Goal: Transaction & Acquisition: Purchase product/service

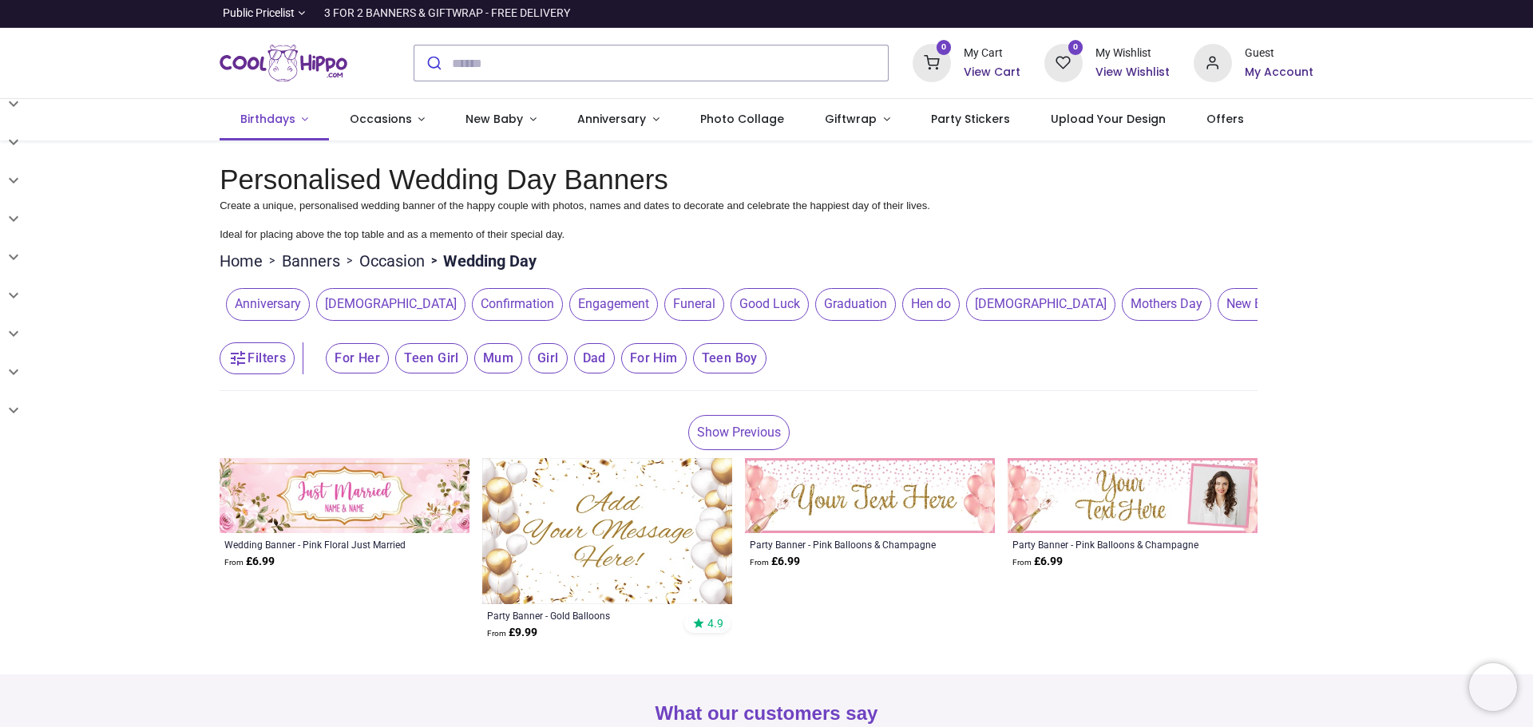
click at [286, 122] on span "Birthdays" at bounding box center [267, 119] width 55 height 16
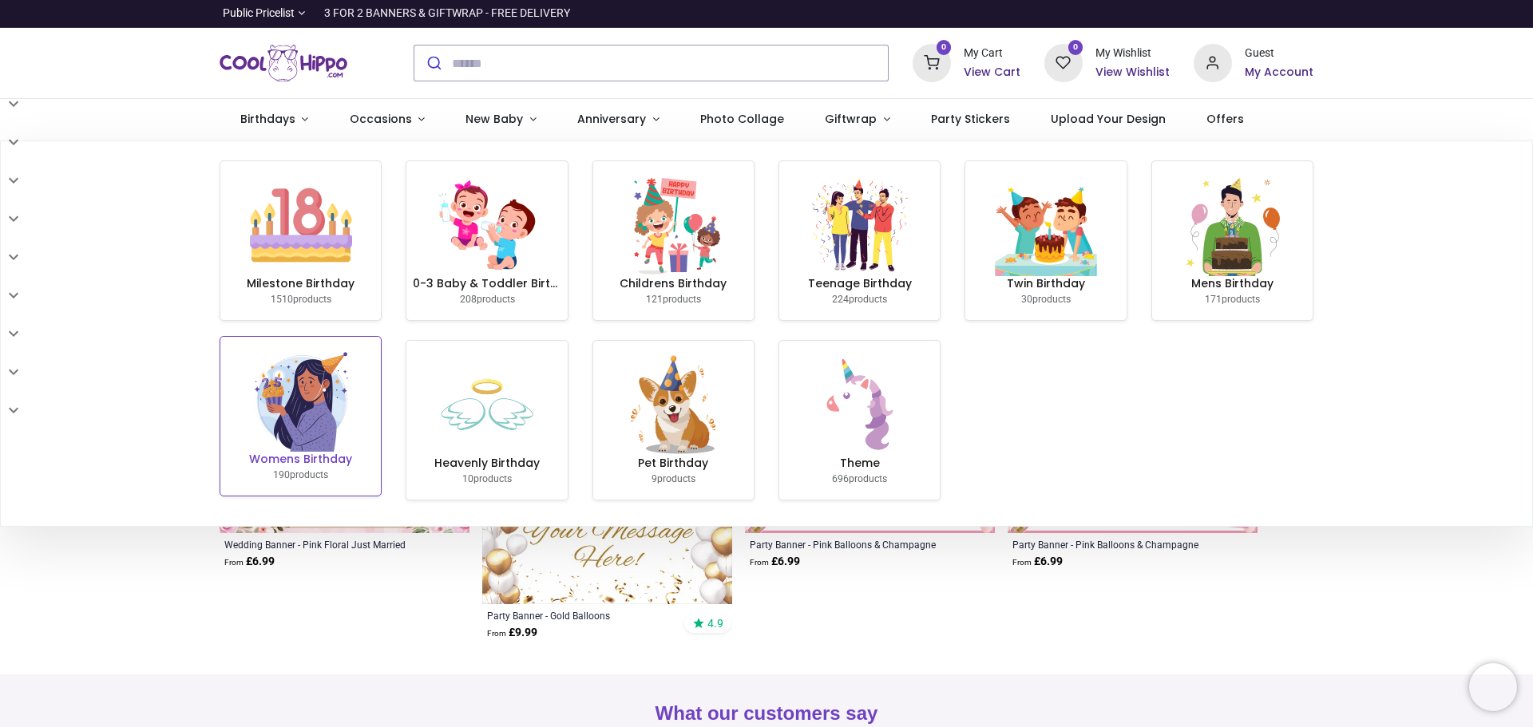
click at [298, 401] on img at bounding box center [301, 401] width 102 height 102
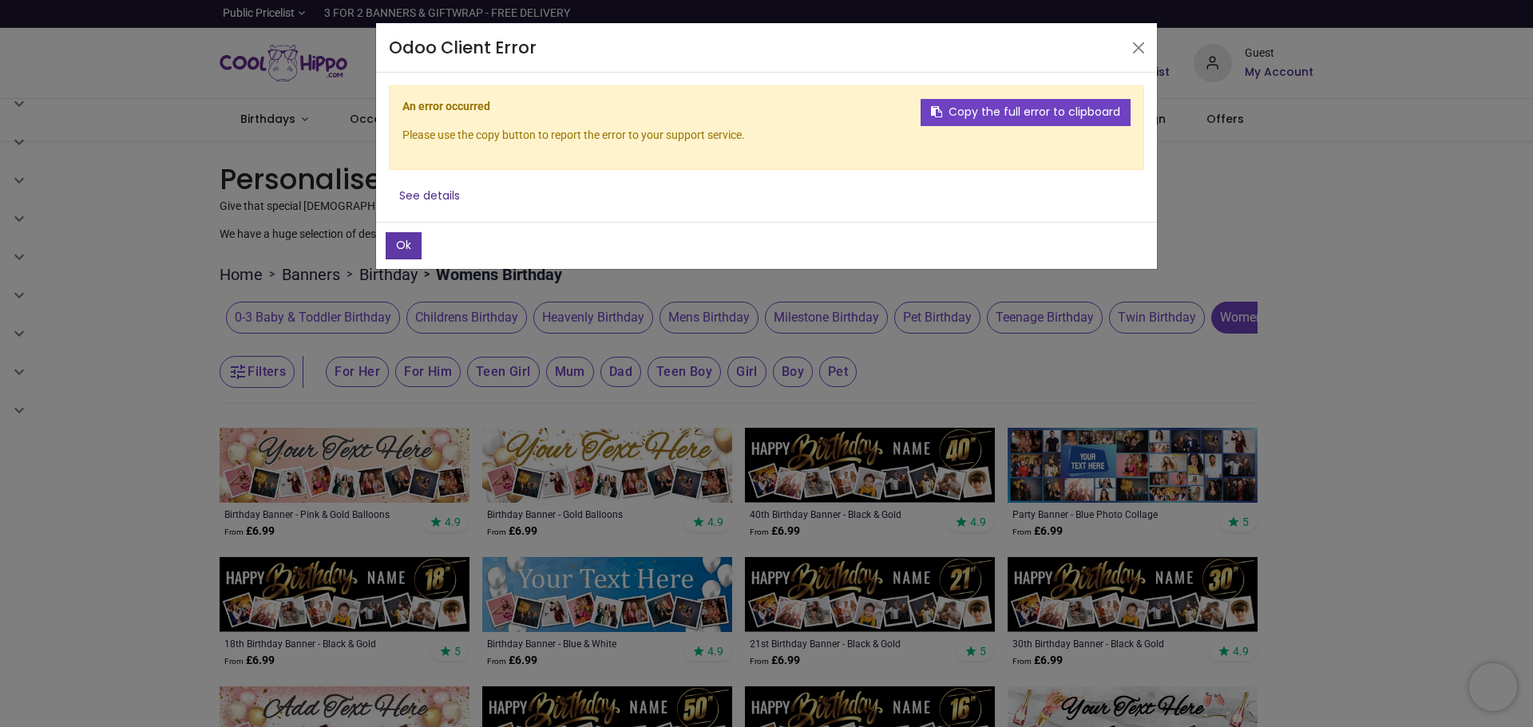
click at [397, 256] on button "Ok" at bounding box center [404, 245] width 36 height 27
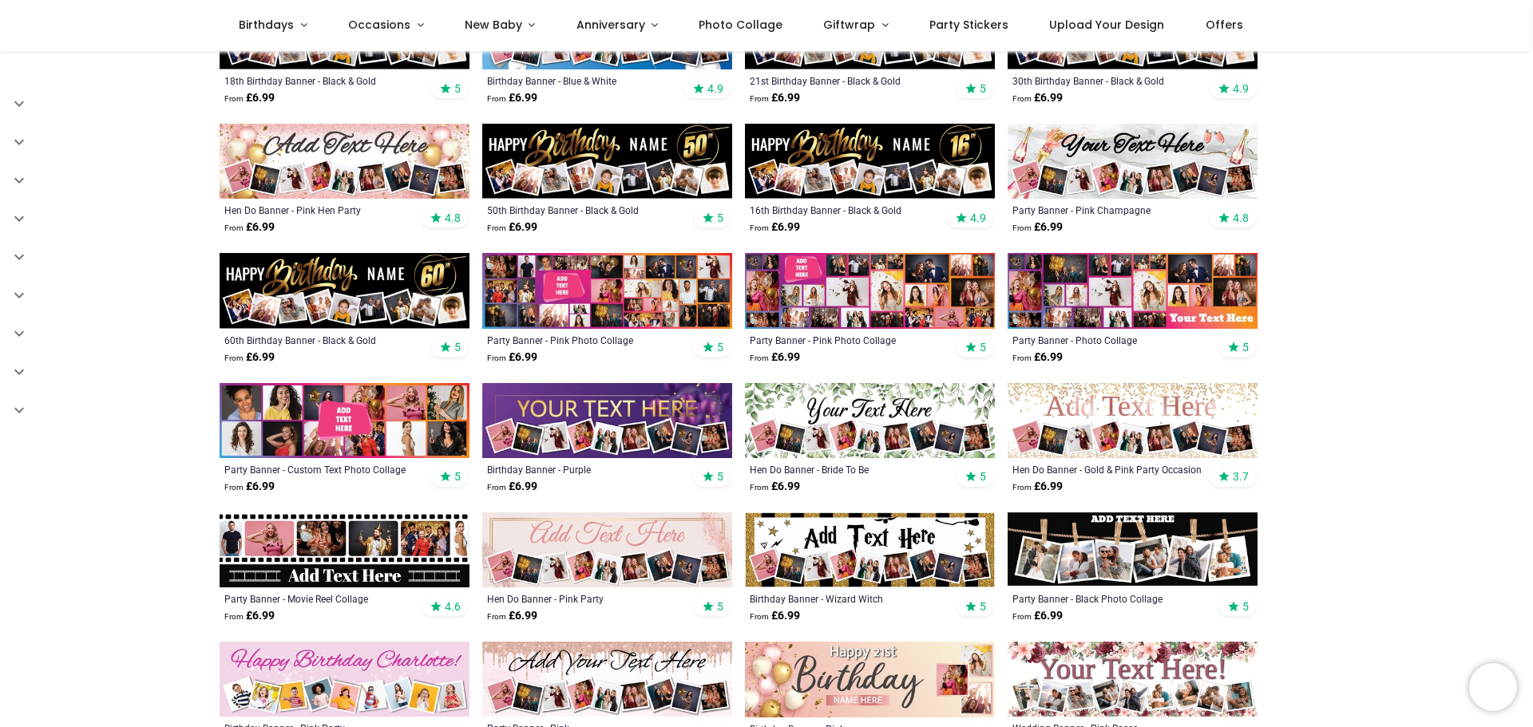
scroll to position [479, 0]
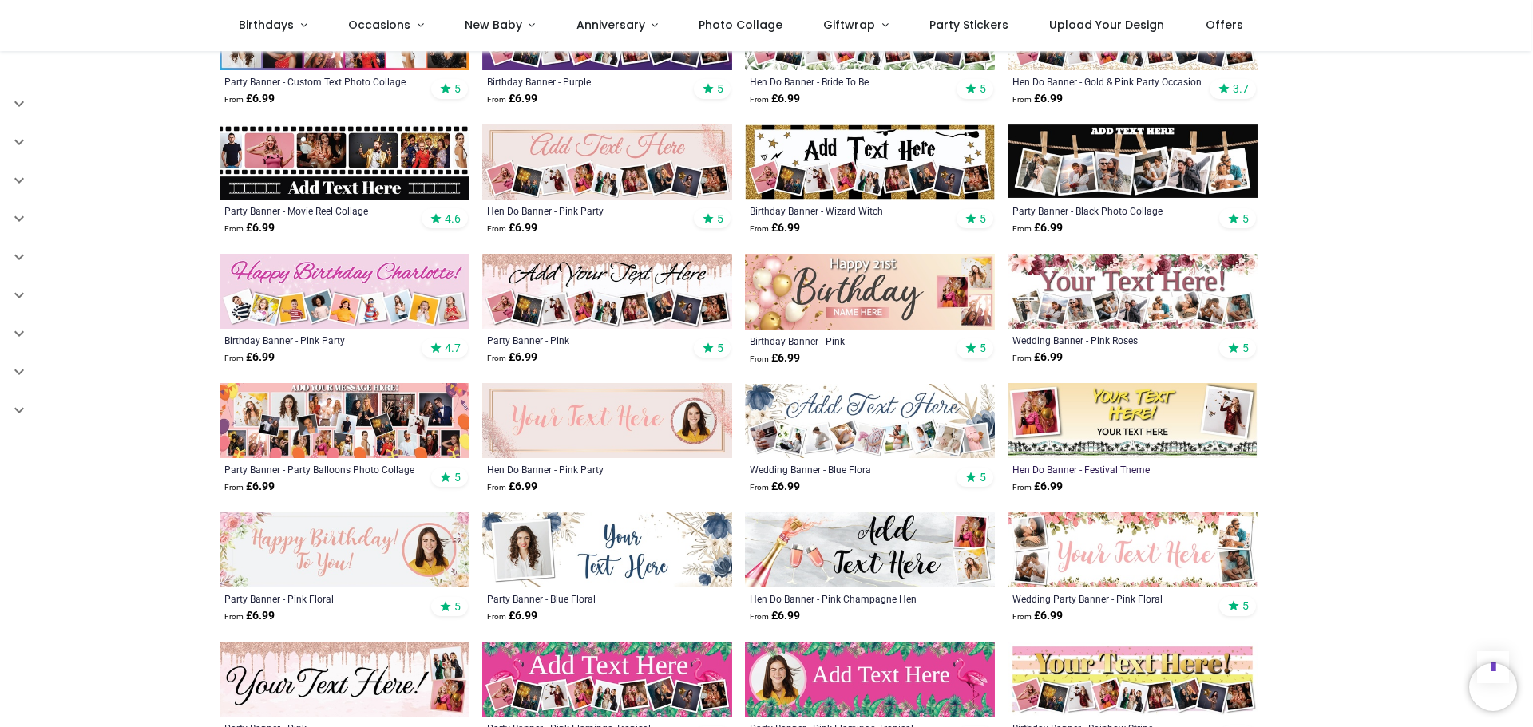
scroll to position [1118, 0]
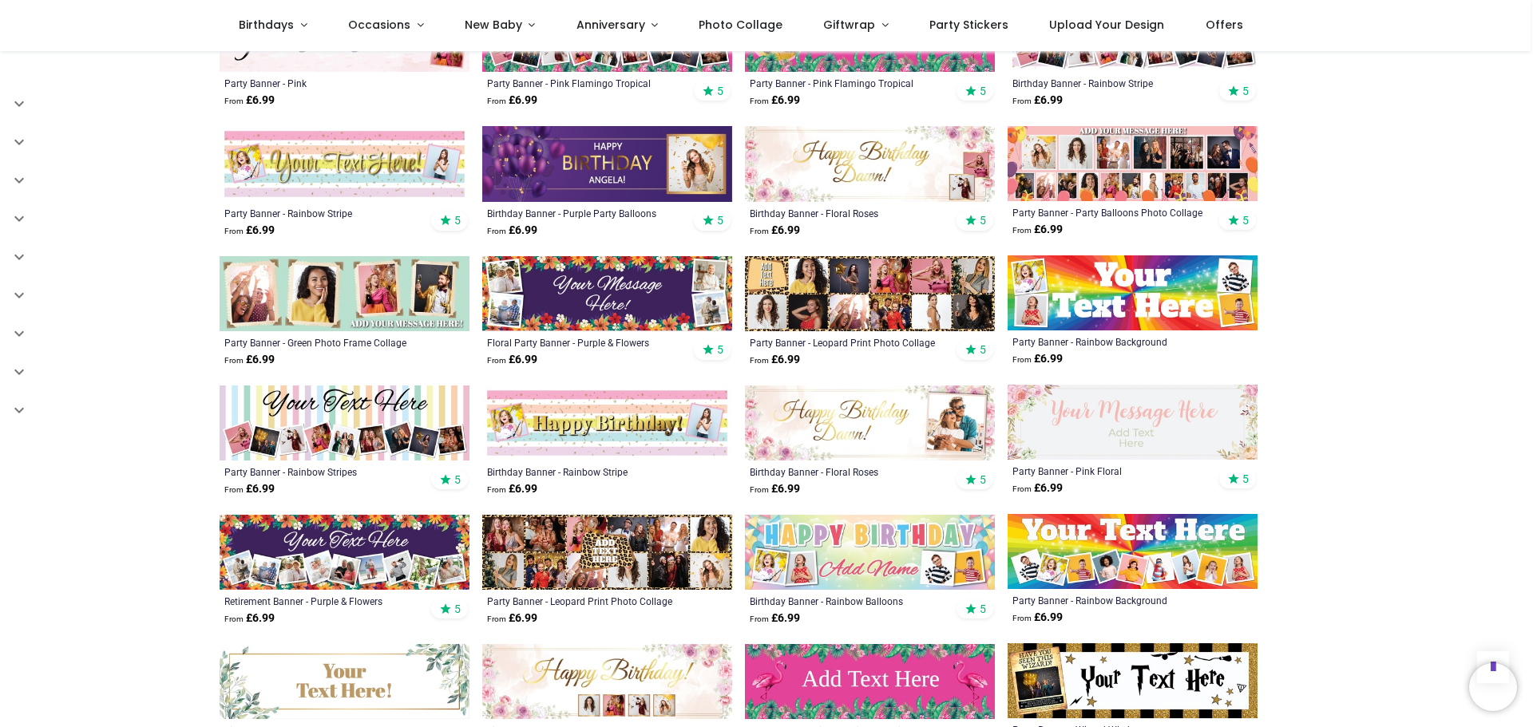
scroll to position [1517, 0]
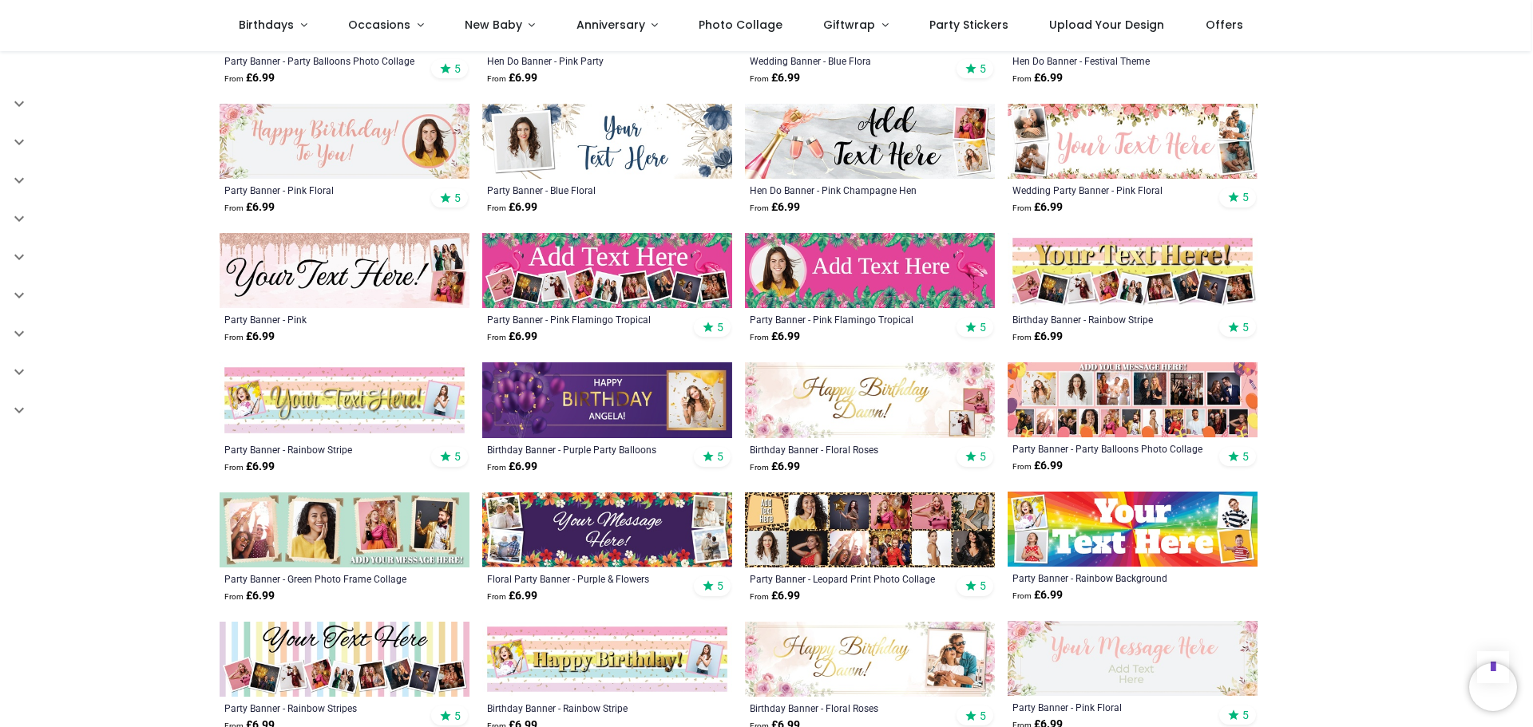
scroll to position [1277, 0]
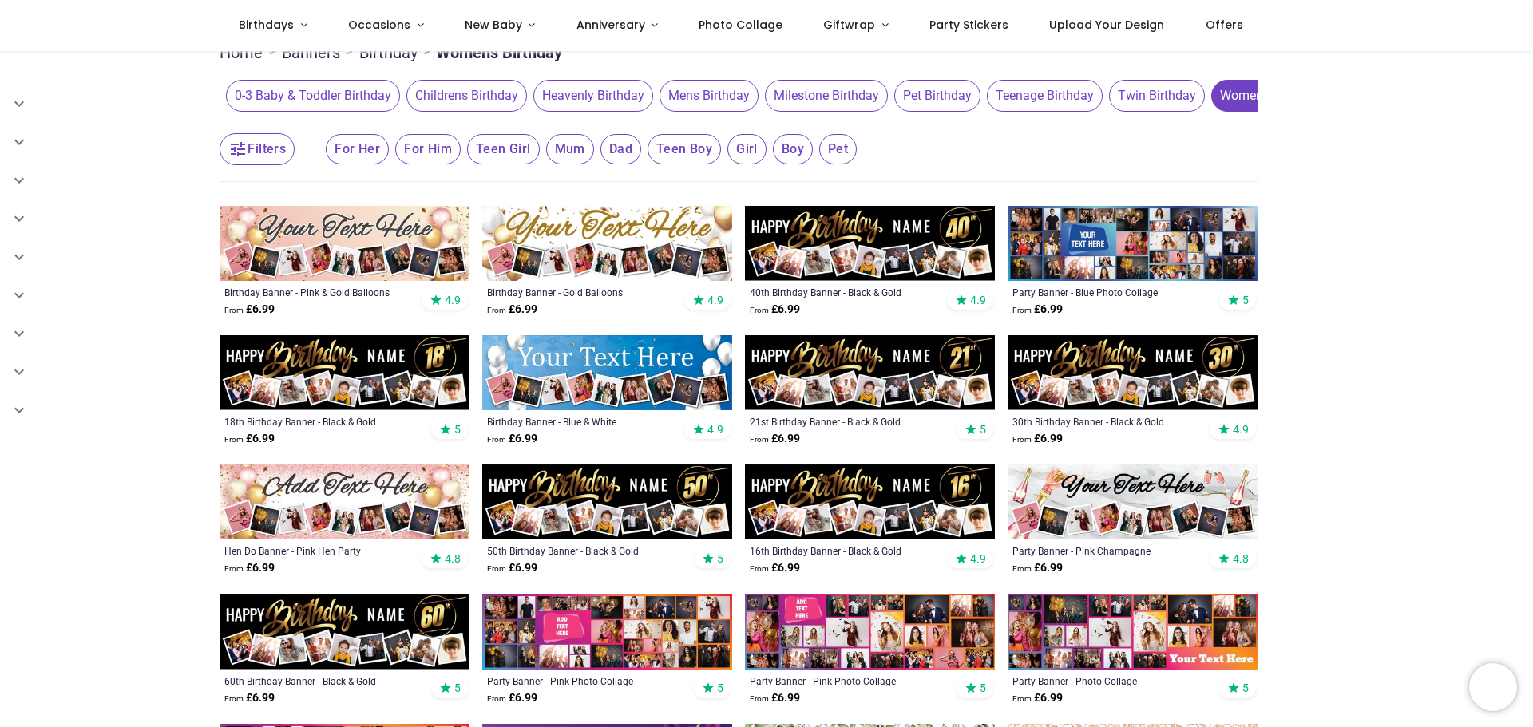
scroll to position [160, 0]
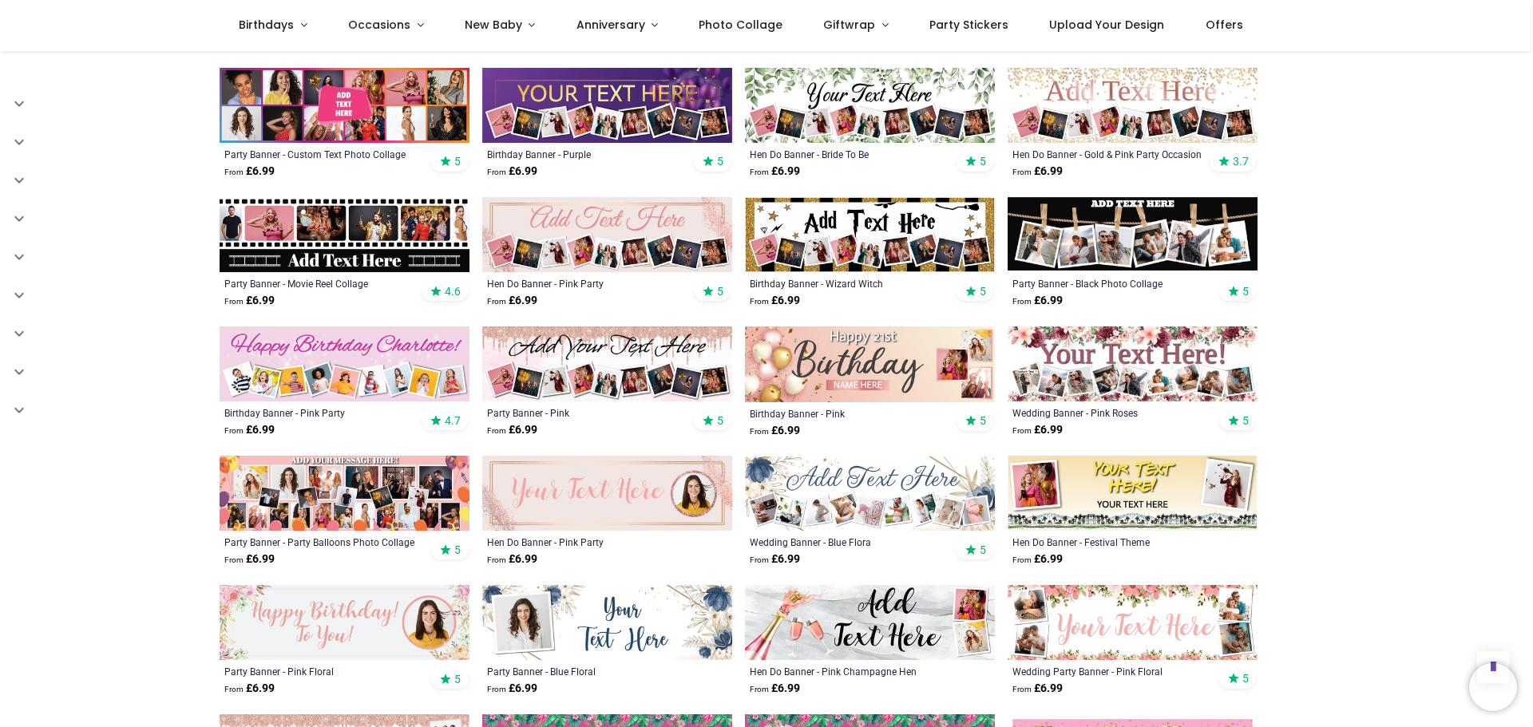
scroll to position [798, 0]
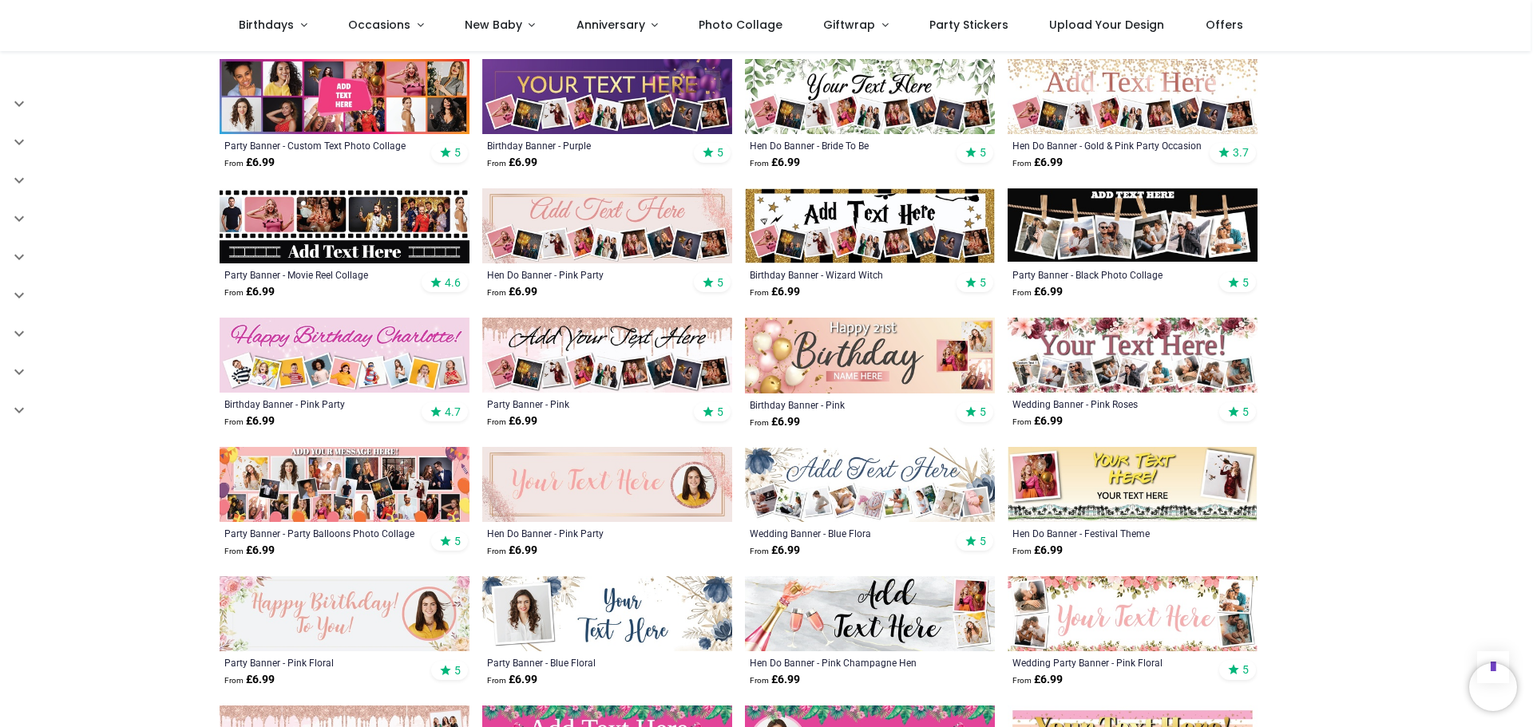
click at [1130, 465] on img at bounding box center [1132, 484] width 250 height 75
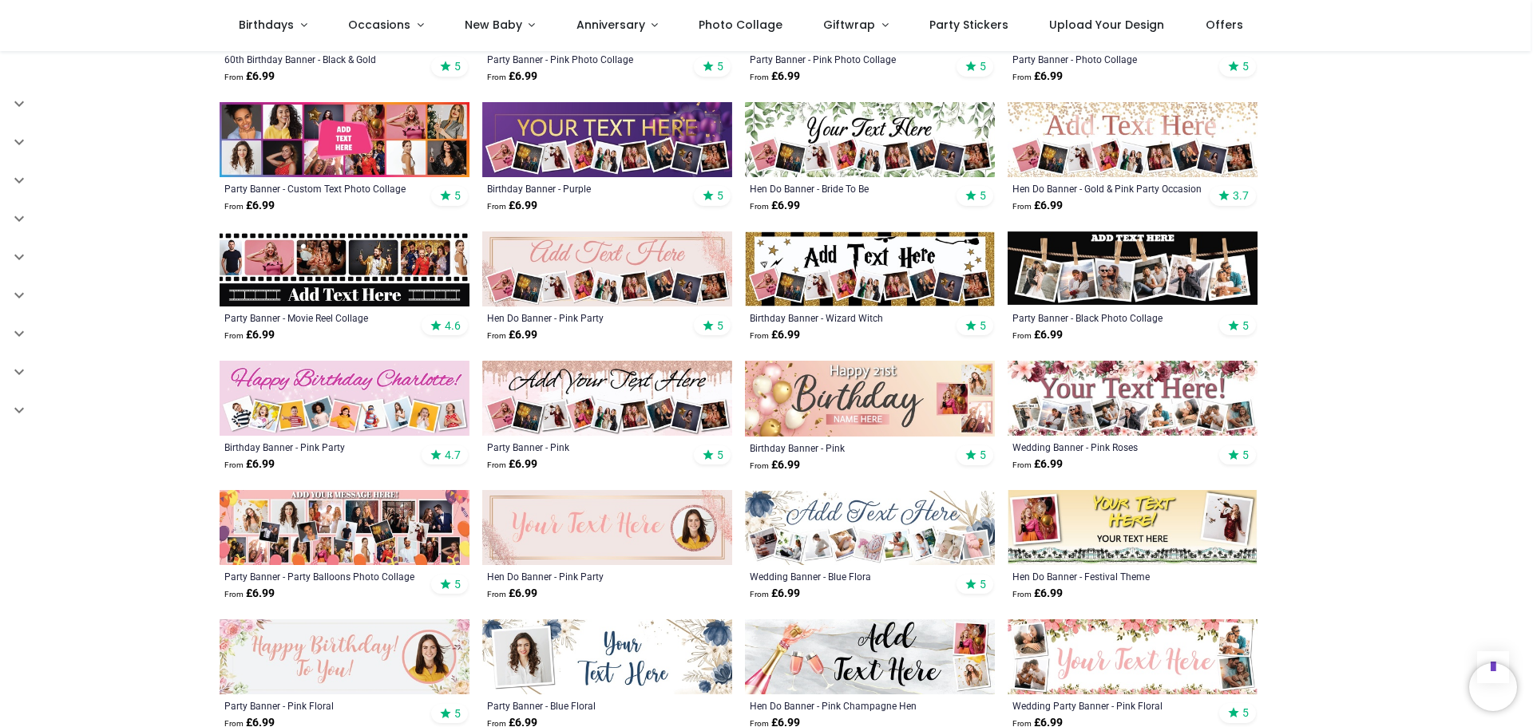
scroll to position [718, 0]
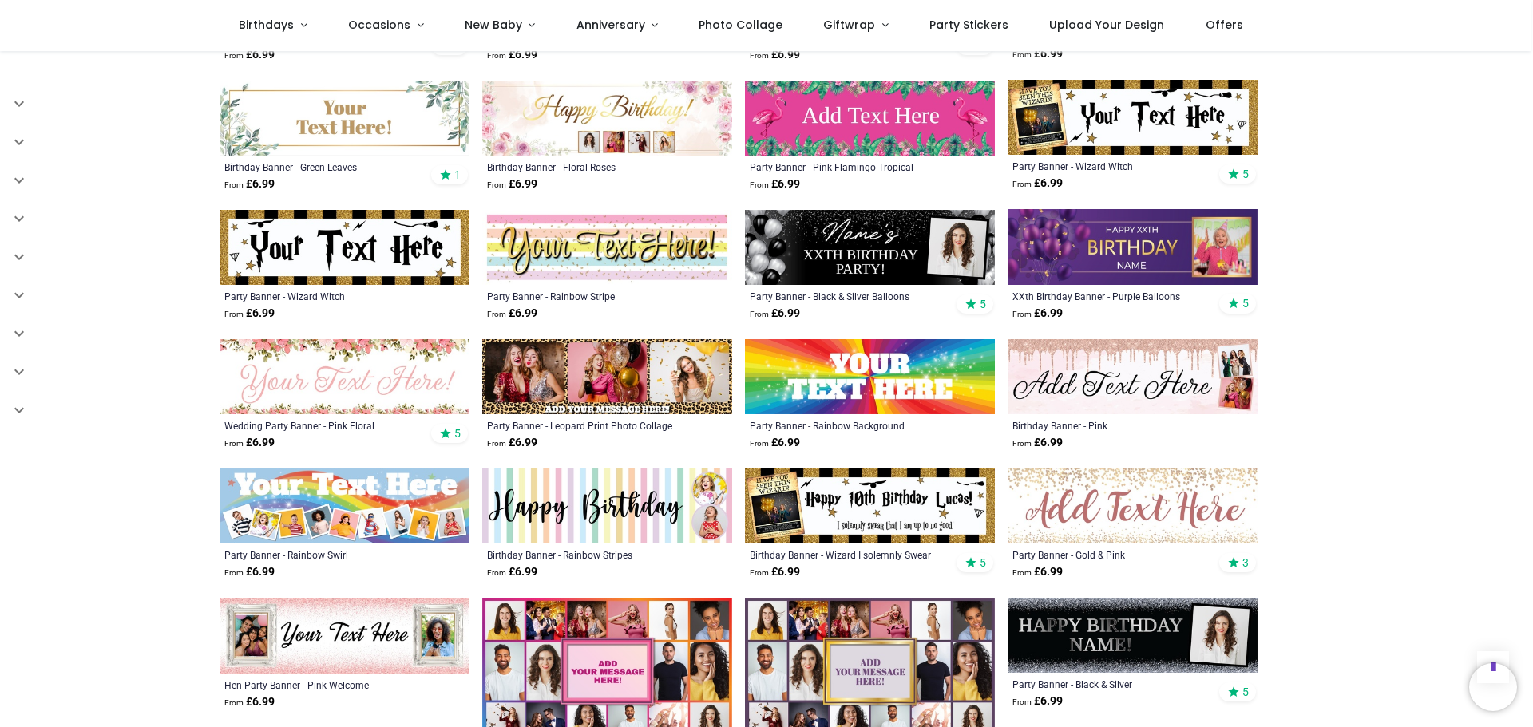
scroll to position [2075, 0]
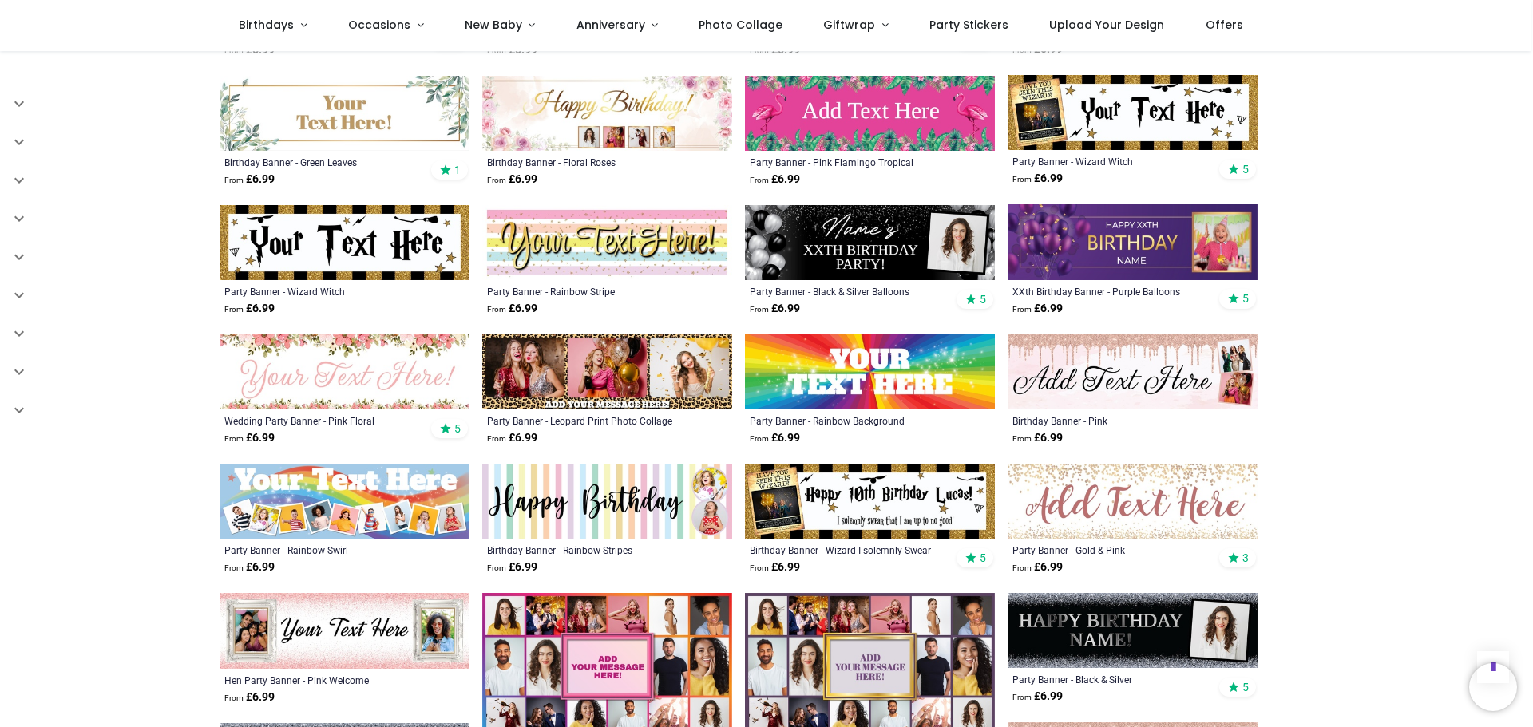
click at [872, 227] on img at bounding box center [870, 242] width 250 height 75
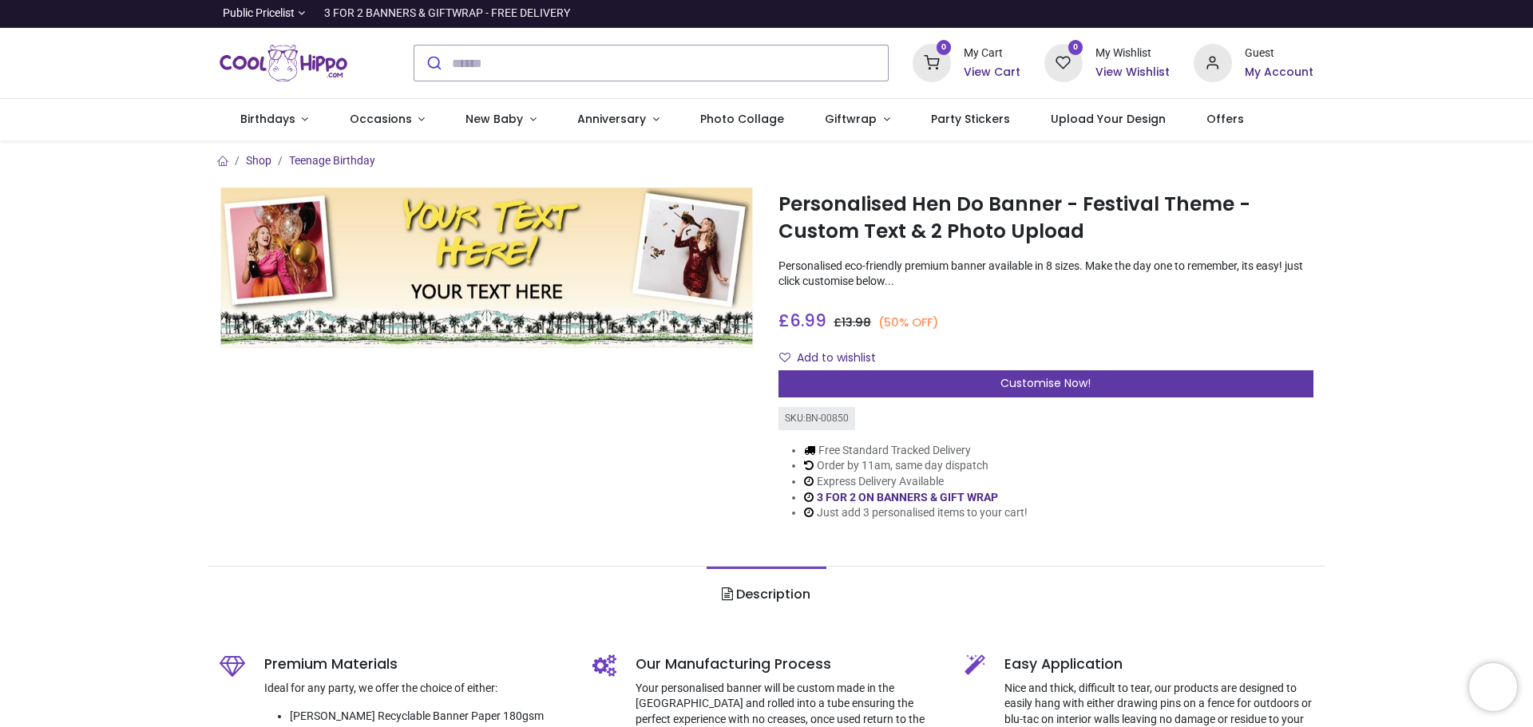
click at [1076, 381] on span "Customise Now!" at bounding box center [1045, 383] width 90 height 16
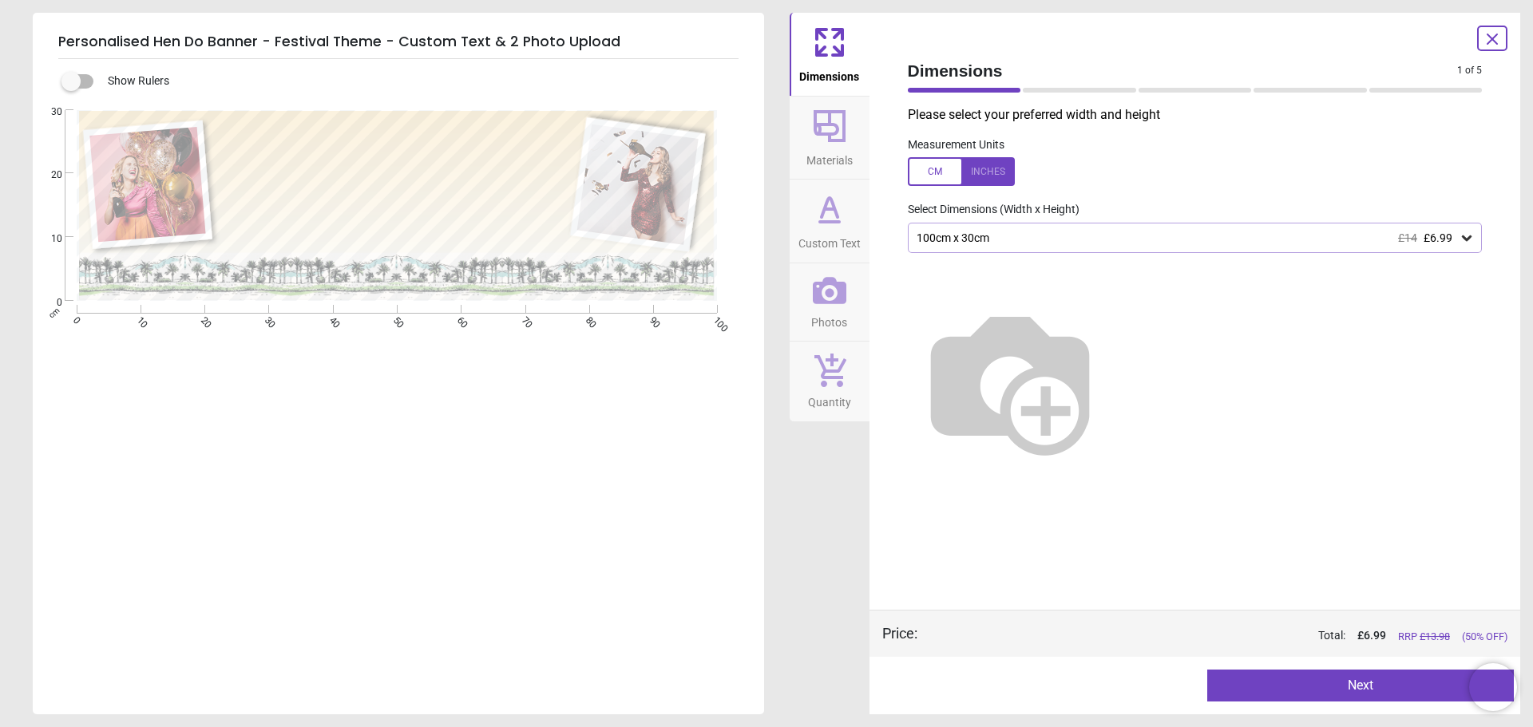
click at [1301, 678] on button "Next" at bounding box center [1360, 686] width 307 height 32
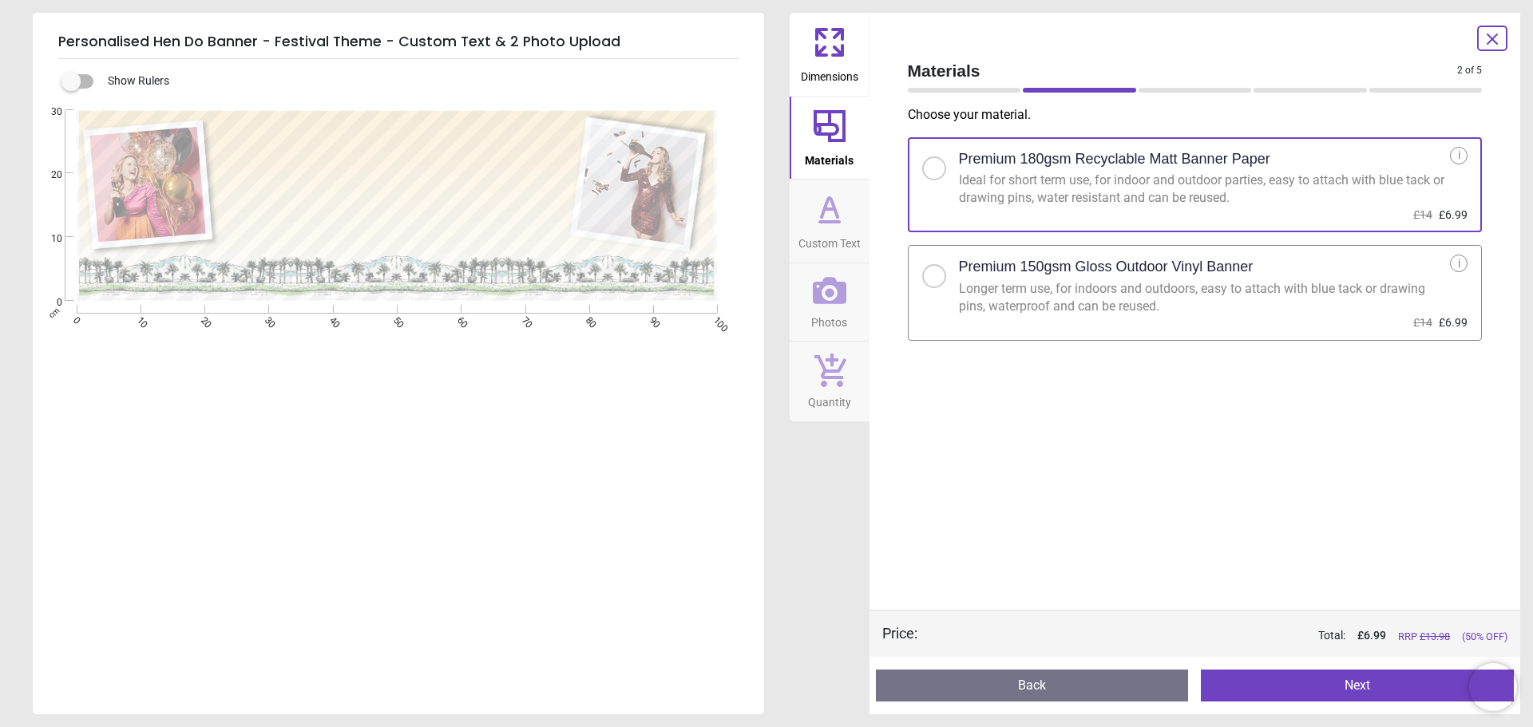
click at [1025, 291] on div "Longer term use, for indoors and outdoors, easy to attach with blue tack or dra…" at bounding box center [1205, 298] width 492 height 36
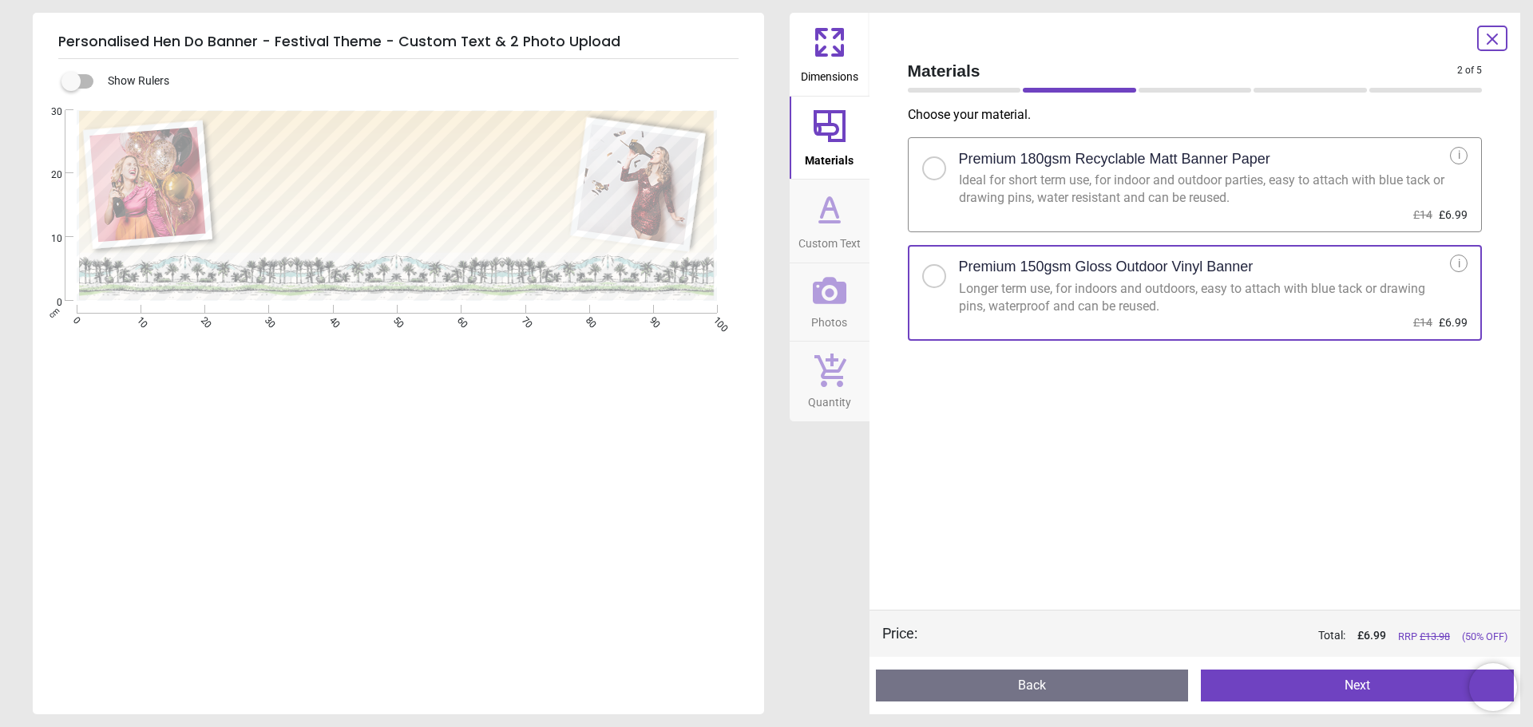
click at [1335, 688] on button "Next" at bounding box center [1357, 686] width 313 height 32
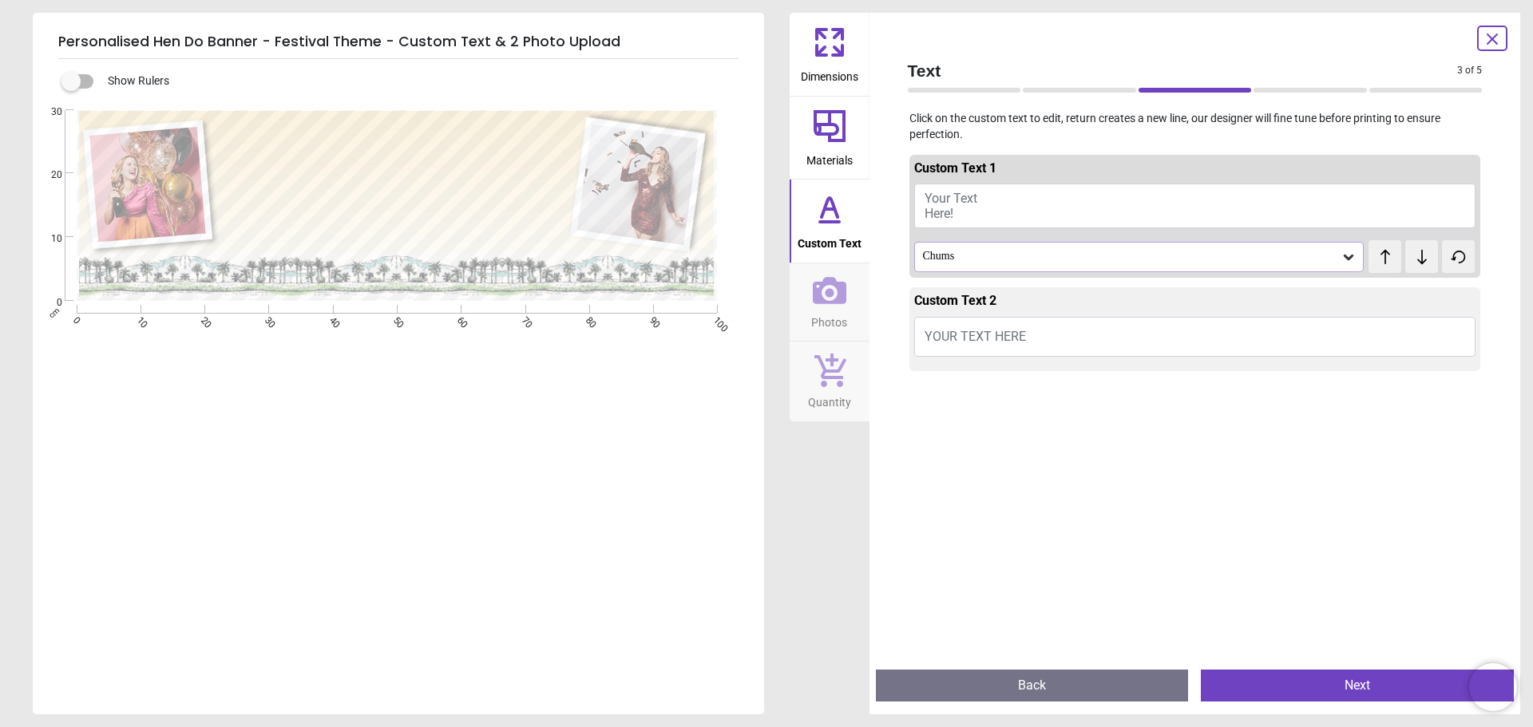
click at [1009, 682] on button "Back" at bounding box center [1032, 686] width 313 height 32
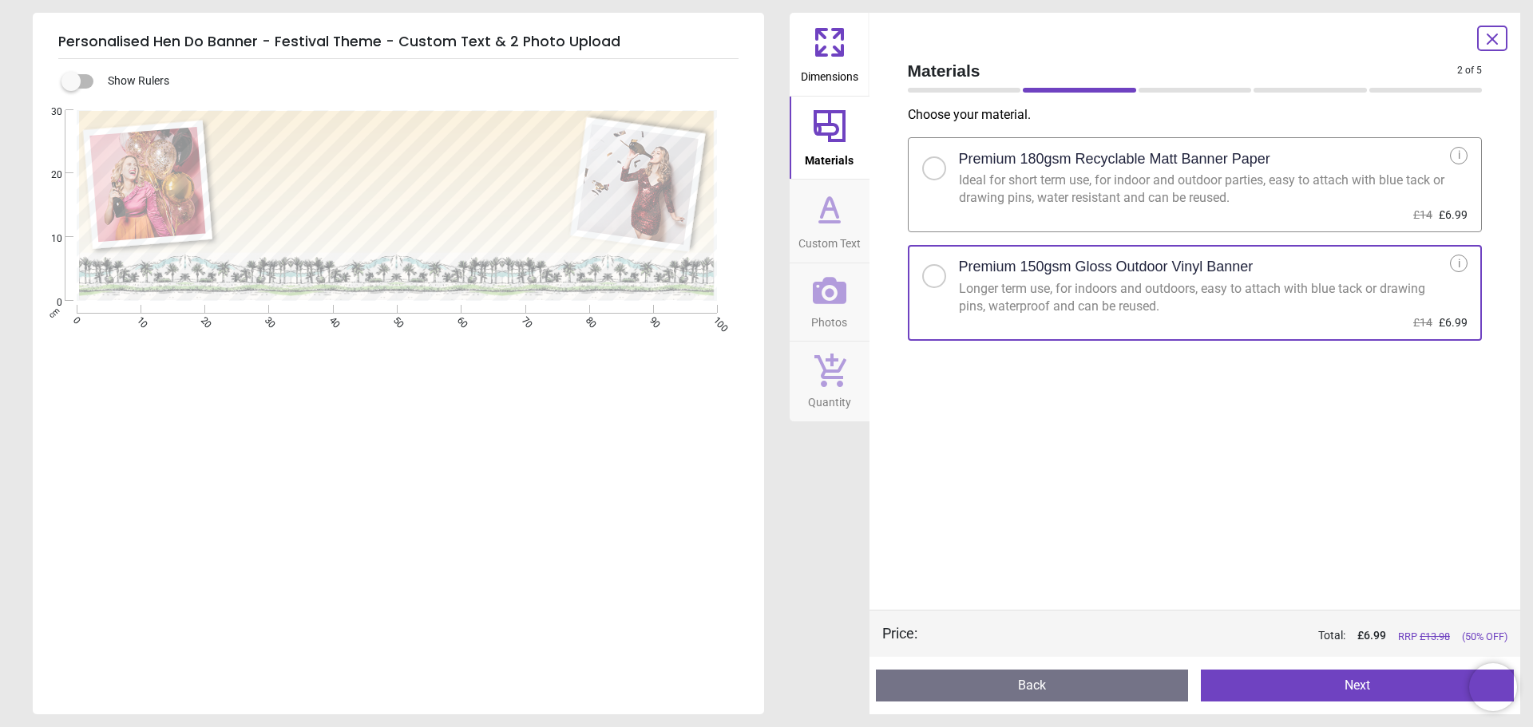
click at [1282, 683] on button "Next" at bounding box center [1357, 686] width 313 height 32
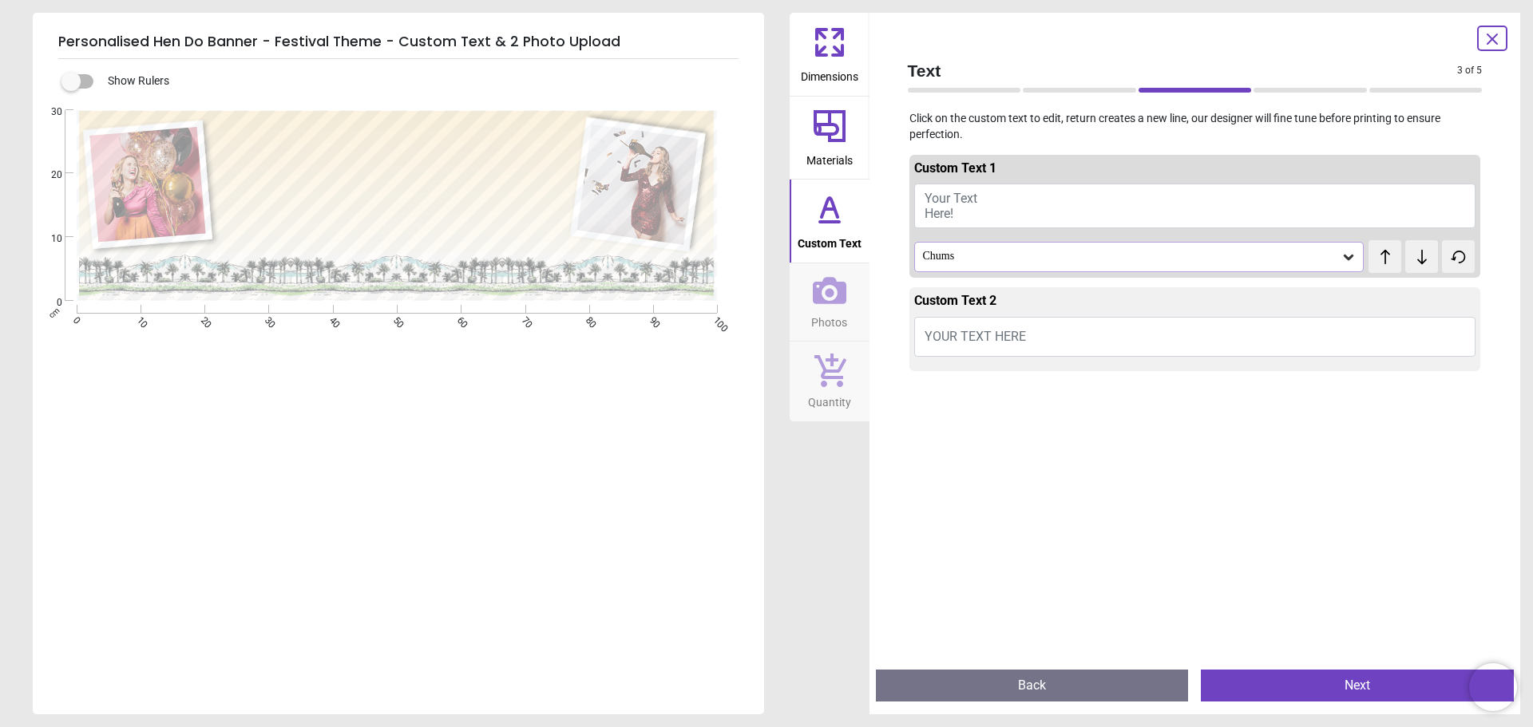
click at [976, 207] on button "Your Text Here!" at bounding box center [1195, 206] width 562 height 45
type textarea "**********"
click at [1003, 255] on div "Chums" at bounding box center [1131, 252] width 420 height 14
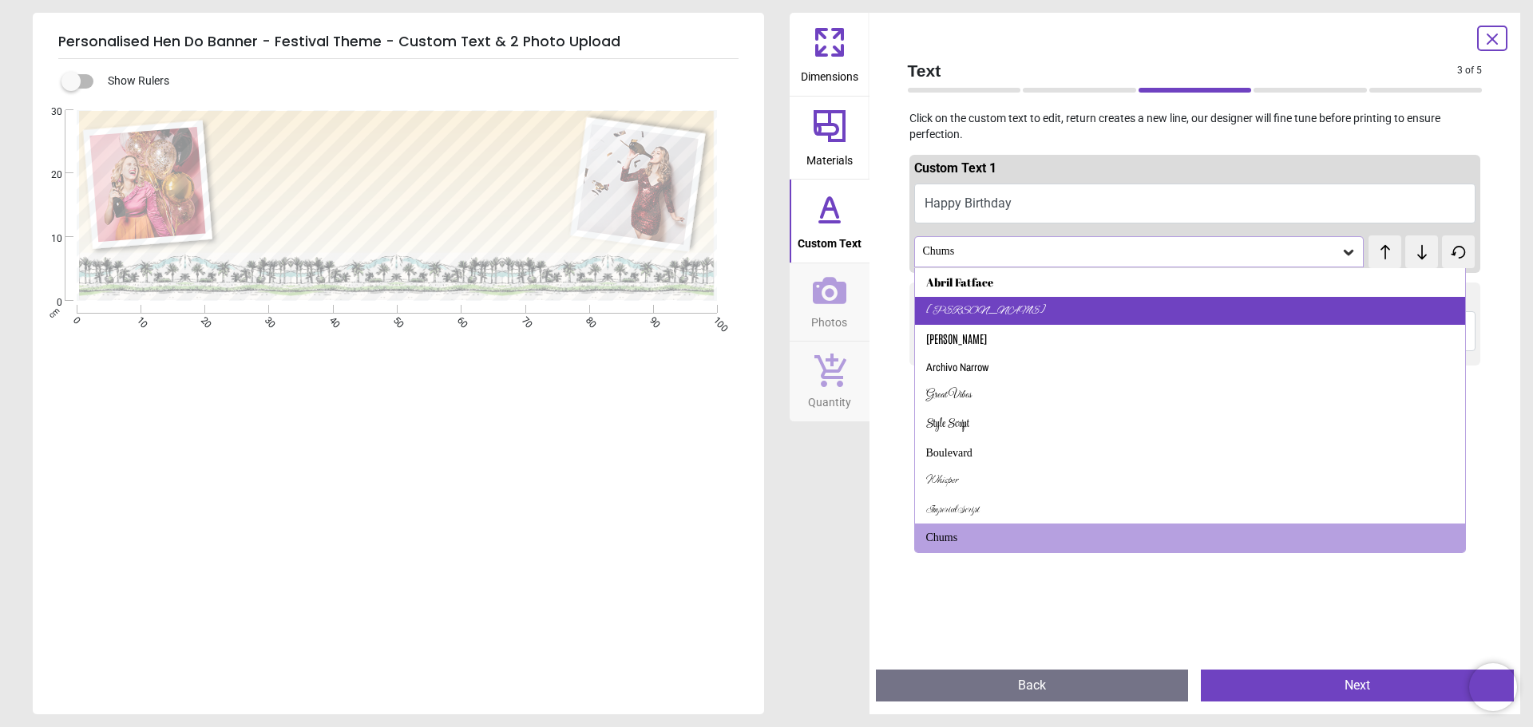
click at [1011, 311] on div "Alex Brush" at bounding box center [1190, 311] width 551 height 29
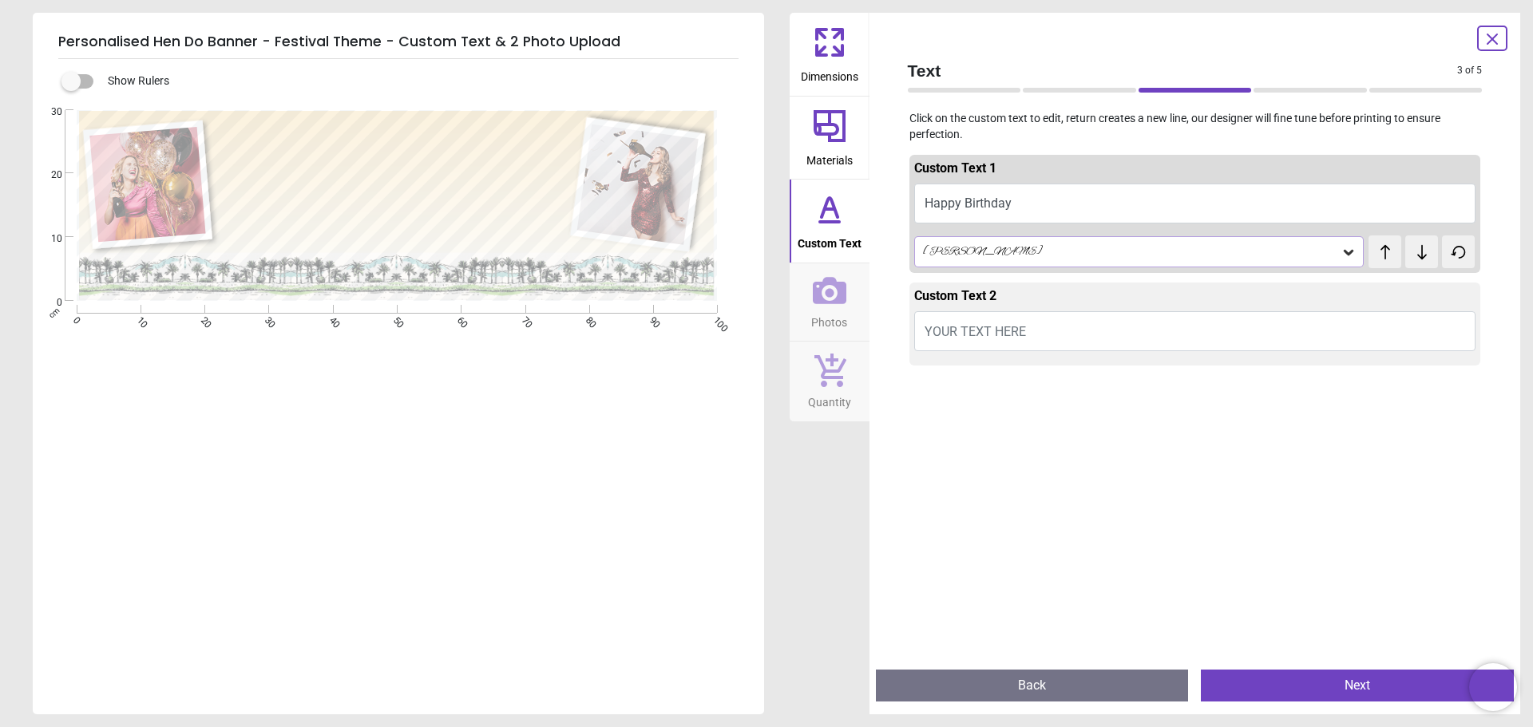
scroll to position [0, 0]
click at [1292, 250] on div "Alex Brush" at bounding box center [1131, 252] width 420 height 14
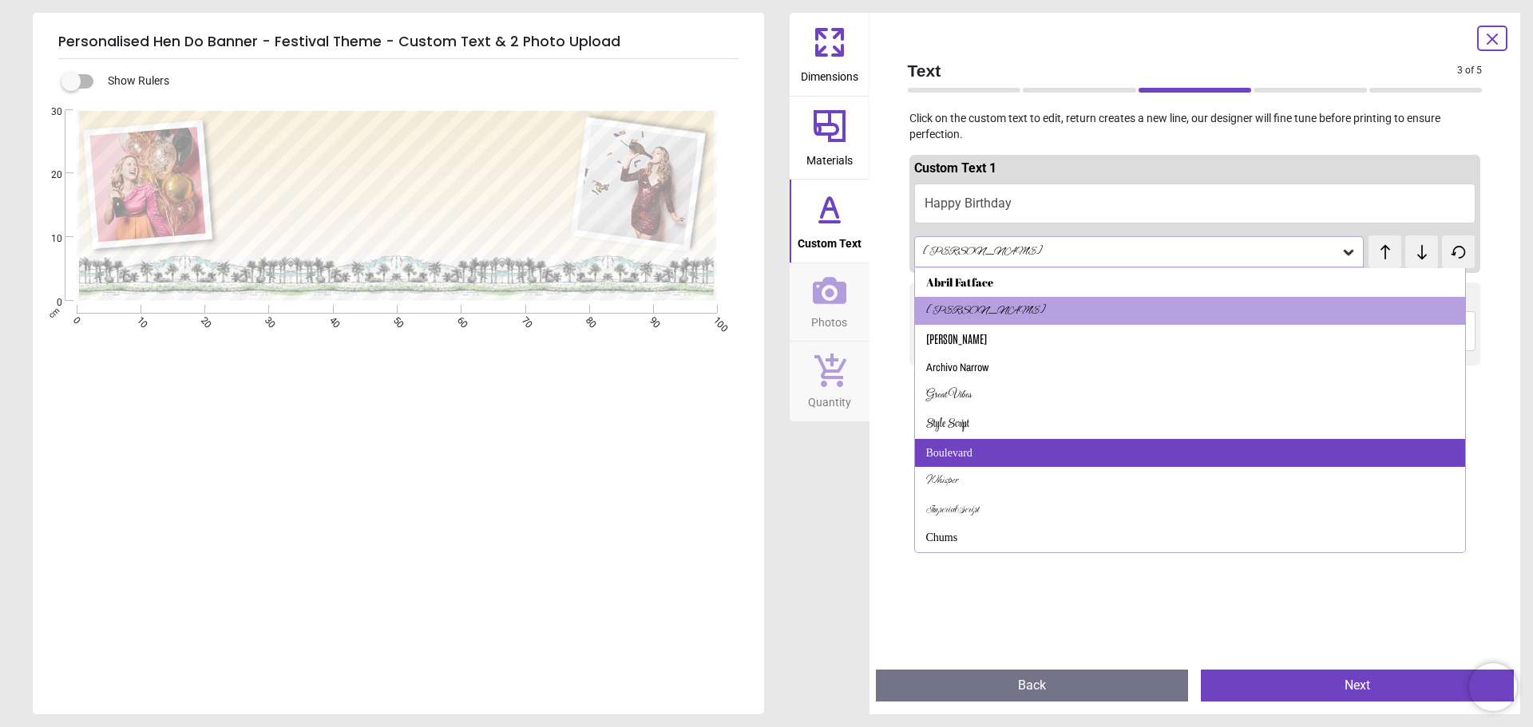
click at [1018, 462] on div "Boulevard" at bounding box center [1190, 453] width 551 height 29
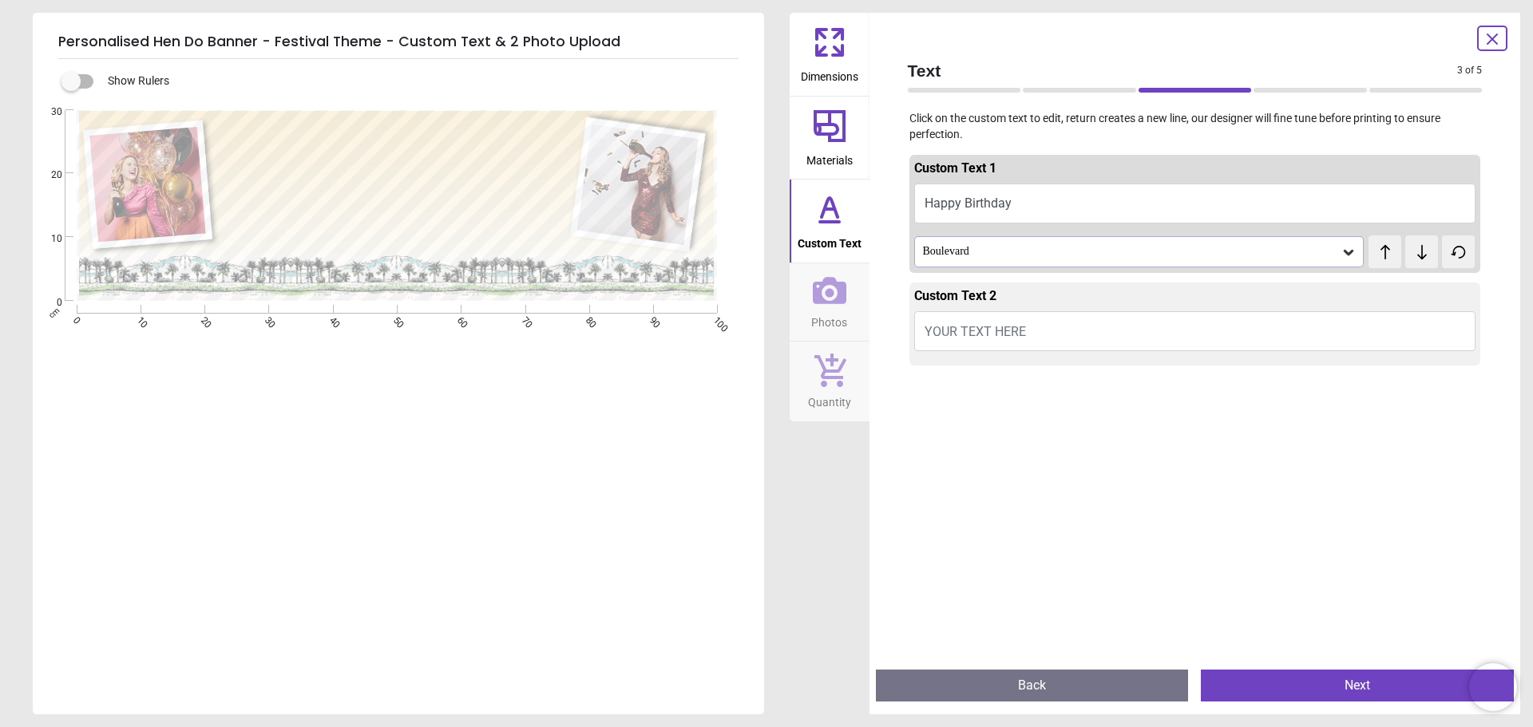
click at [1061, 330] on button "YOUR TEXT HERE" at bounding box center [1195, 331] width 562 height 40
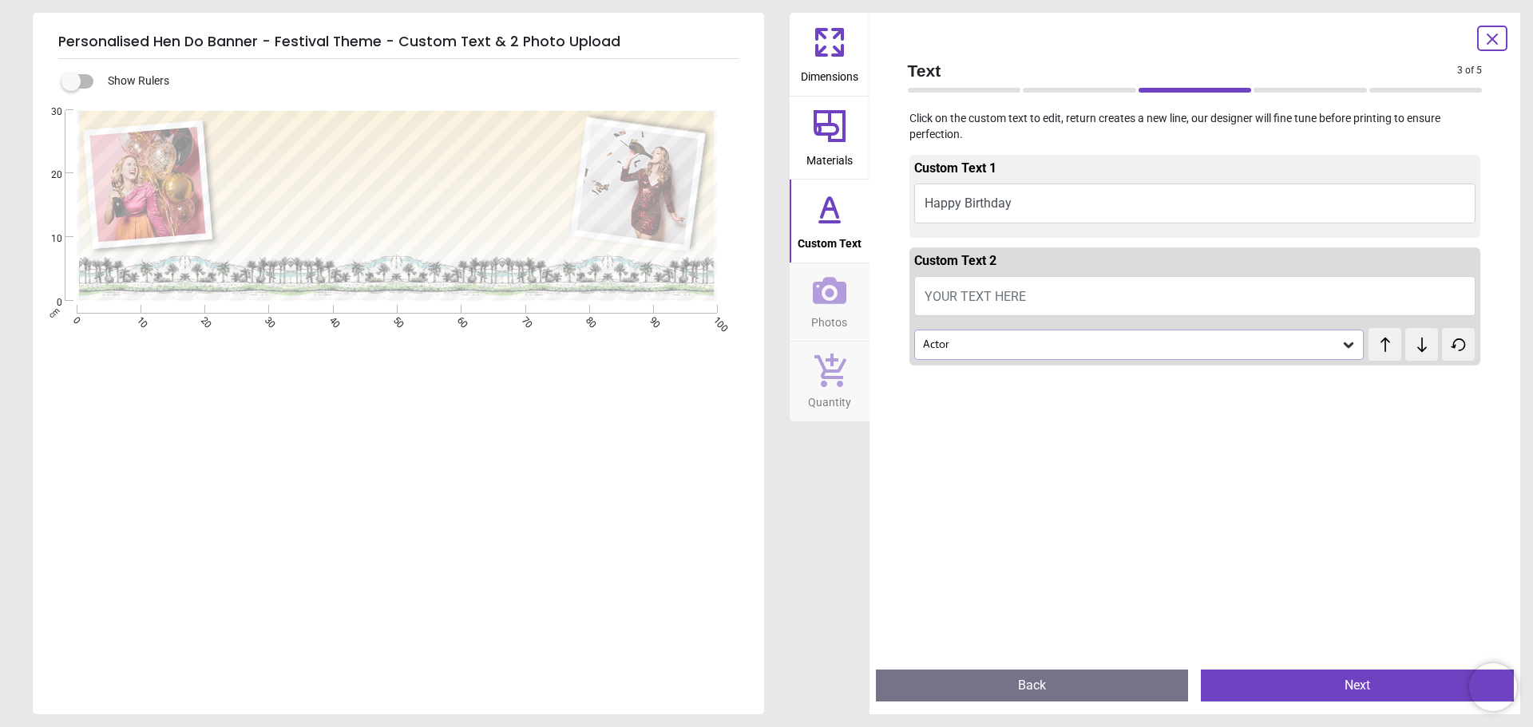
drag, startPoint x: 1034, startPoint y: 682, endPoint x: 1031, endPoint y: 587, distance: 95.8
click at [1031, 587] on div "Text 3 of 5 3 of 6 Click on the custom text to edit, return creates a new line,…" at bounding box center [1194, 364] width 651 height 702
click at [959, 291] on span "YOUR TEXT HERE" at bounding box center [974, 296] width 101 height 15
type textarea "*****"
click at [1019, 354] on div "Actor" at bounding box center [1139, 345] width 450 height 30
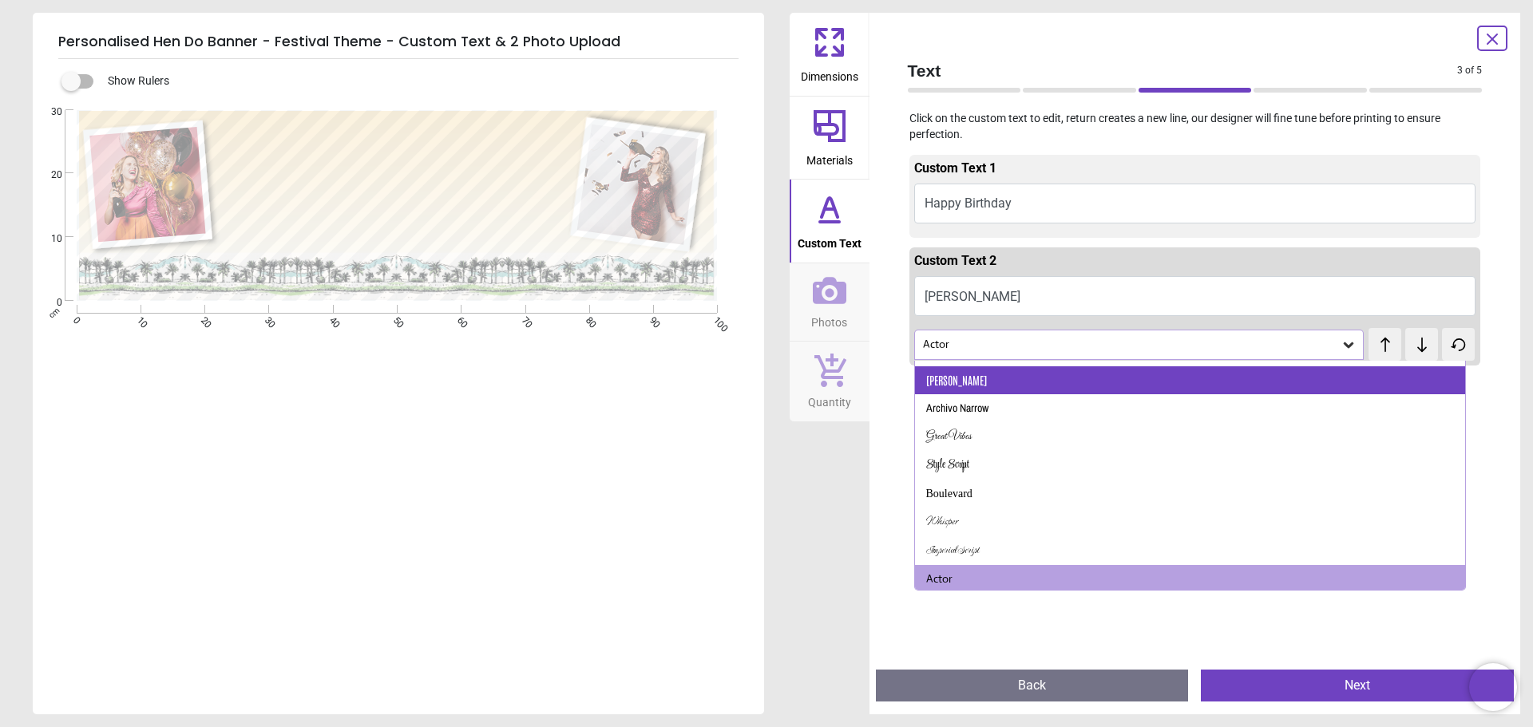
scroll to position [55, 0]
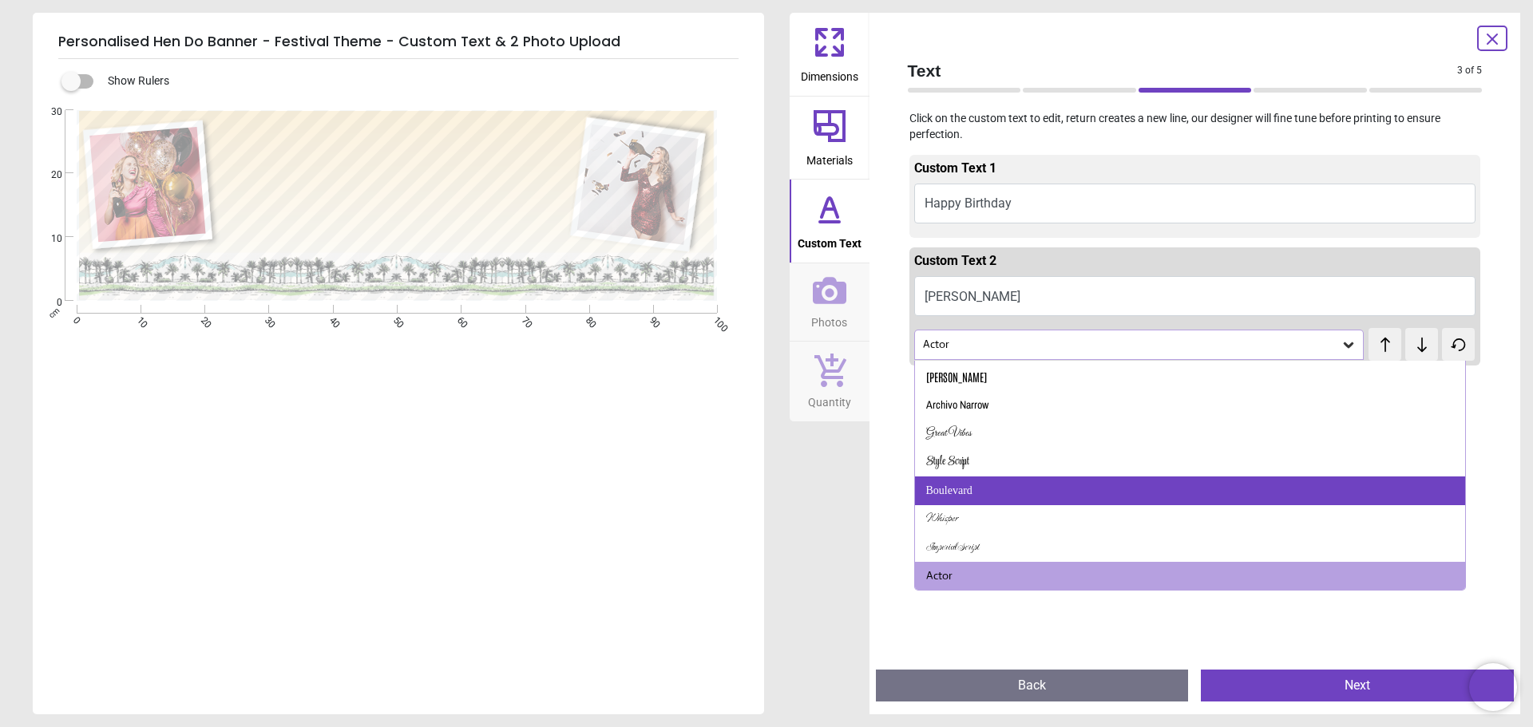
click at [1018, 488] on div "Boulevard" at bounding box center [1190, 491] width 551 height 29
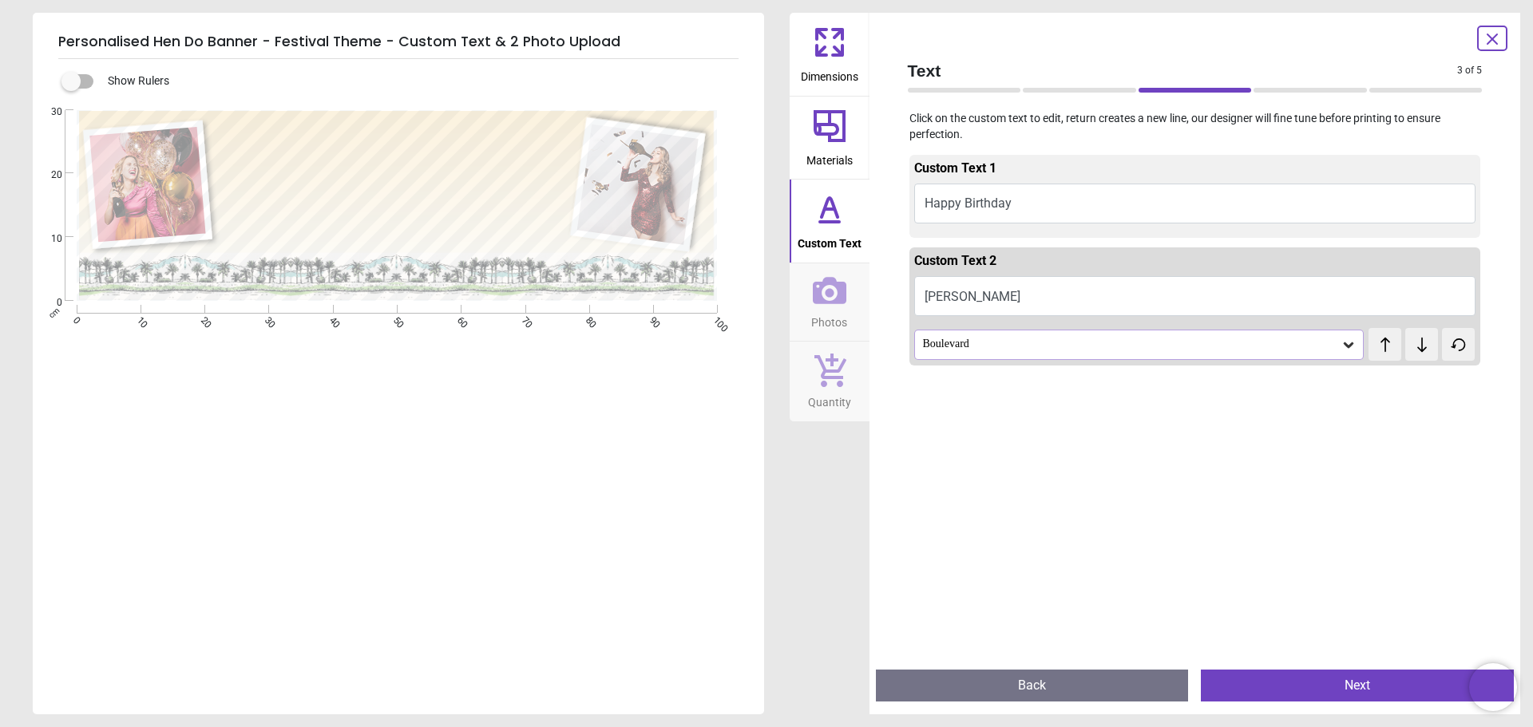
click at [1379, 343] on span "test" at bounding box center [1384, 336] width 11 height 17
click at [1373, 349] on icon at bounding box center [1385, 345] width 24 height 16
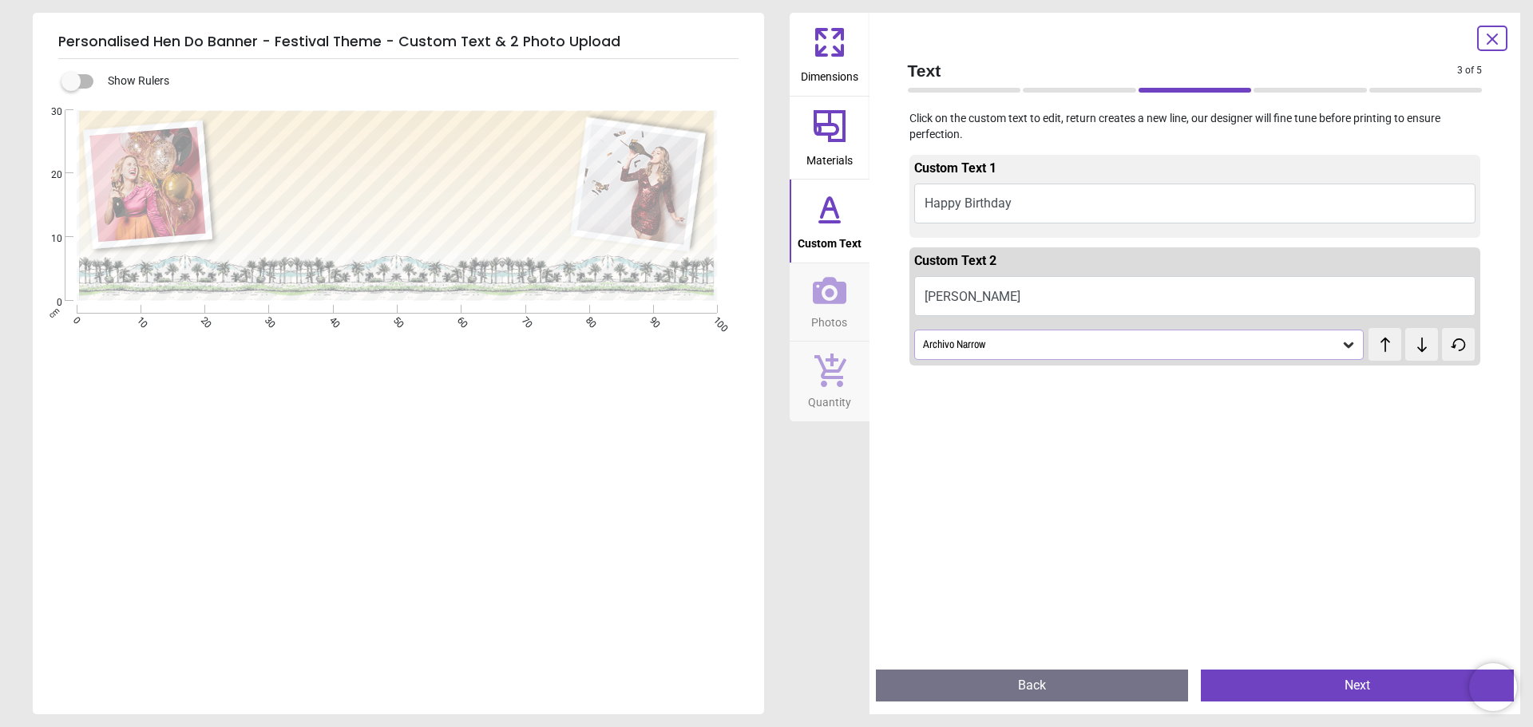
click at [1410, 346] on icon at bounding box center [1422, 345] width 24 height 16
click at [1033, 691] on button "Back" at bounding box center [1032, 686] width 313 height 32
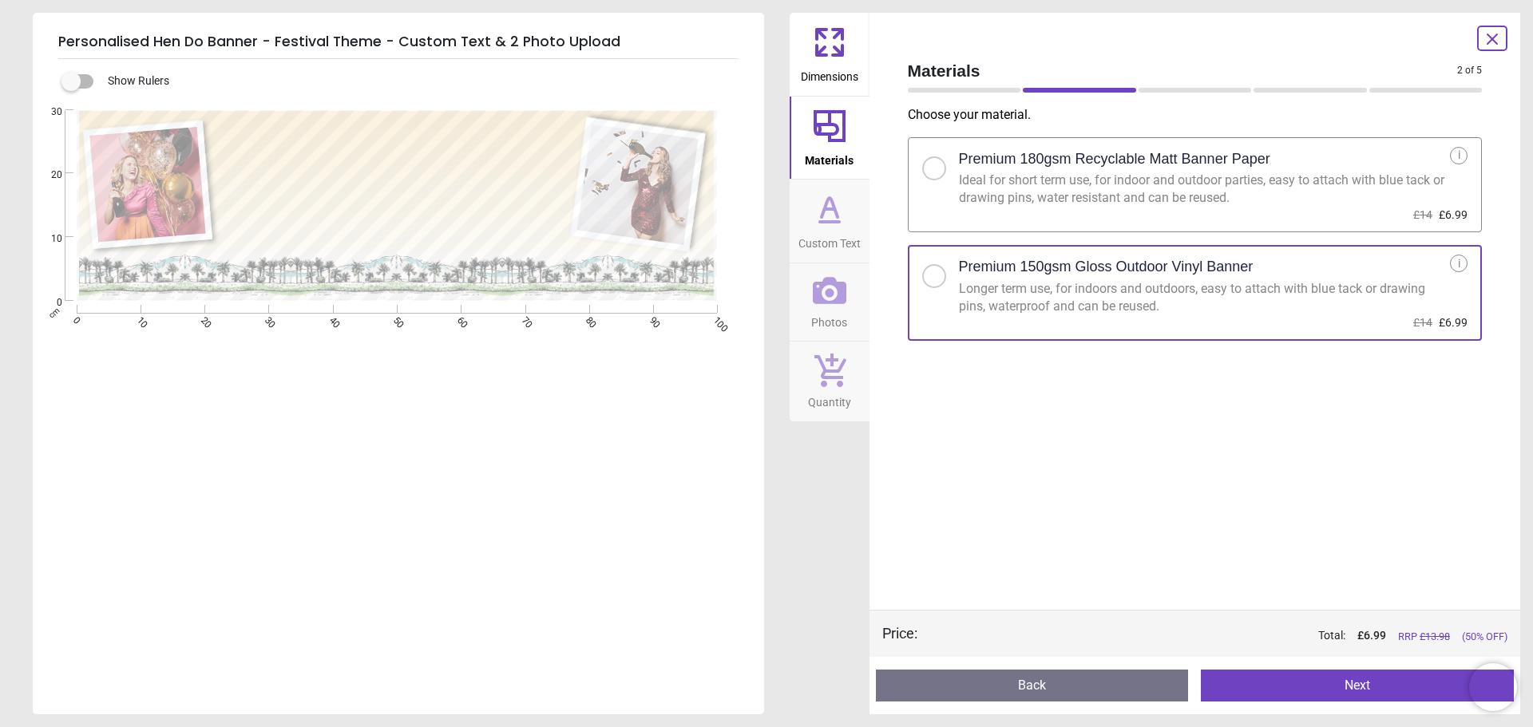
click at [1033, 691] on button "Back" at bounding box center [1032, 686] width 313 height 32
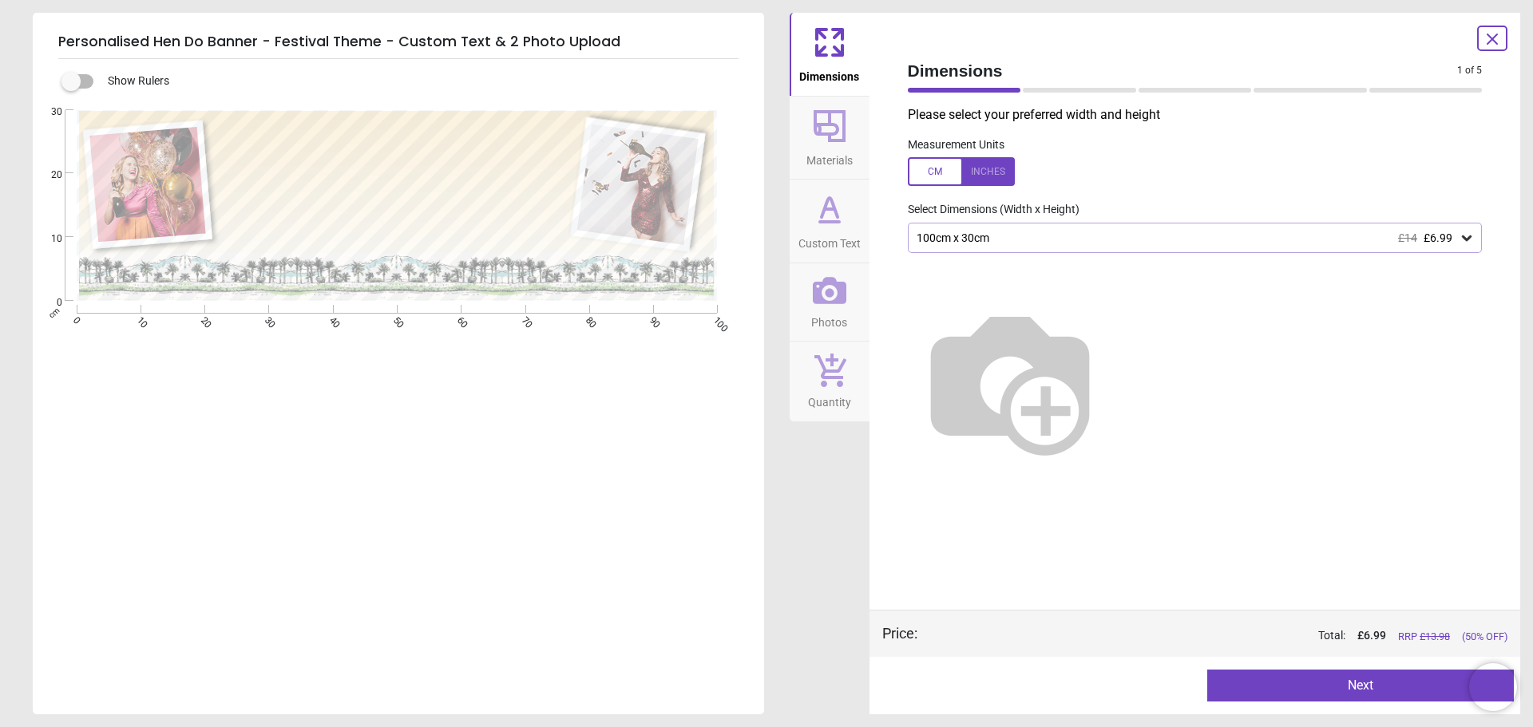
click at [1033, 691] on div at bounding box center [1035, 686] width 307 height 32
click at [1488, 38] on icon at bounding box center [1491, 39] width 19 height 19
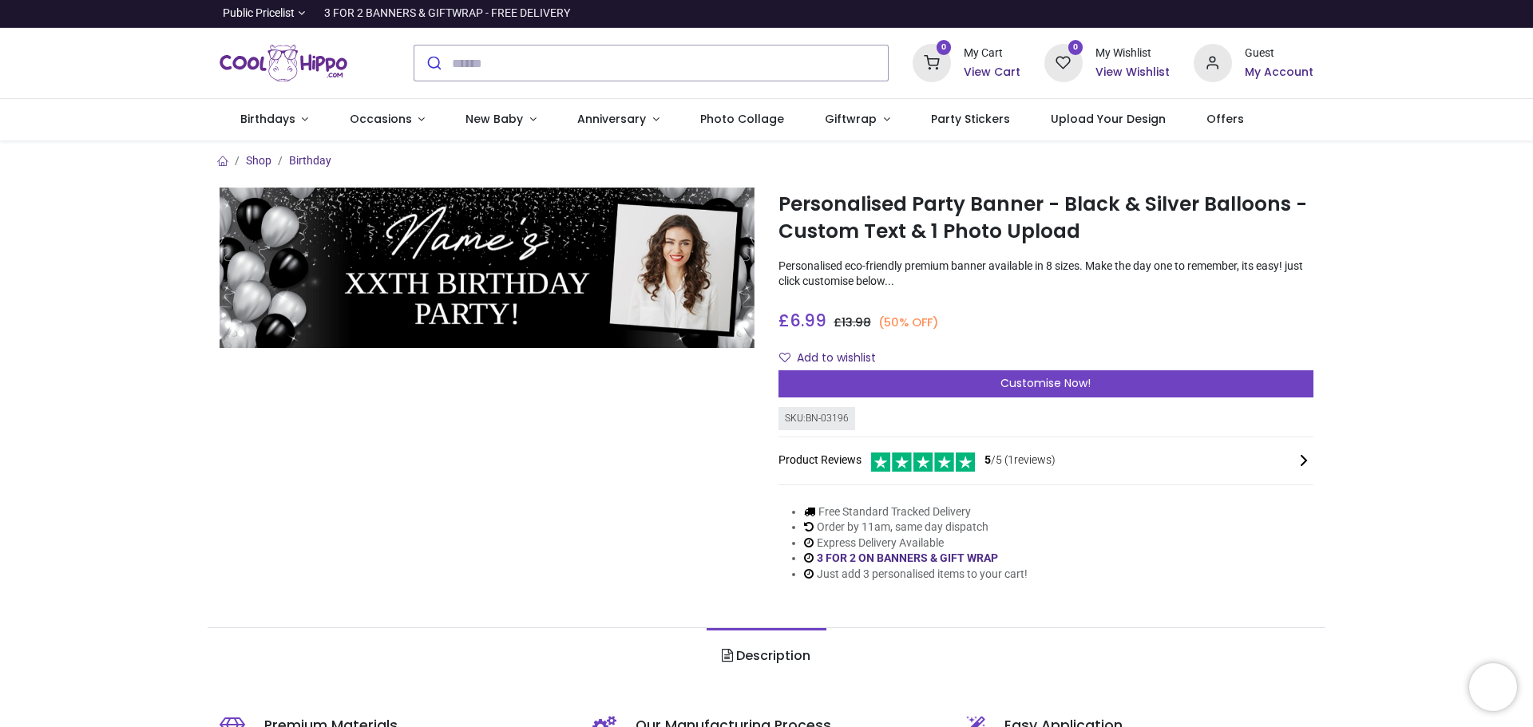
click at [1038, 386] on span "Customise Now!" at bounding box center [1045, 383] width 90 height 16
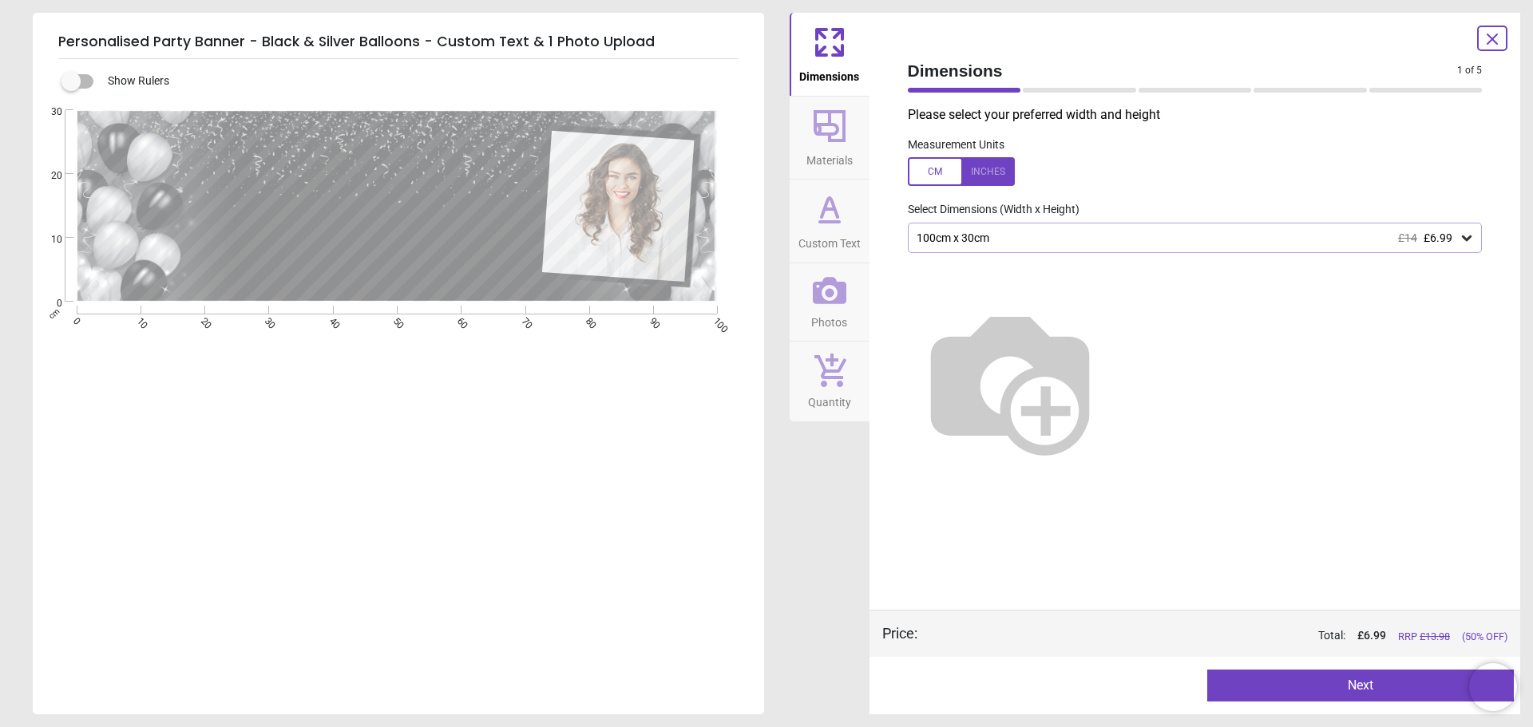
click at [1367, 685] on button "Next" at bounding box center [1360, 686] width 307 height 32
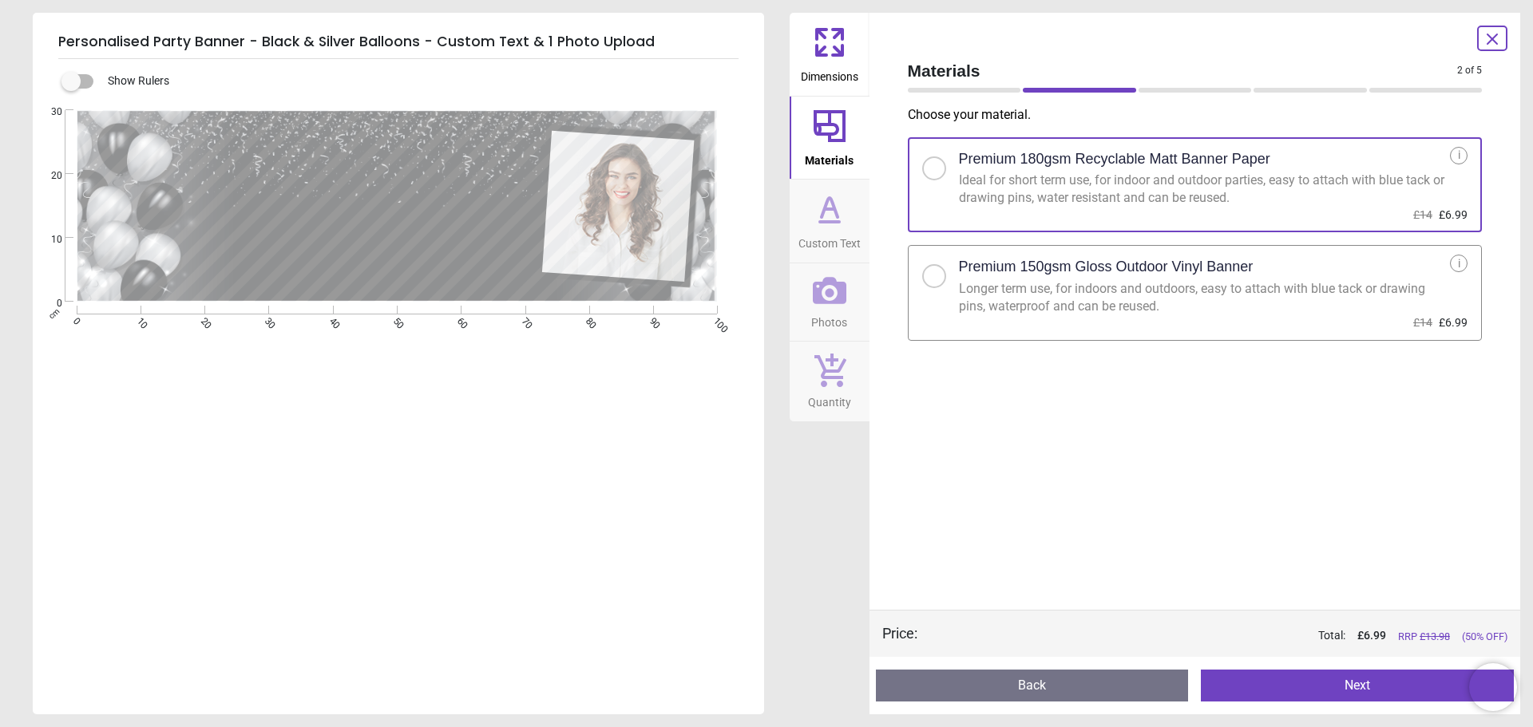
click at [1048, 280] on div "Longer term use, for indoors and outdoors, easy to attach with blue tack or dra…" at bounding box center [1205, 298] width 492 height 36
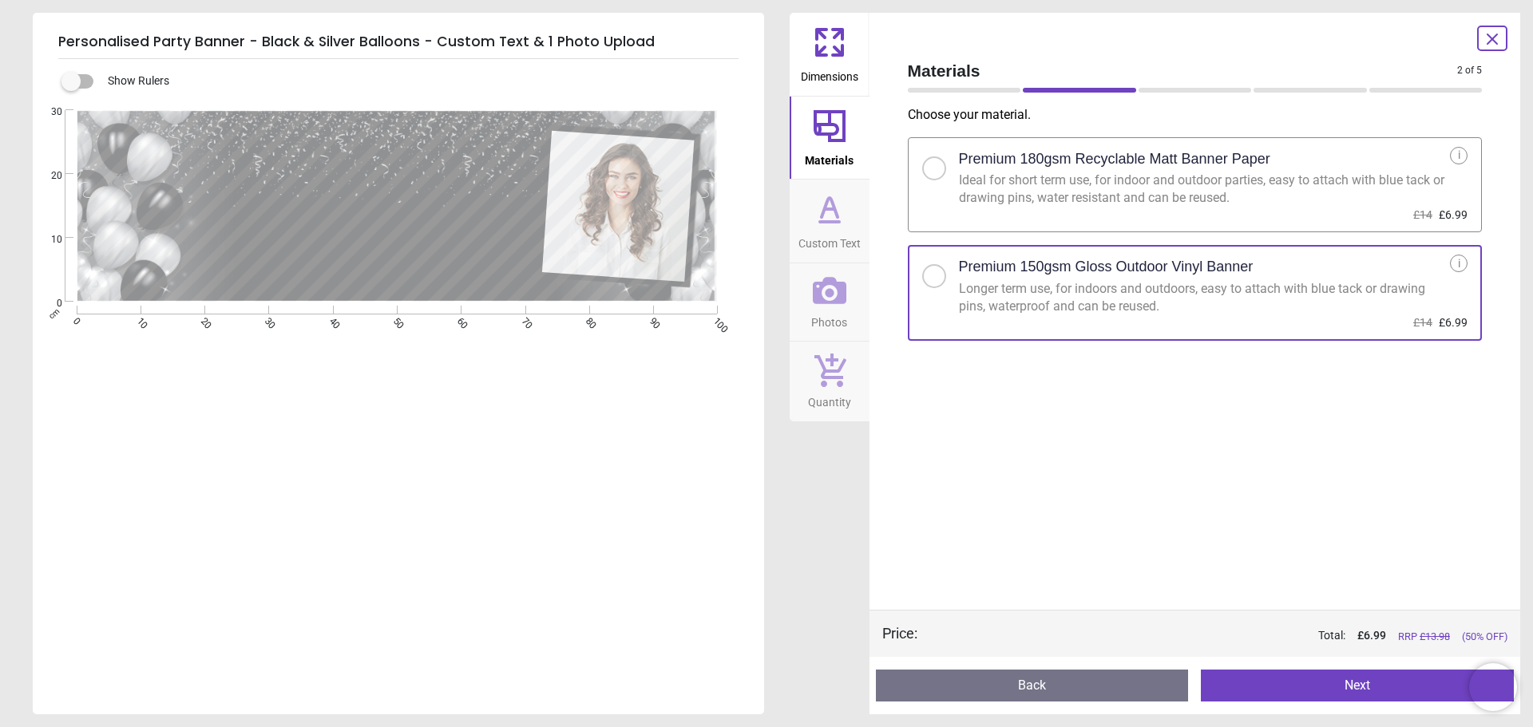
click at [1274, 692] on button "Next" at bounding box center [1357, 686] width 313 height 32
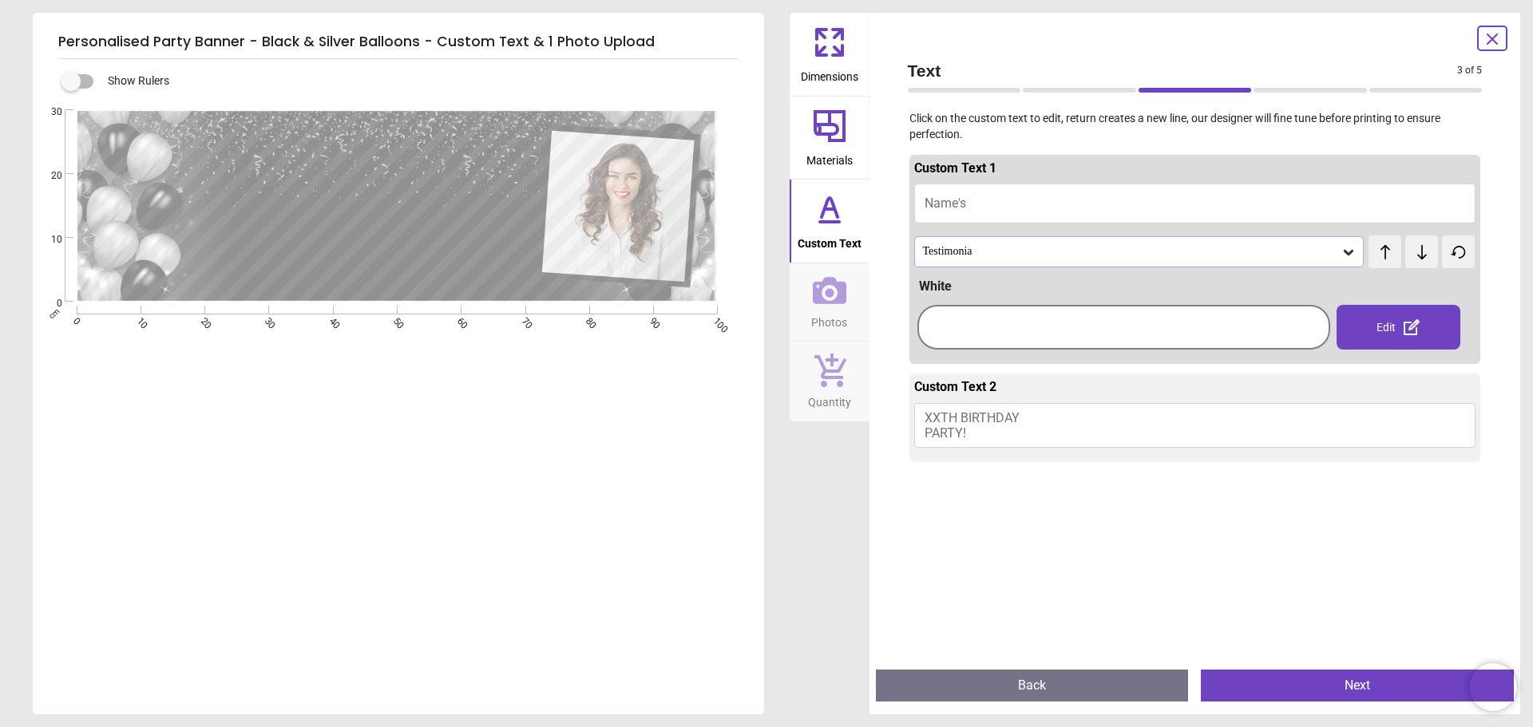
click at [979, 201] on button "Name's" at bounding box center [1195, 204] width 562 height 40
type textarea "*****"
click at [1042, 322] on div at bounding box center [1123, 327] width 405 height 37
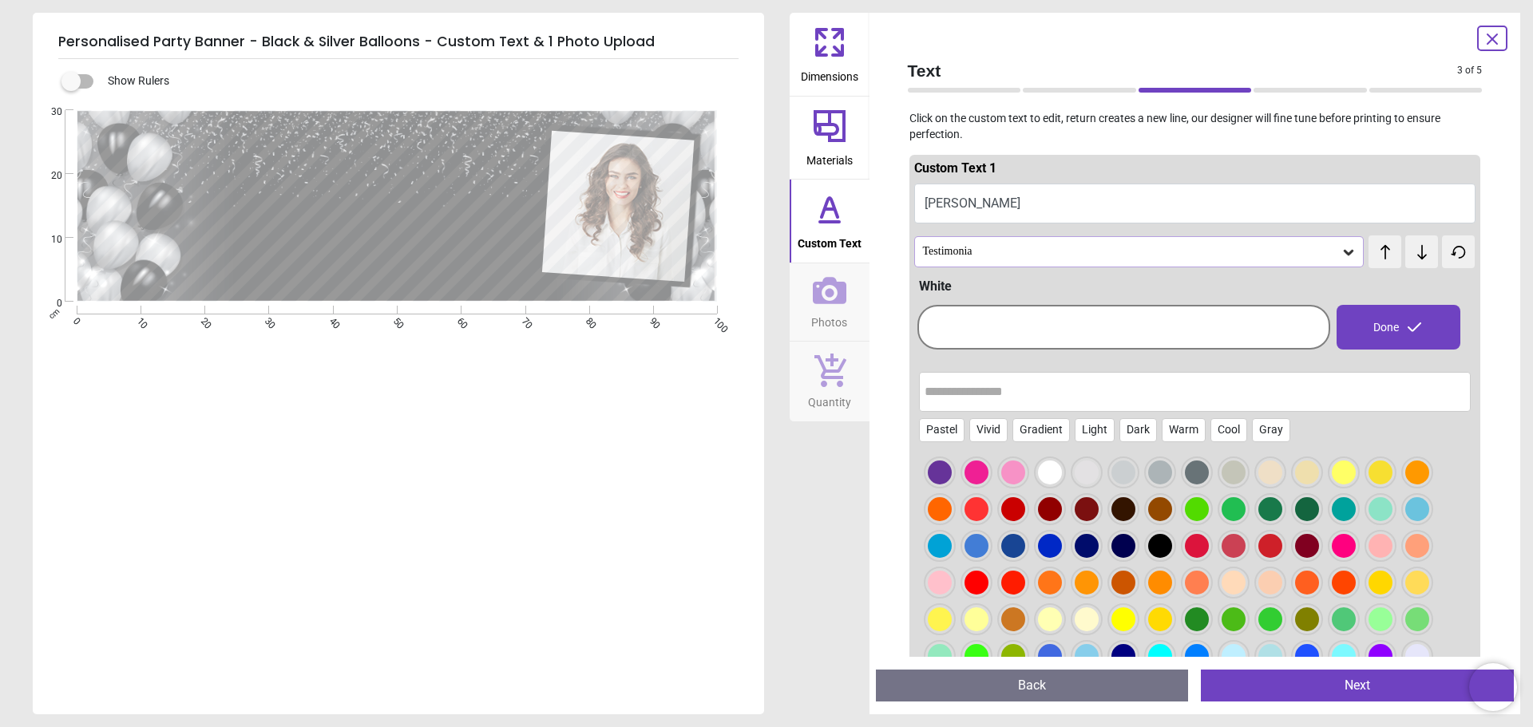
click at [1033, 212] on button "Vicky" at bounding box center [1195, 204] width 562 height 40
click at [1157, 247] on div "Testimonia" at bounding box center [1131, 252] width 420 height 14
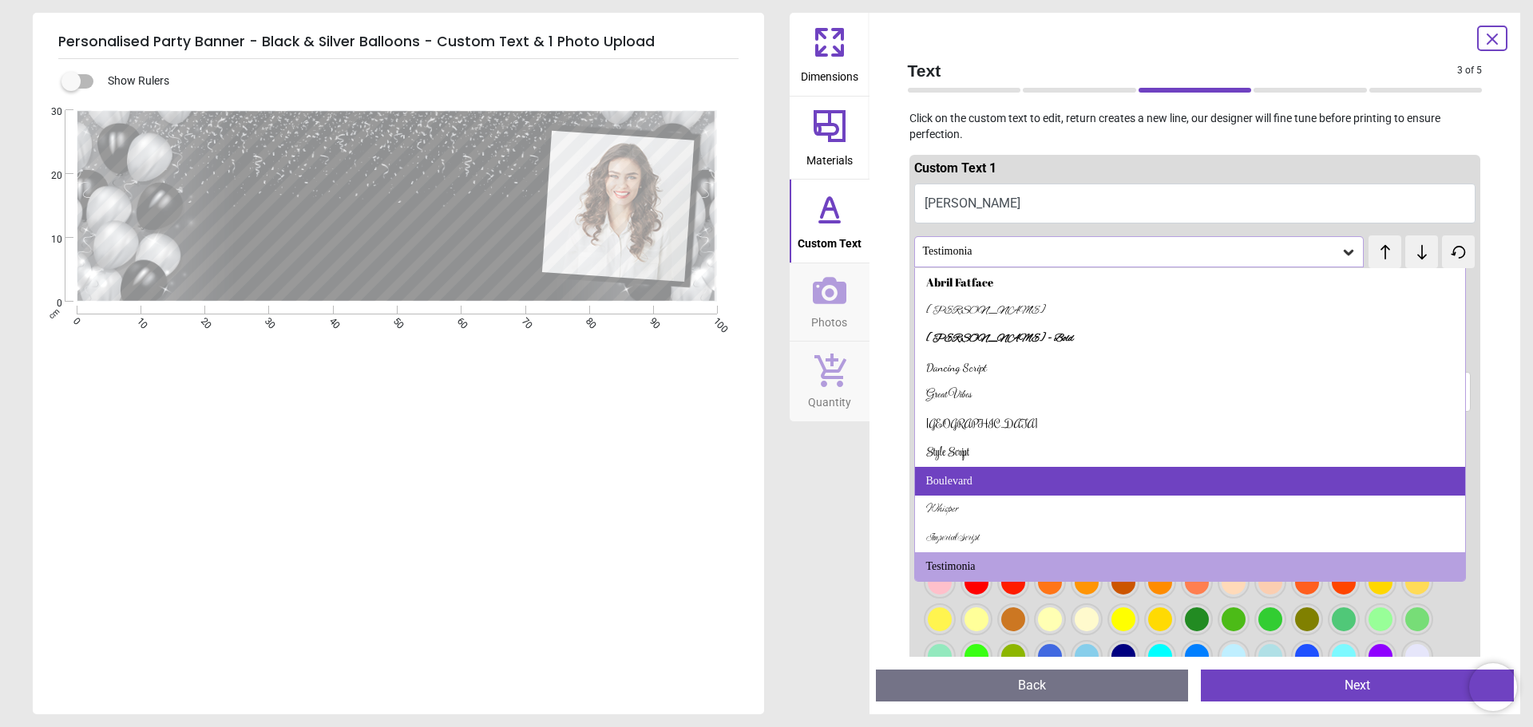
click at [957, 484] on div "Boulevard" at bounding box center [949, 481] width 46 height 16
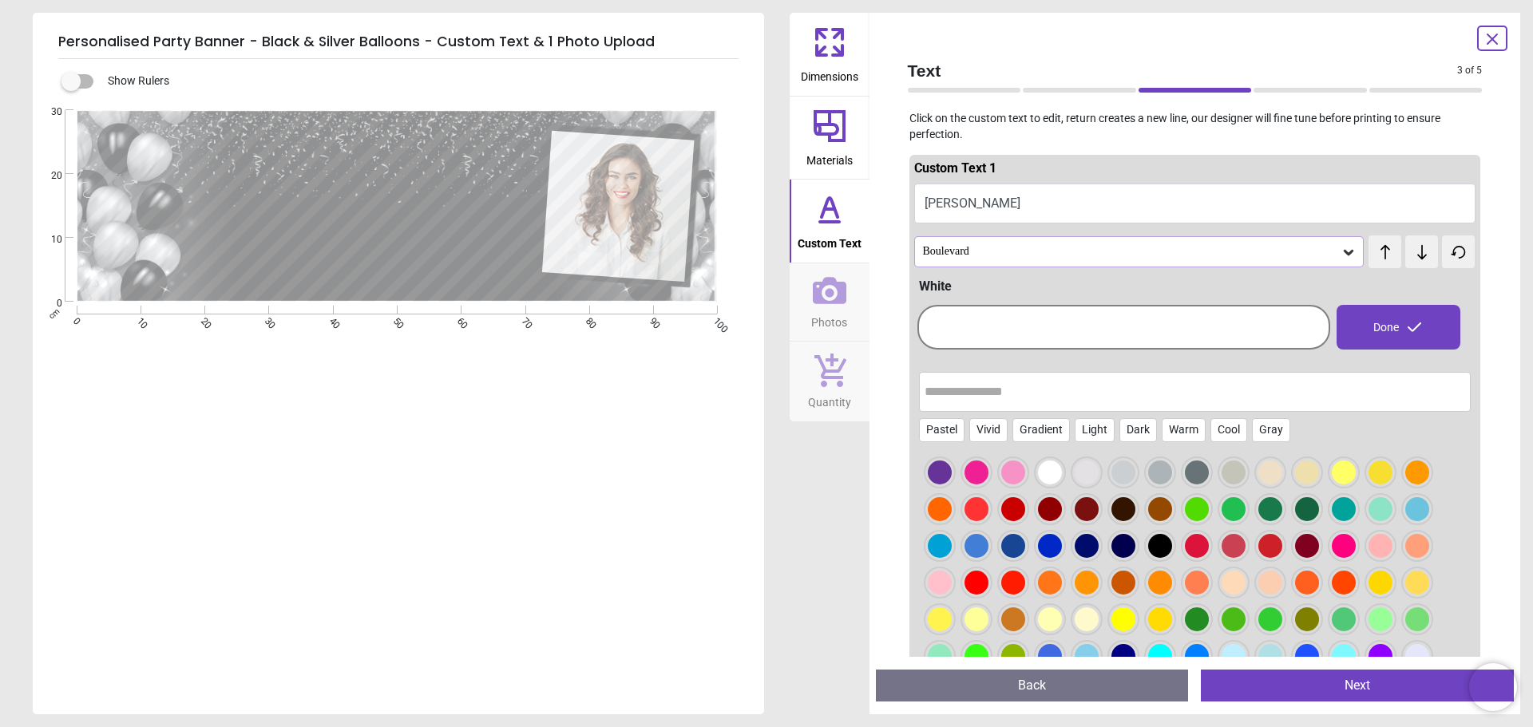
click at [1019, 250] on div "Boulevard" at bounding box center [1131, 252] width 420 height 14
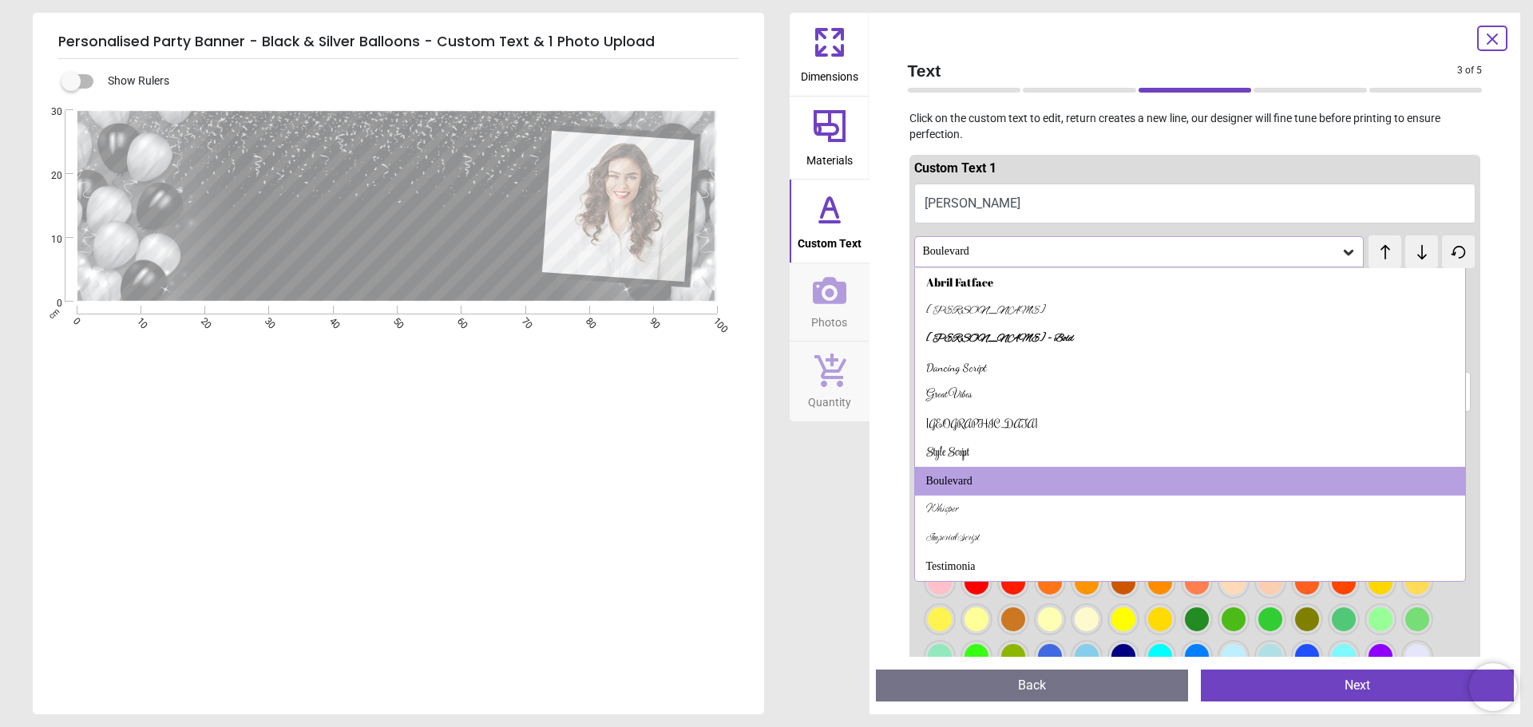
click at [1379, 247] on span "test" at bounding box center [1384, 243] width 11 height 17
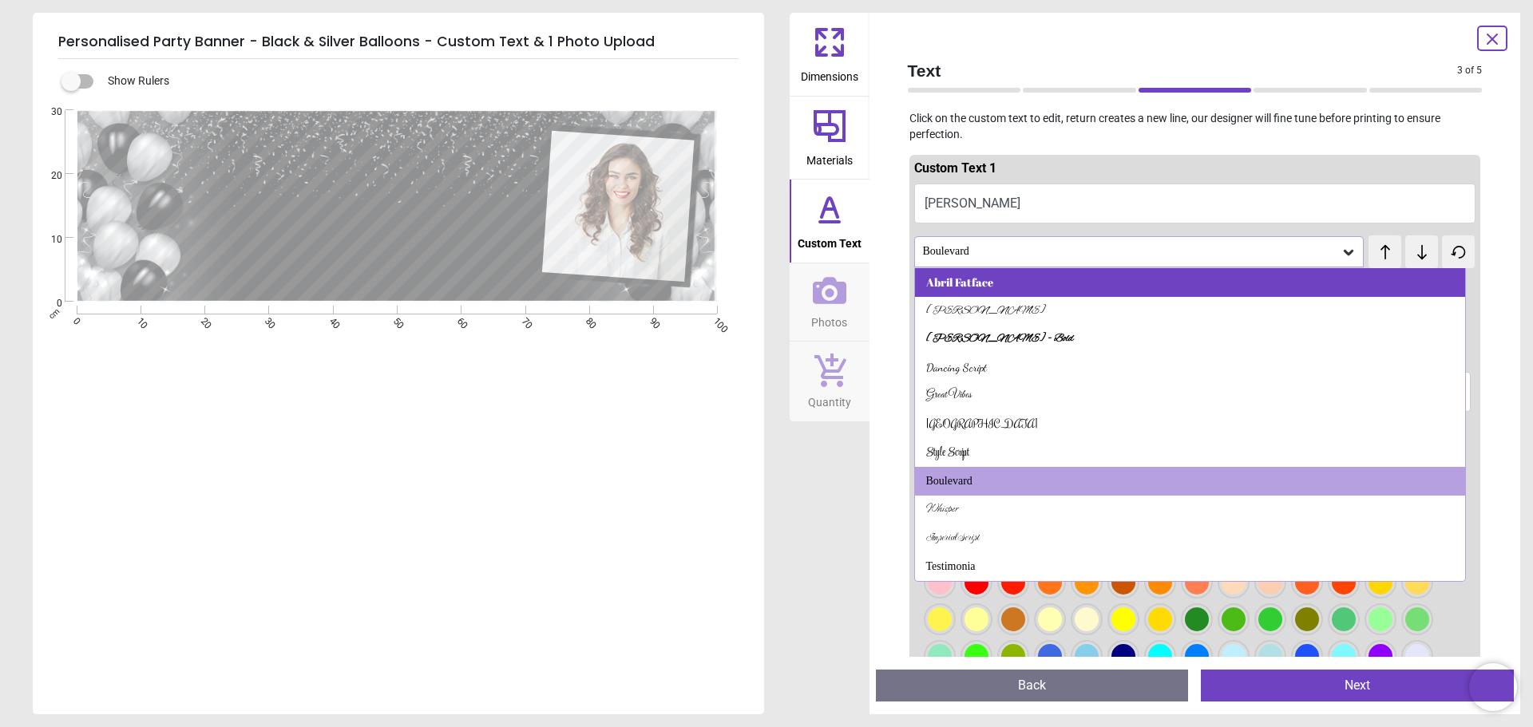
click at [1031, 287] on div "Abril Fatface" at bounding box center [1190, 282] width 551 height 29
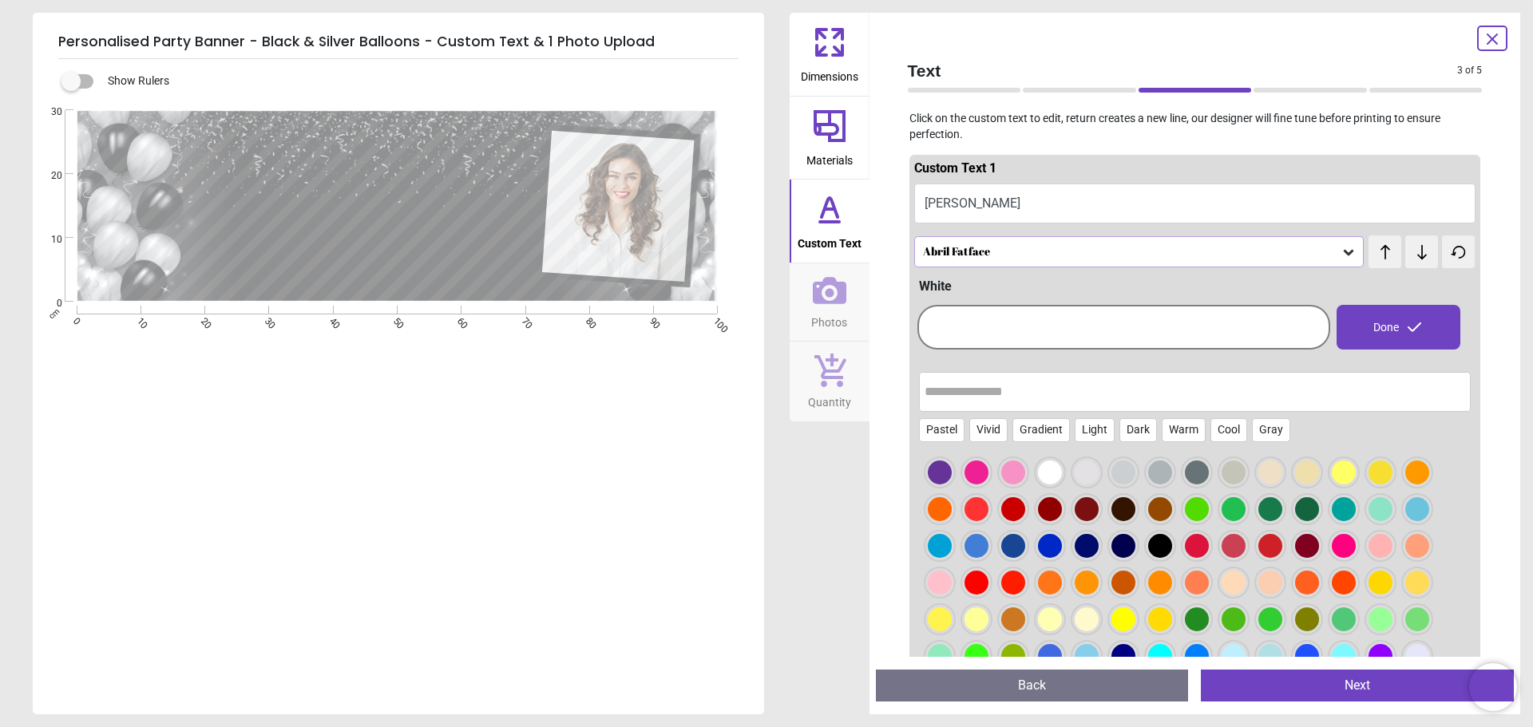
click at [1412, 254] on icon at bounding box center [1422, 252] width 24 height 16
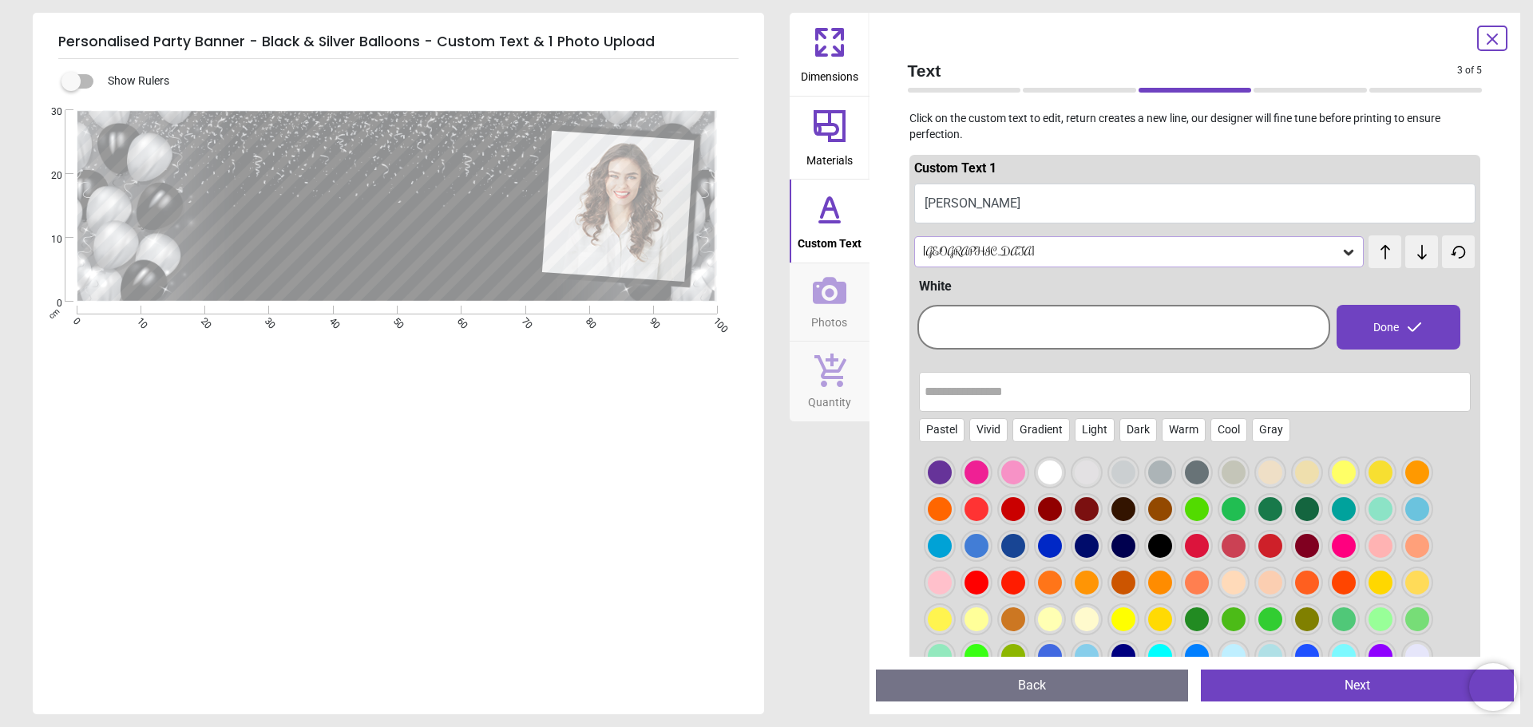
click at [1412, 254] on icon at bounding box center [1422, 252] width 24 height 16
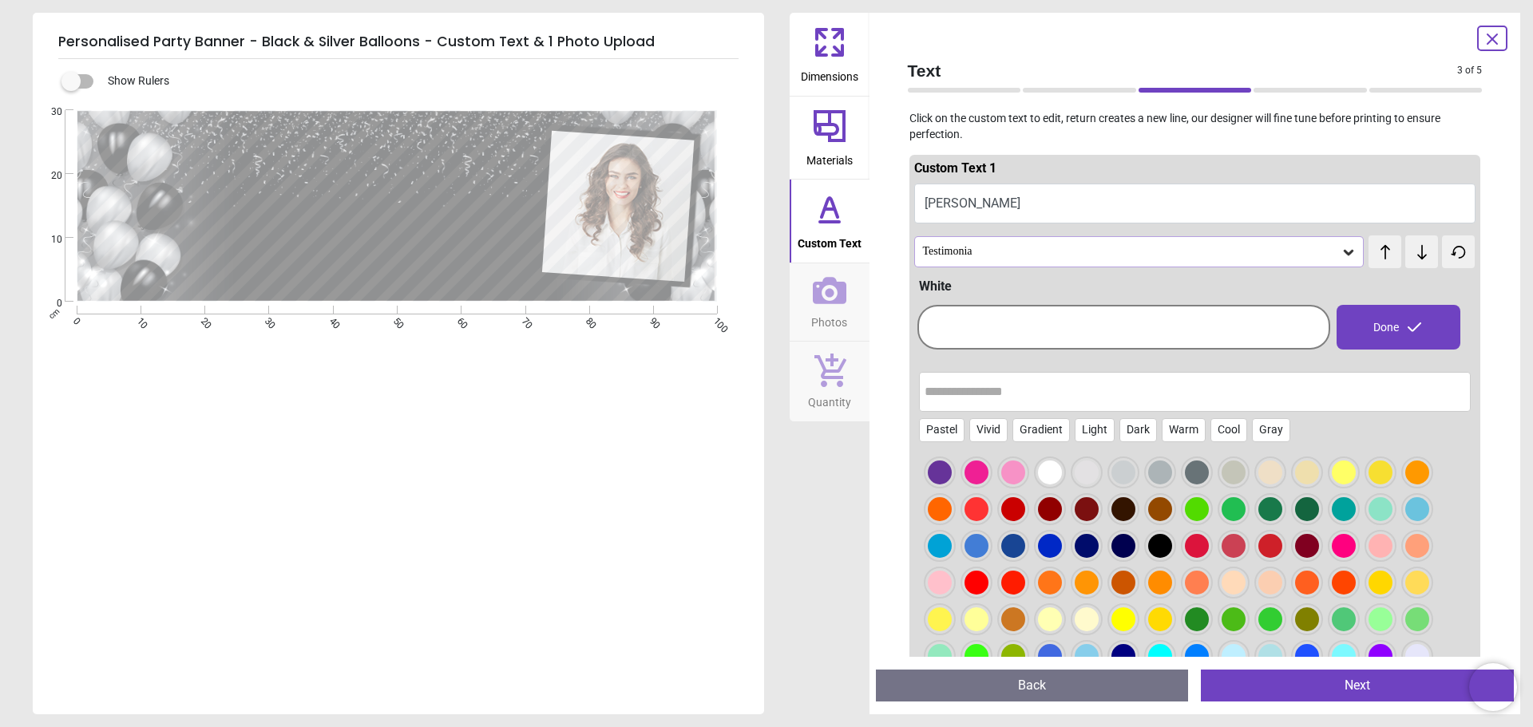
click at [1412, 254] on icon at bounding box center [1422, 252] width 24 height 16
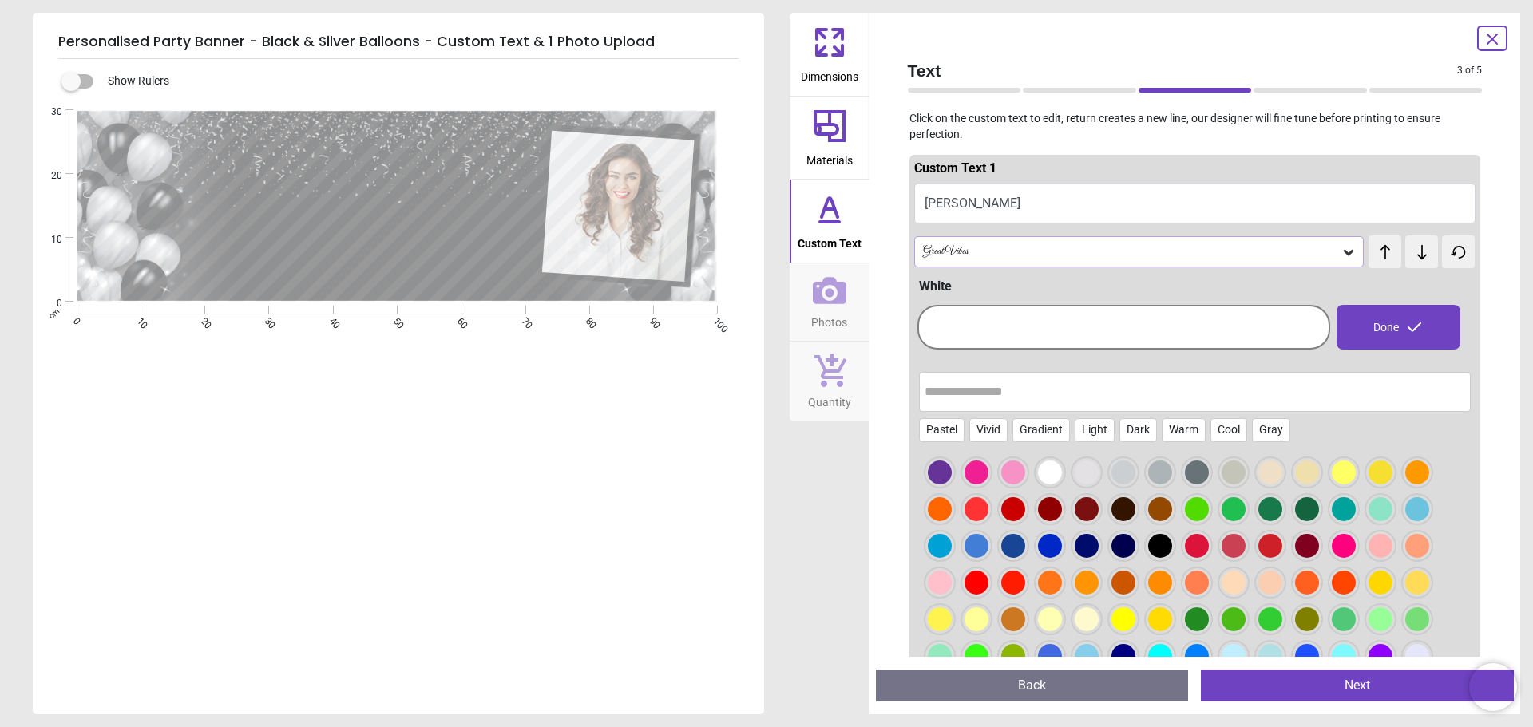
click at [1412, 254] on icon at bounding box center [1422, 252] width 24 height 16
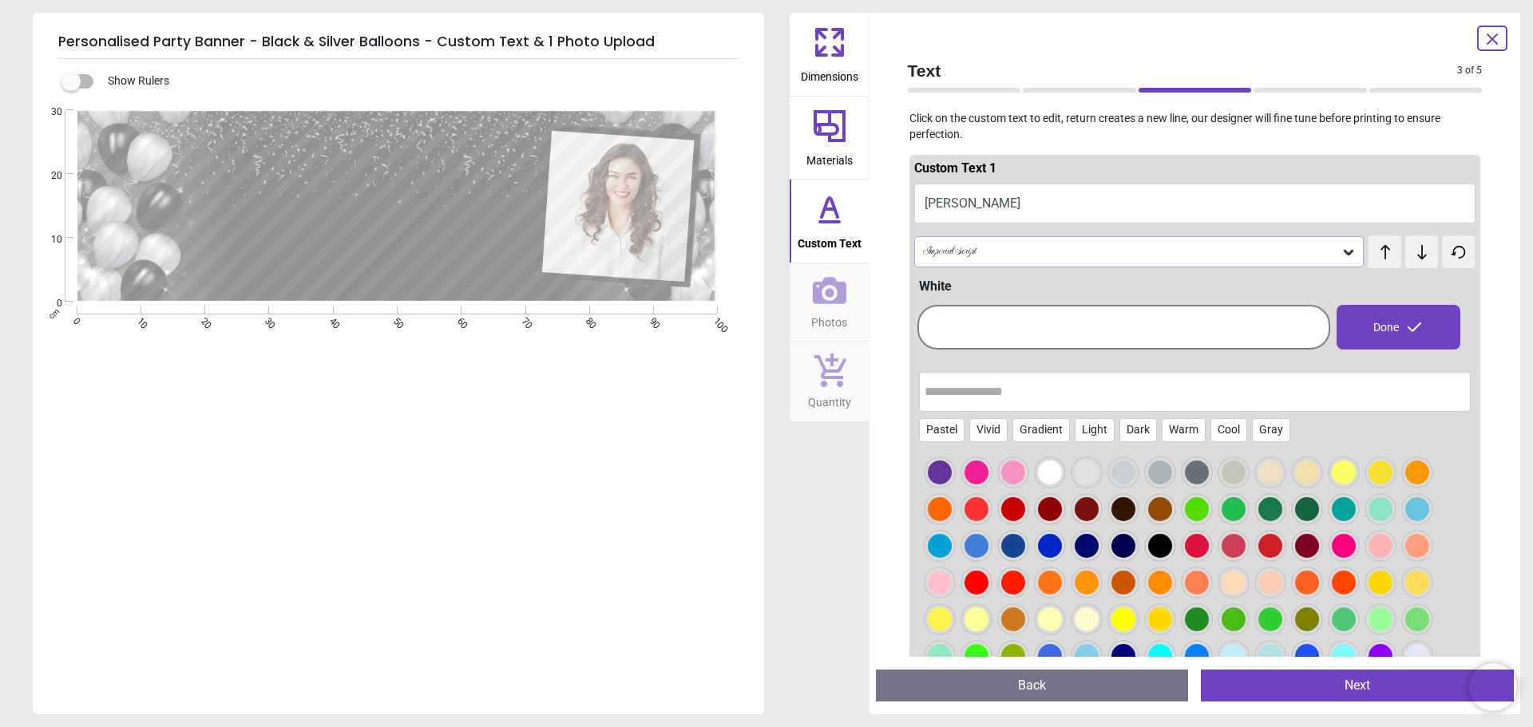
click at [1412, 254] on icon at bounding box center [1422, 252] width 24 height 16
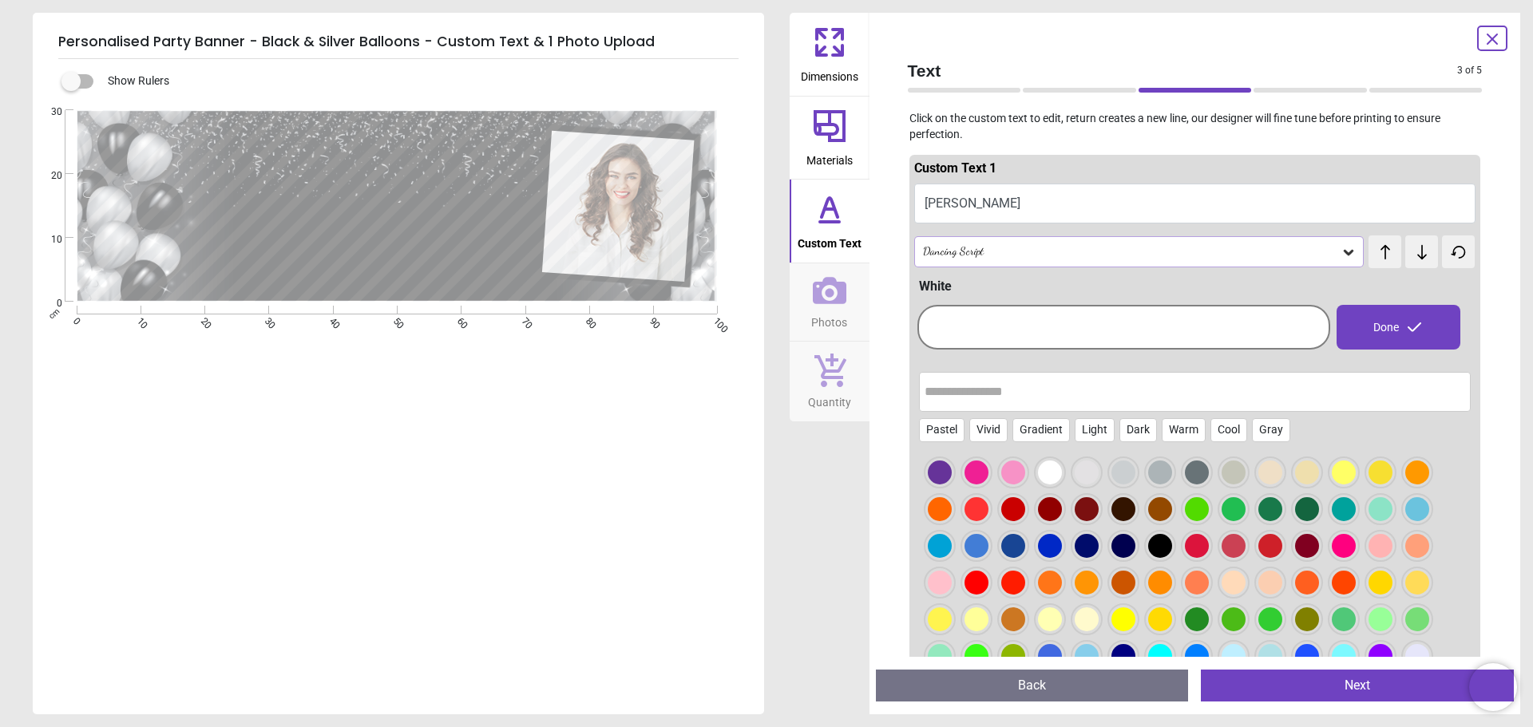
click at [377, 239] on textarea at bounding box center [373, 242] width 299 height 37
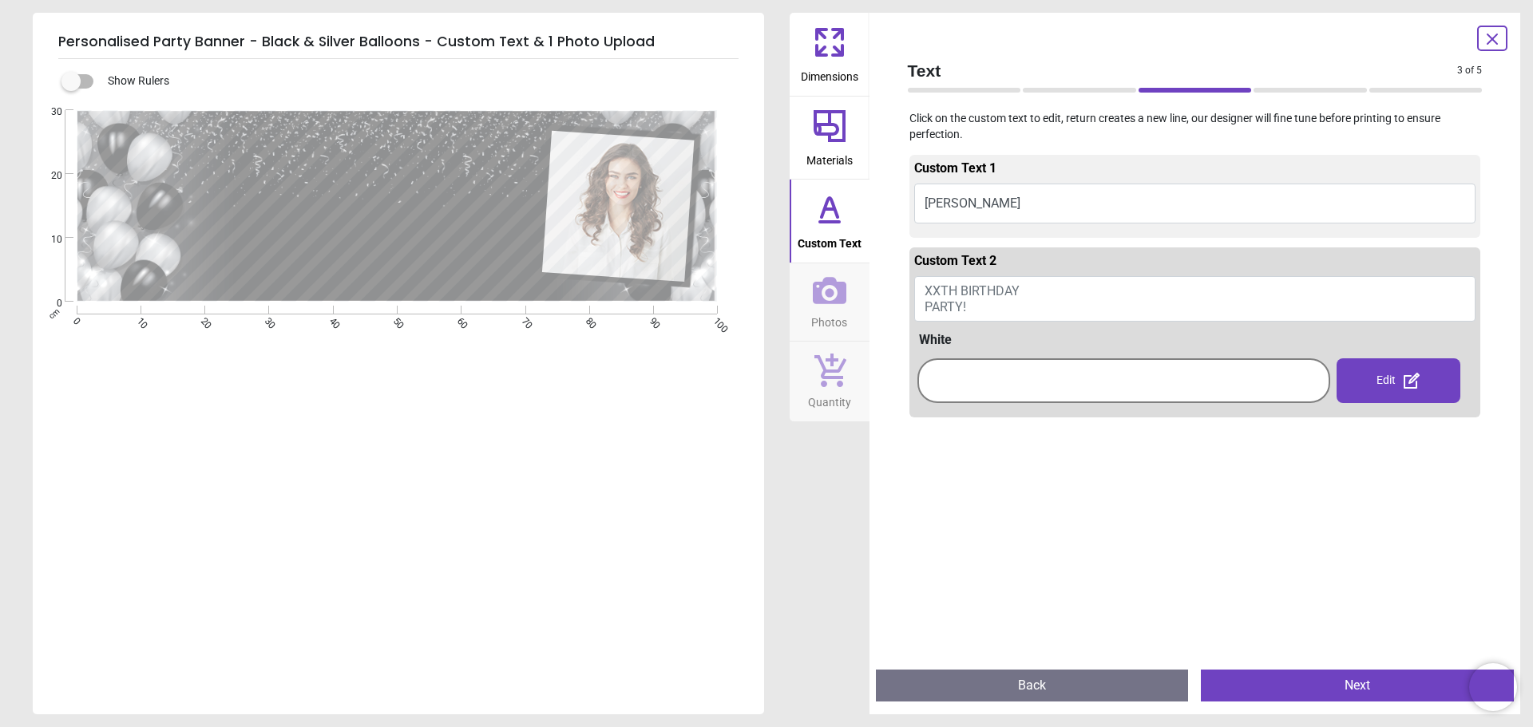
click at [1110, 292] on button "XXTH BIRTHDAY PARTY!" at bounding box center [1195, 298] width 562 height 45
type textarea "**********"
click at [1054, 332] on div "White" at bounding box center [1197, 335] width 557 height 18
click at [1050, 287] on button "Happy Birthday!" at bounding box center [1195, 296] width 562 height 40
click at [974, 333] on div "White" at bounding box center [1197, 335] width 557 height 18
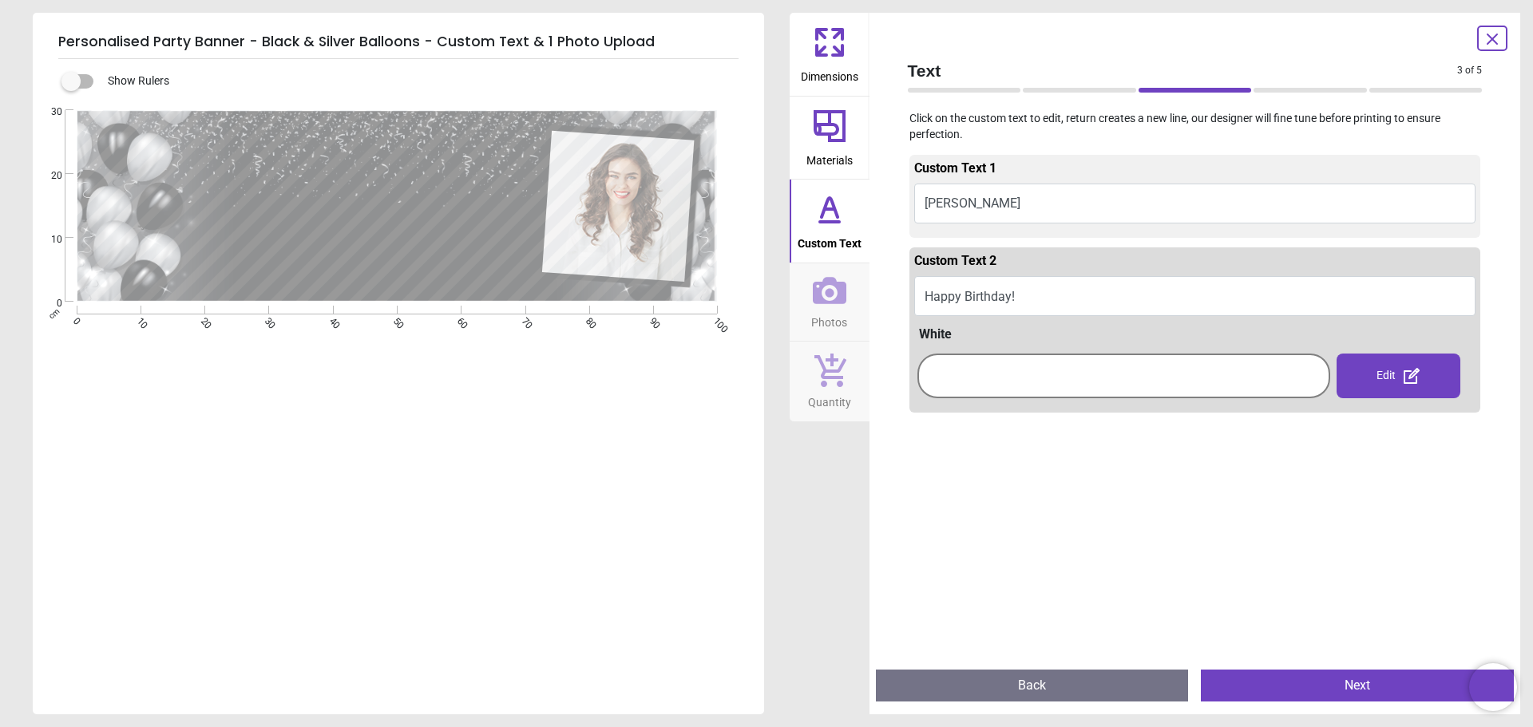
click at [988, 390] on div at bounding box center [1123, 376] width 405 height 37
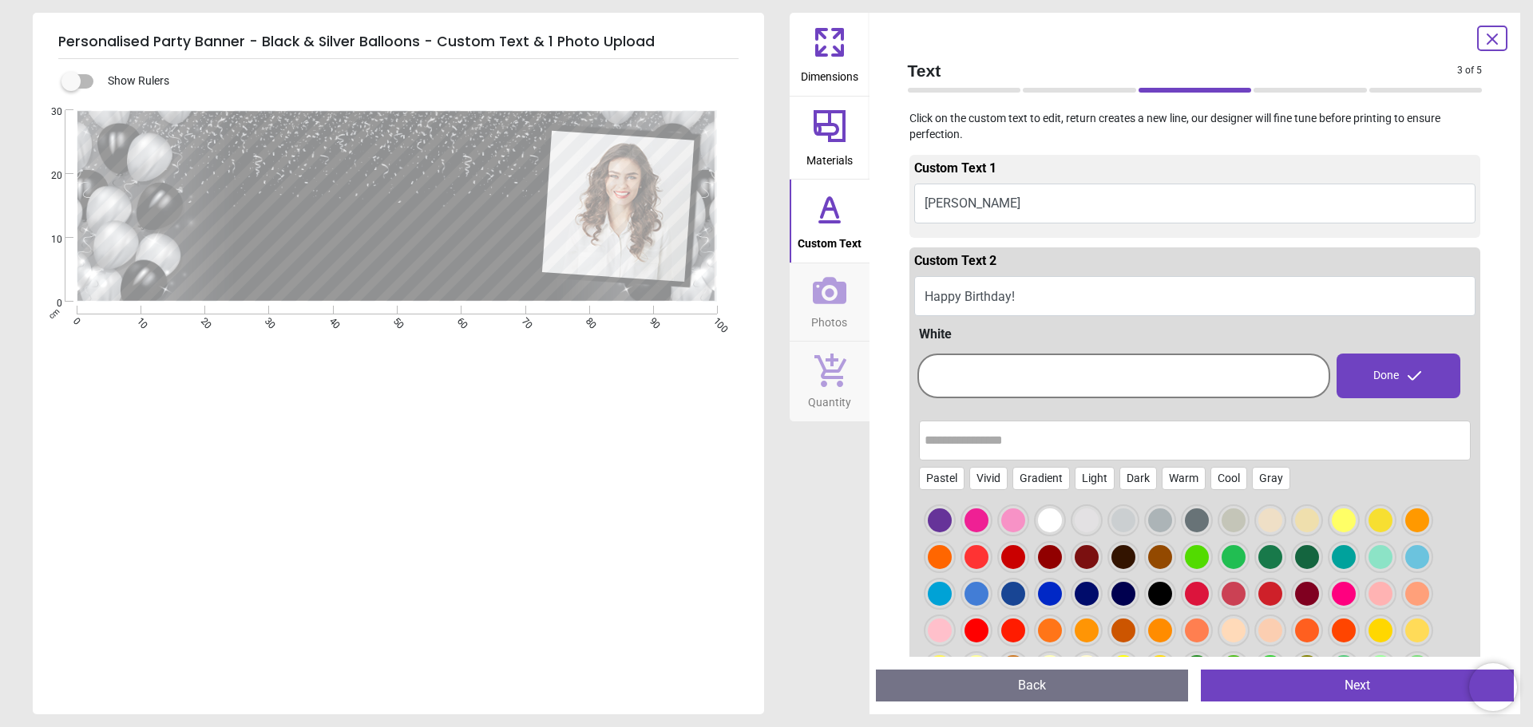
click at [1038, 280] on button "Happy Birthday!" at bounding box center [1195, 296] width 562 height 40
click at [1027, 207] on button "Vicky" at bounding box center [1195, 204] width 562 height 40
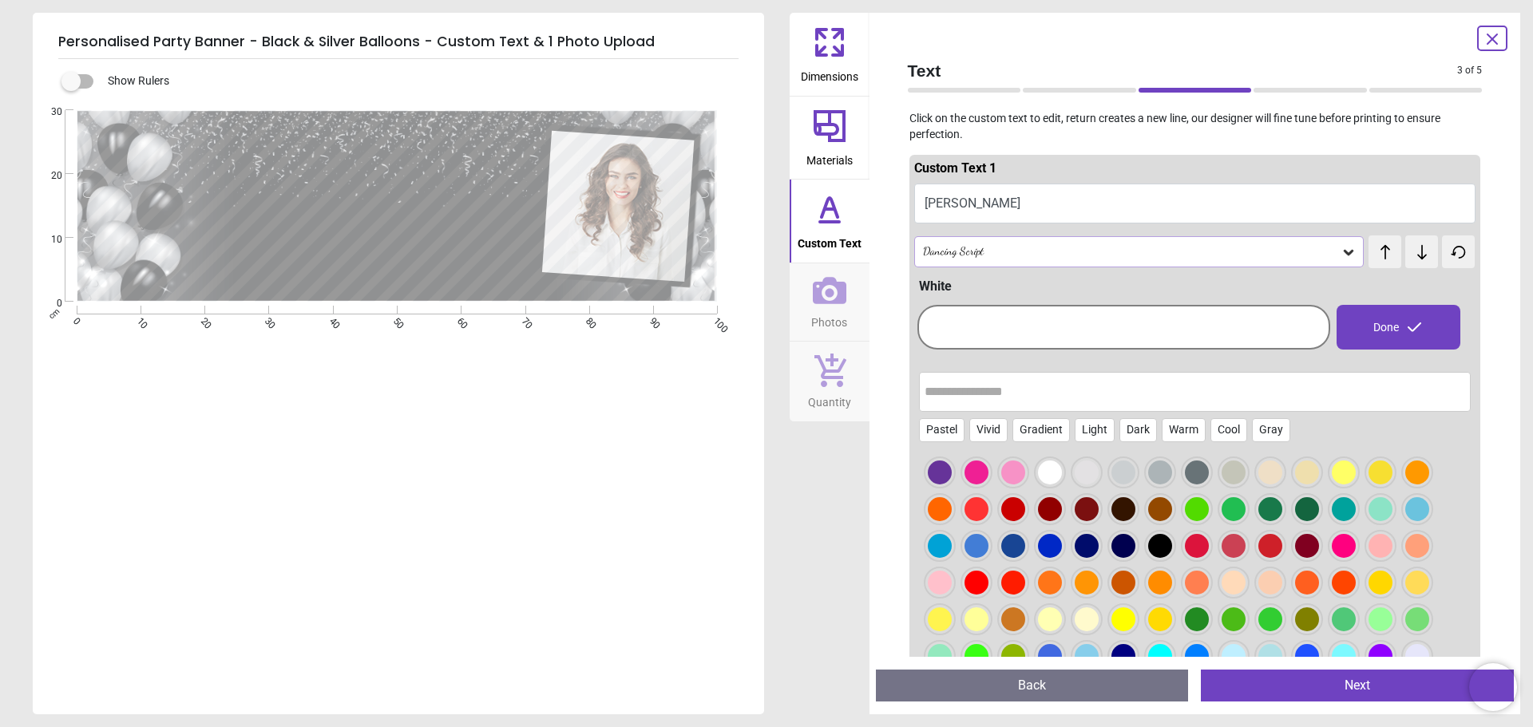
click at [1032, 332] on div at bounding box center [1123, 327] width 405 height 37
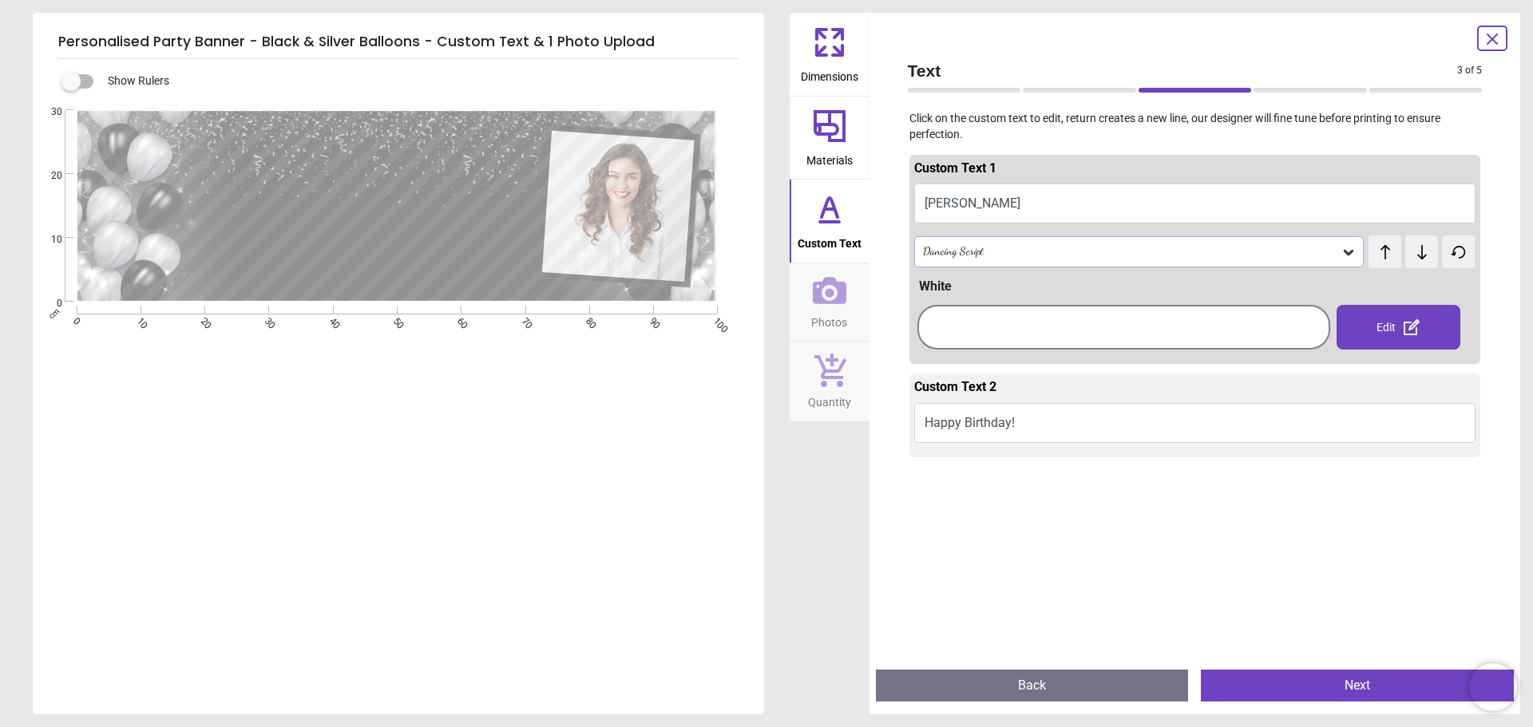
click at [1384, 678] on button "Next" at bounding box center [1357, 686] width 313 height 32
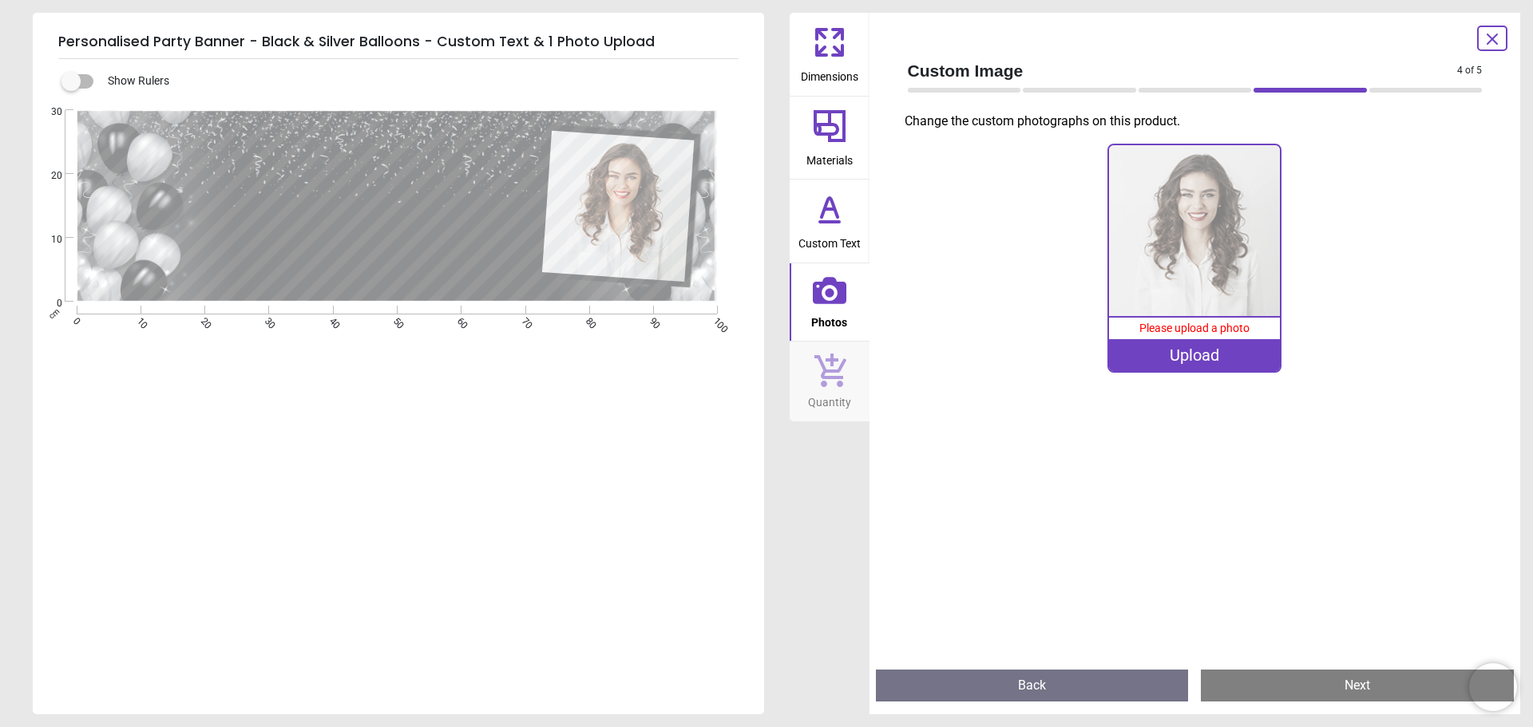
click at [1213, 252] on img at bounding box center [1194, 230] width 171 height 171
click at [1194, 363] on div "Upload" at bounding box center [1194, 355] width 171 height 32
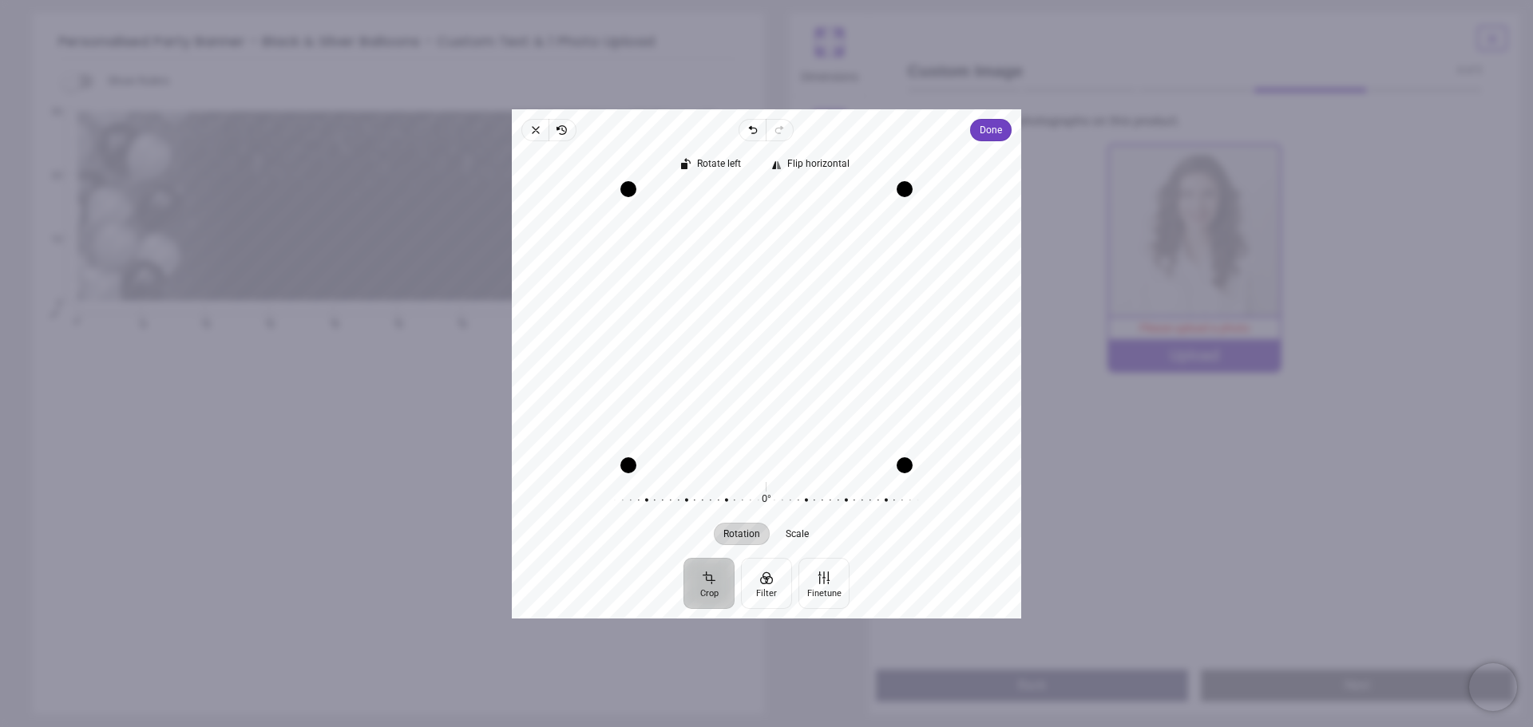
click at [789, 353] on div "Recenter" at bounding box center [766, 326] width 484 height 276
click at [987, 133] on span "Done" at bounding box center [990, 130] width 22 height 19
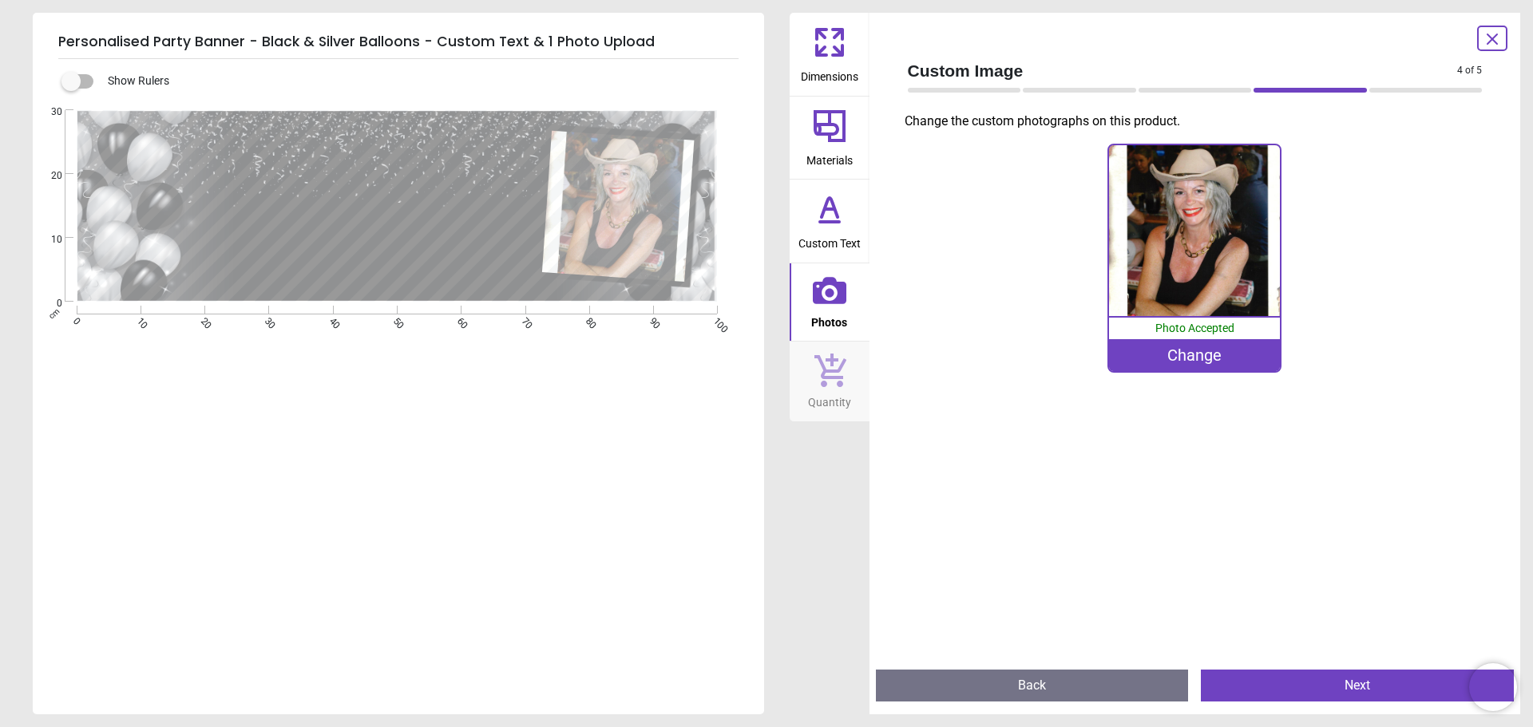
click at [1198, 358] on div "Change" at bounding box center [1194, 355] width 171 height 32
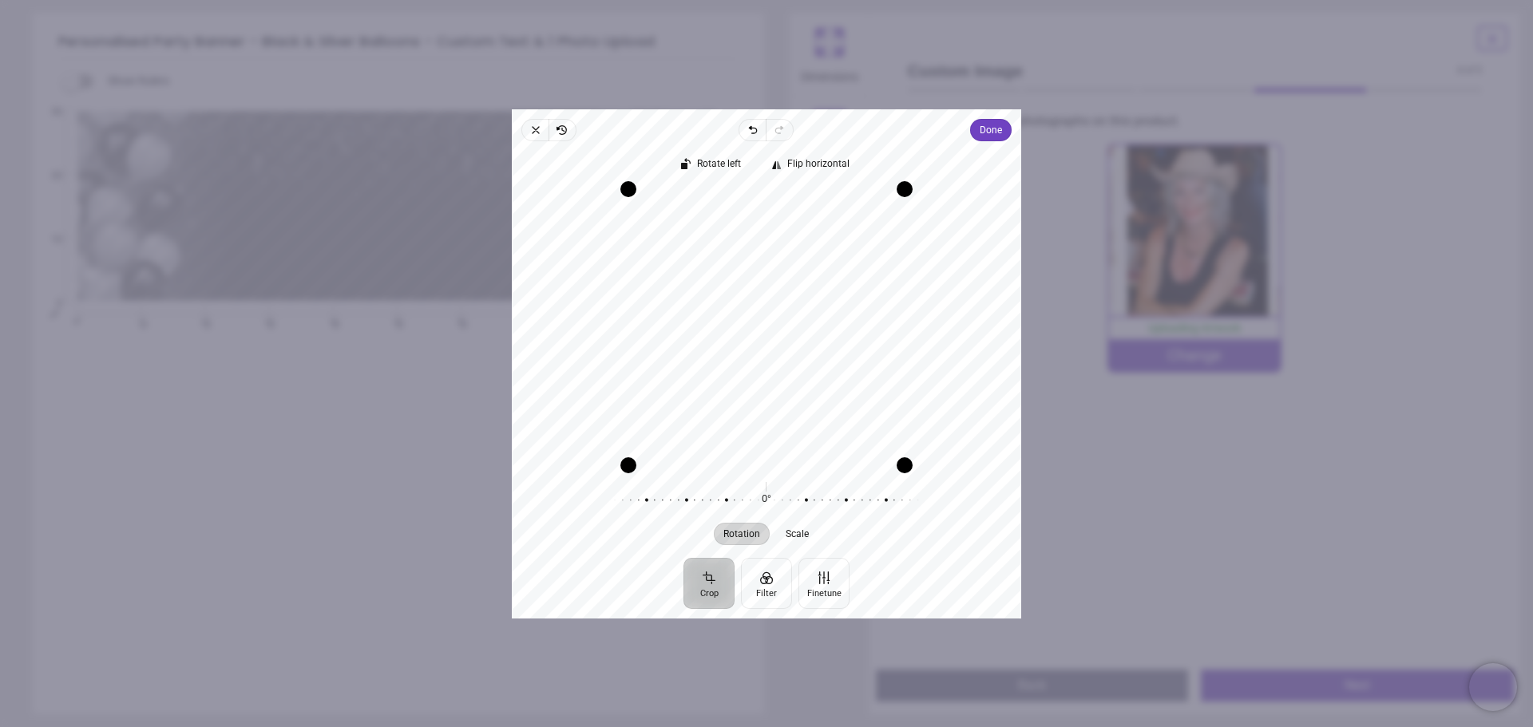
drag, startPoint x: 793, startPoint y: 356, endPoint x: 797, endPoint y: 377, distance: 21.1
click at [797, 377] on div "Recenter" at bounding box center [766, 326] width 484 height 276
click at [796, 377] on div "Recenter" at bounding box center [766, 326] width 484 height 276
click at [994, 130] on span "Done" at bounding box center [990, 130] width 22 height 19
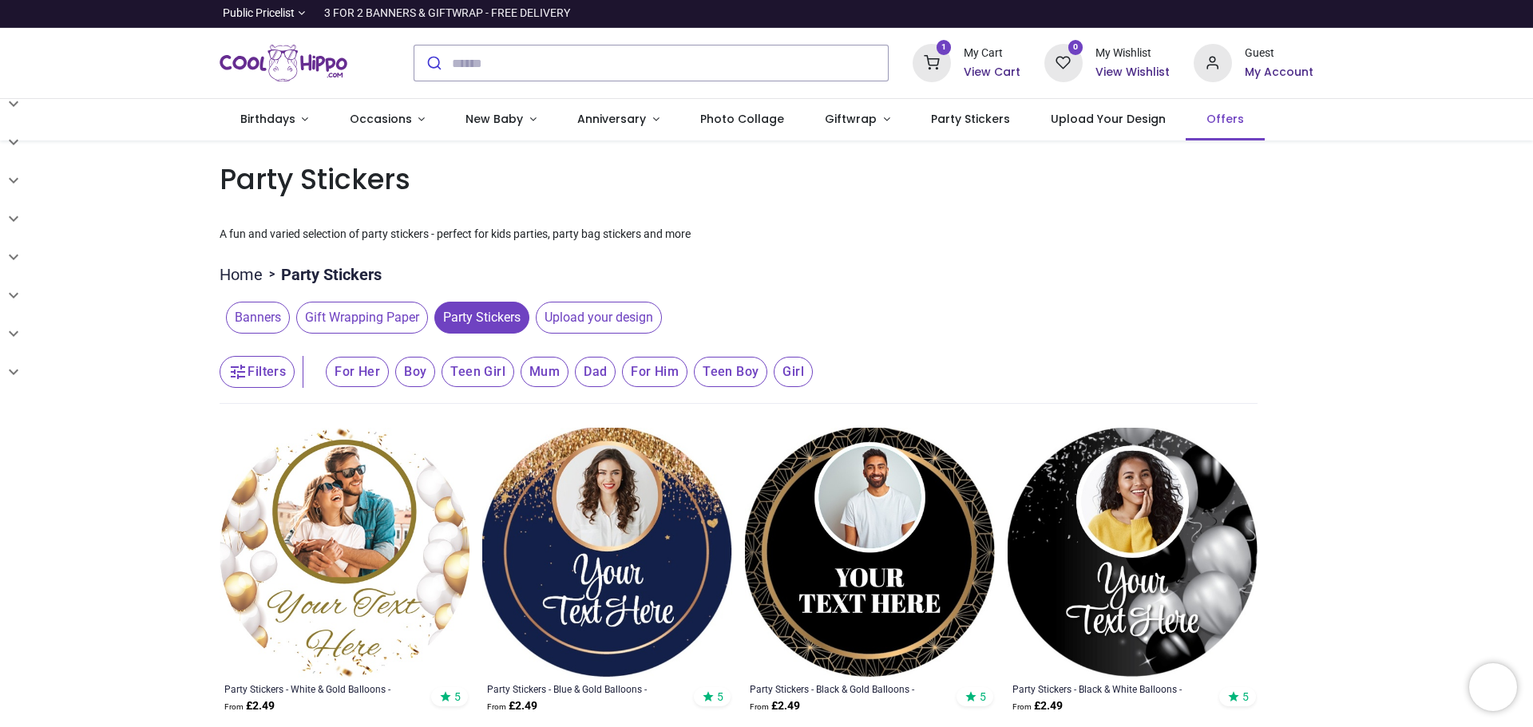
click at [1206, 120] on span "Offers" at bounding box center [1225, 119] width 38 height 16
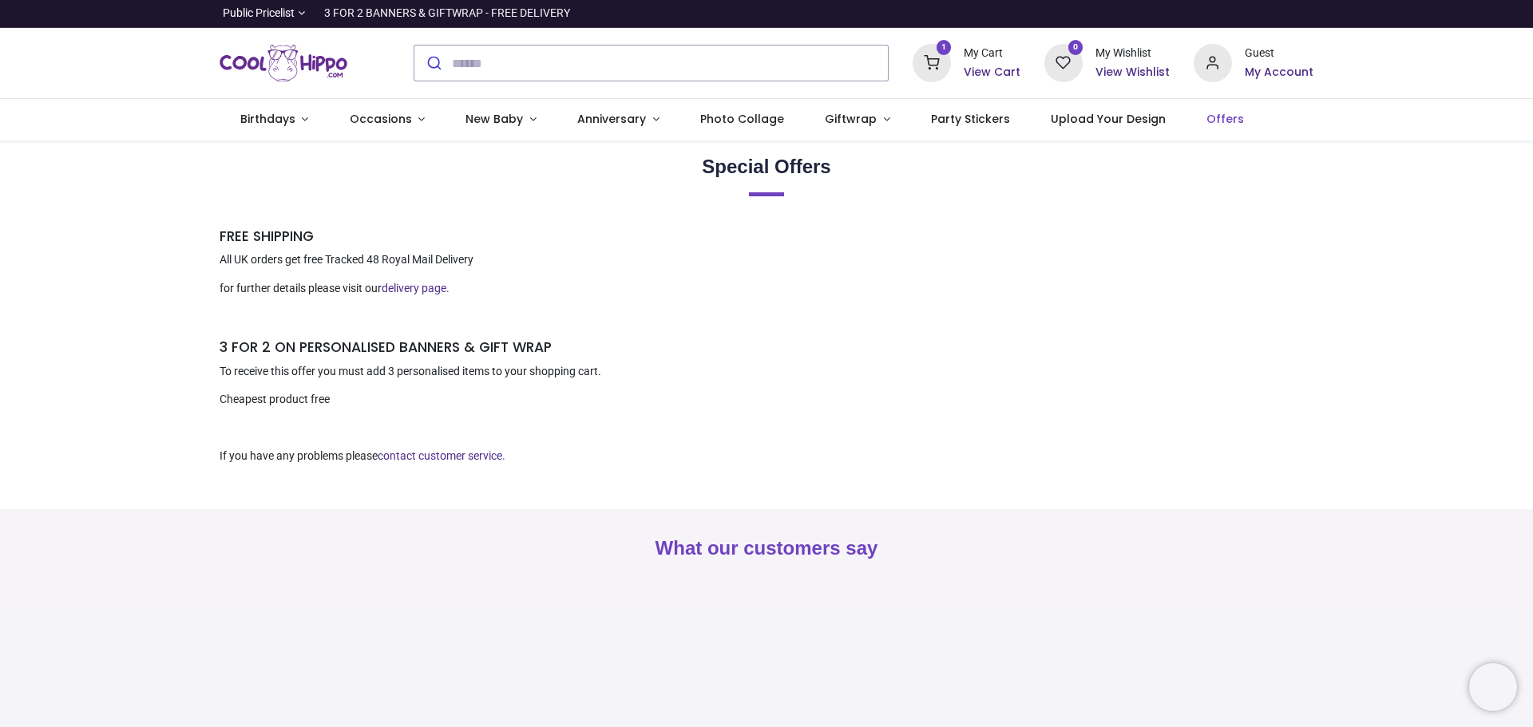
click at [936, 61] on icon at bounding box center [931, 63] width 38 height 38
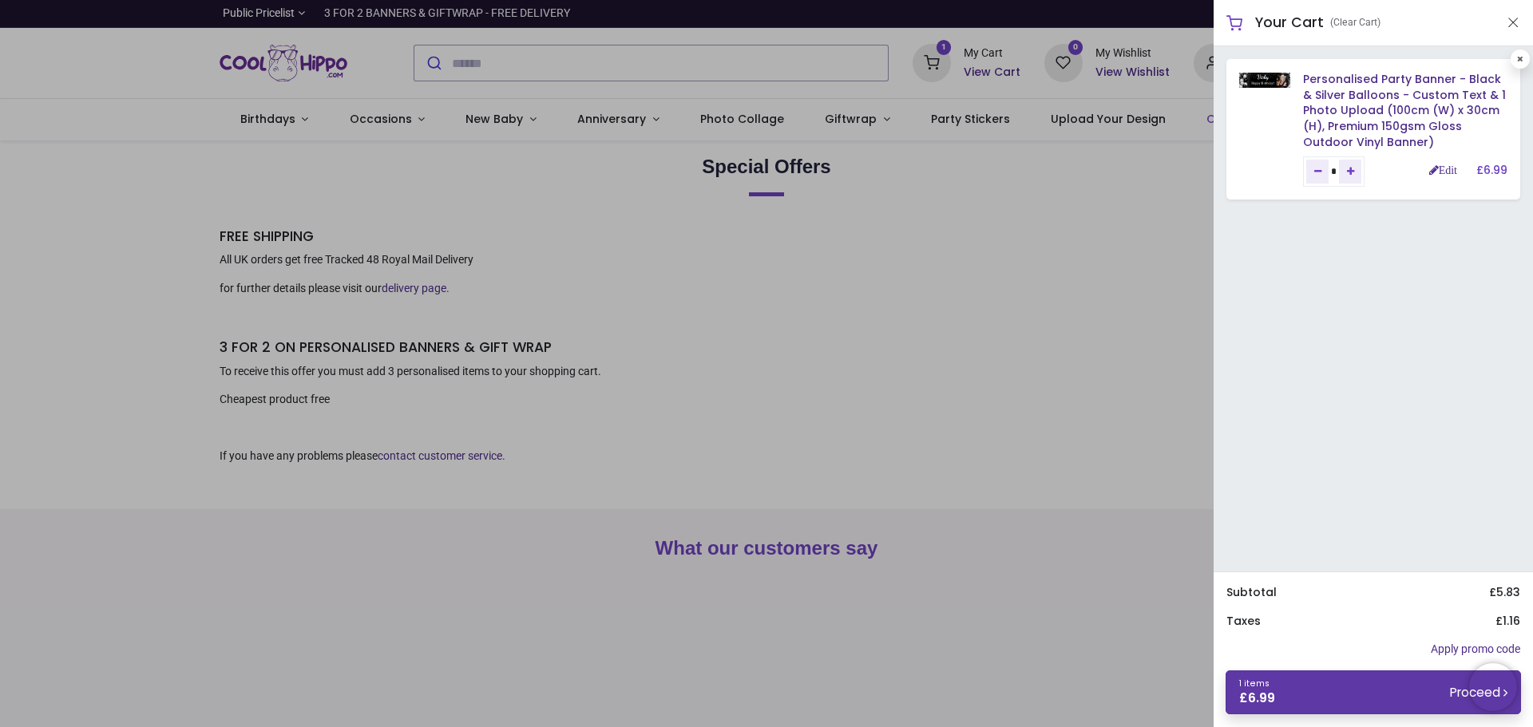
click at [1309, 696] on link "1 items £ 6.99 Proceed" at bounding box center [1372, 693] width 295 height 44
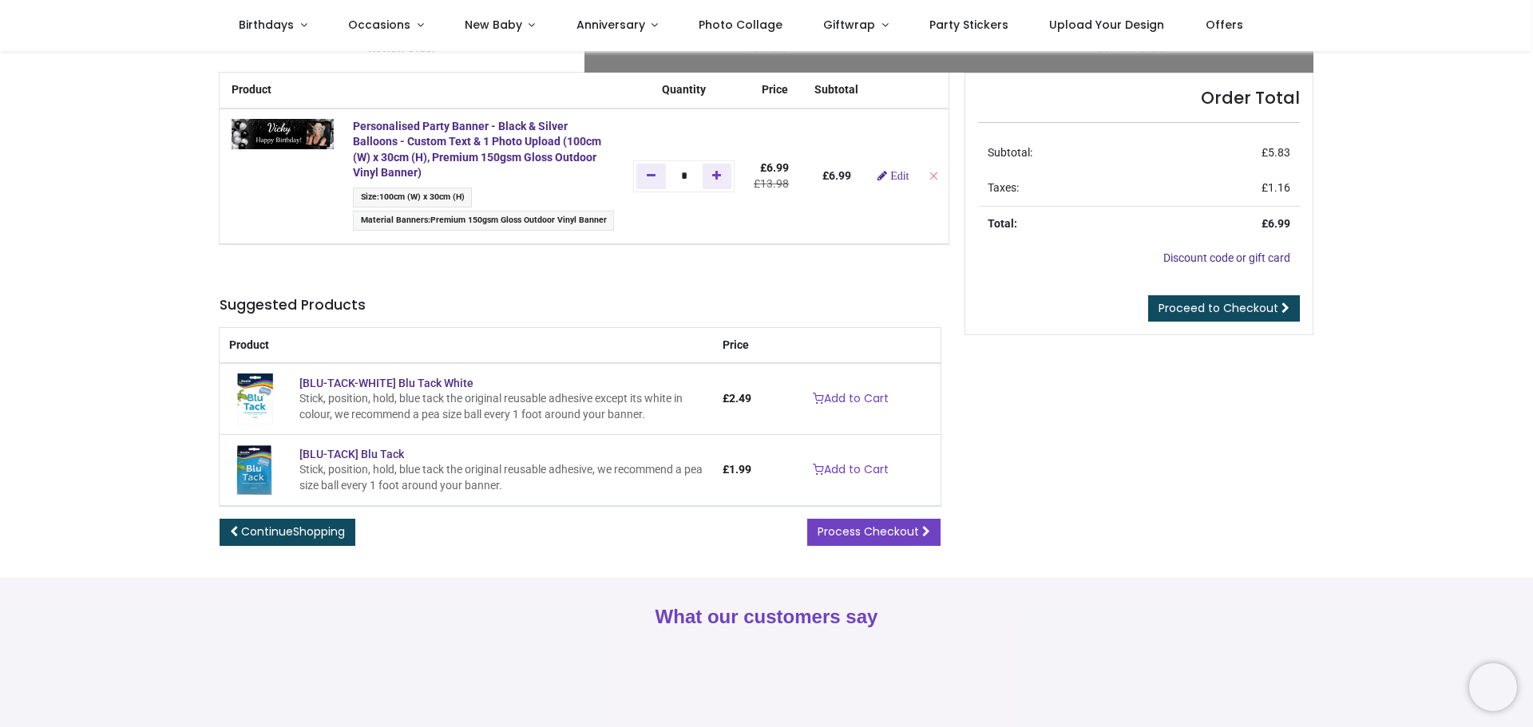
scroll to position [80, 0]
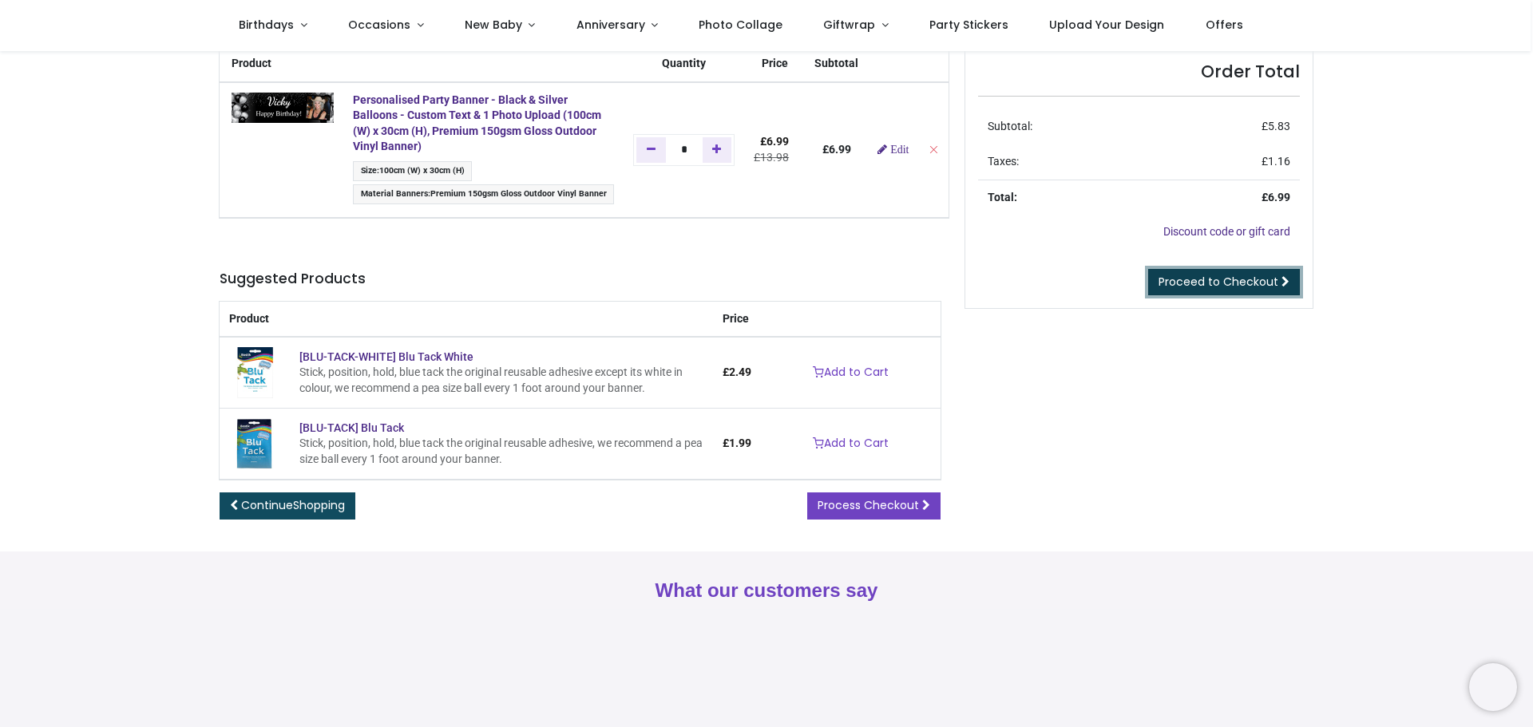
click at [1198, 282] on span "Proceed to Checkout" at bounding box center [1218, 282] width 120 height 16
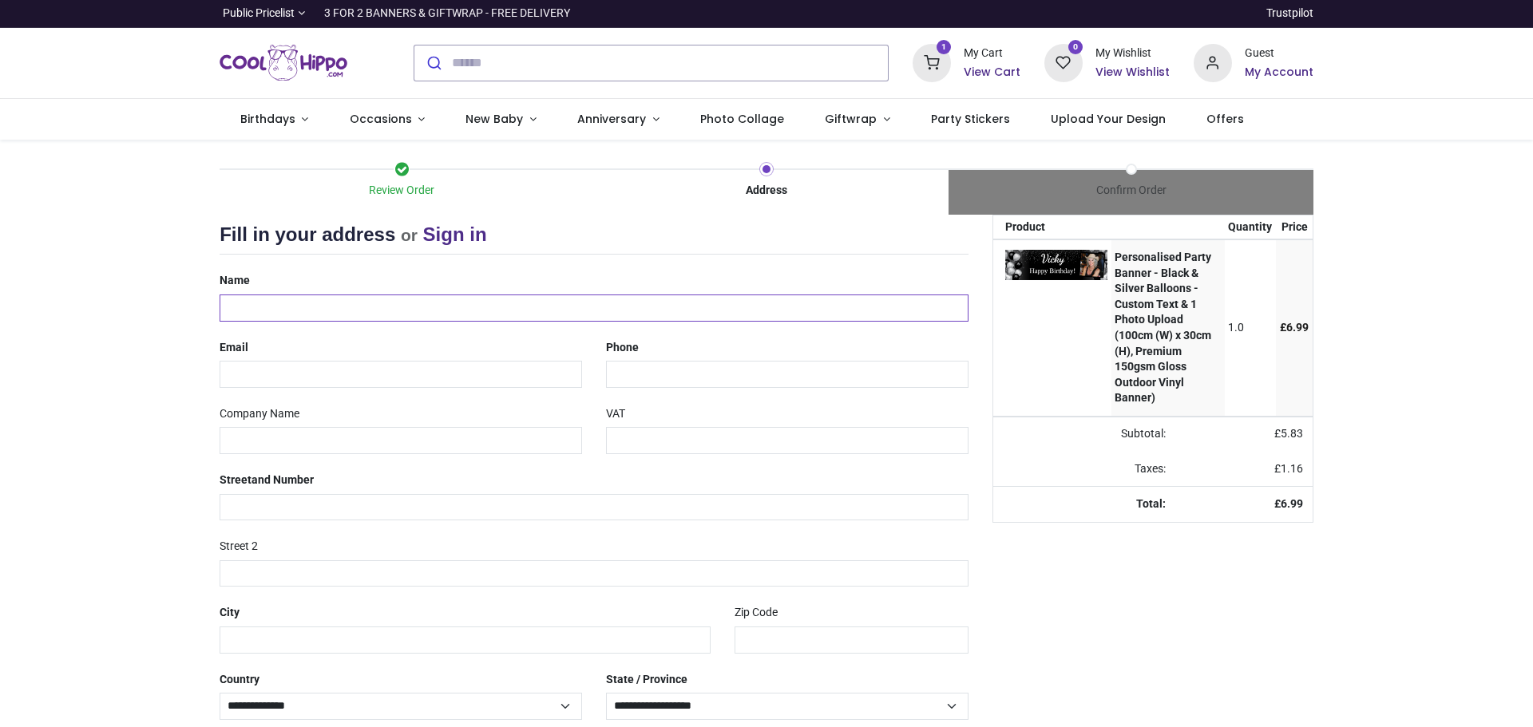
click at [381, 314] on input "text" at bounding box center [594, 308] width 749 height 27
type input "***"
select select "***"
type input "**********"
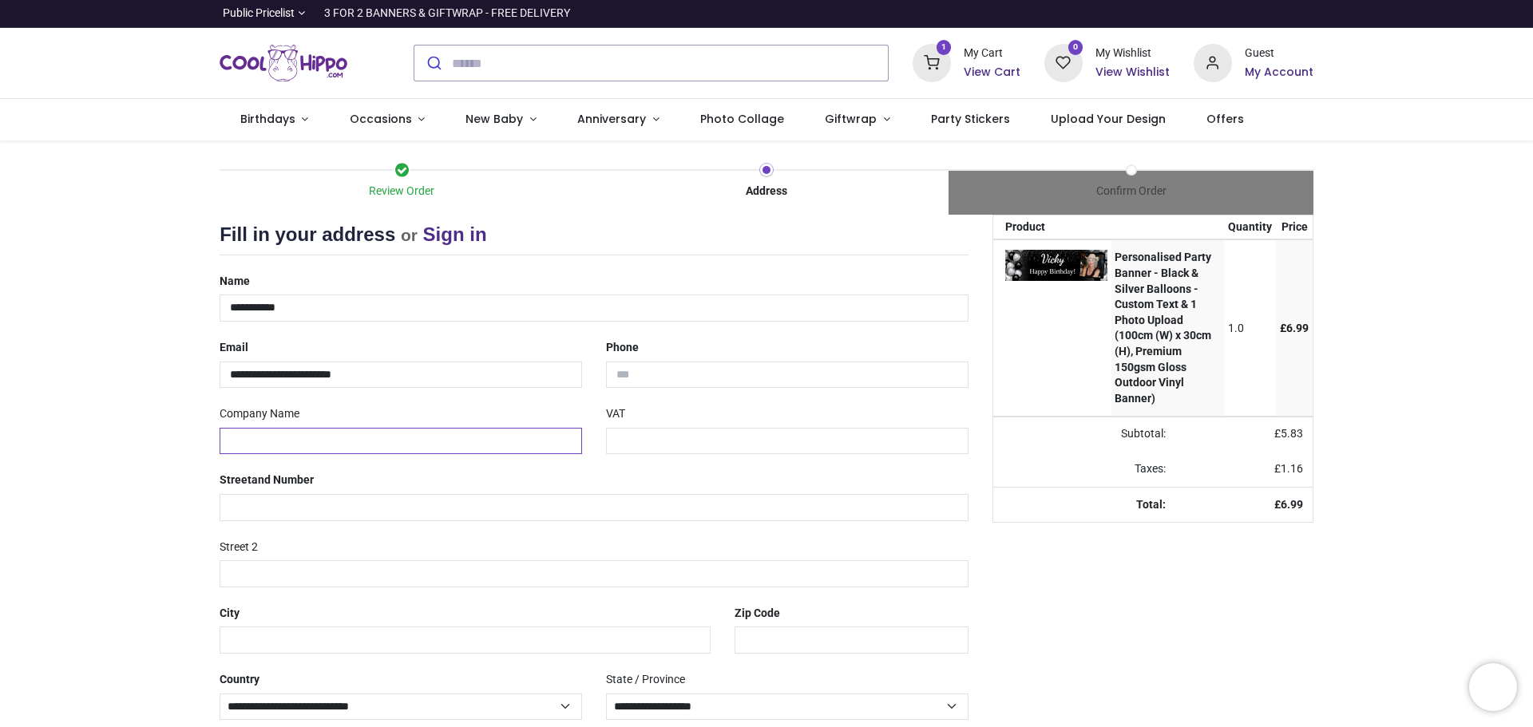
scroll to position [84, 0]
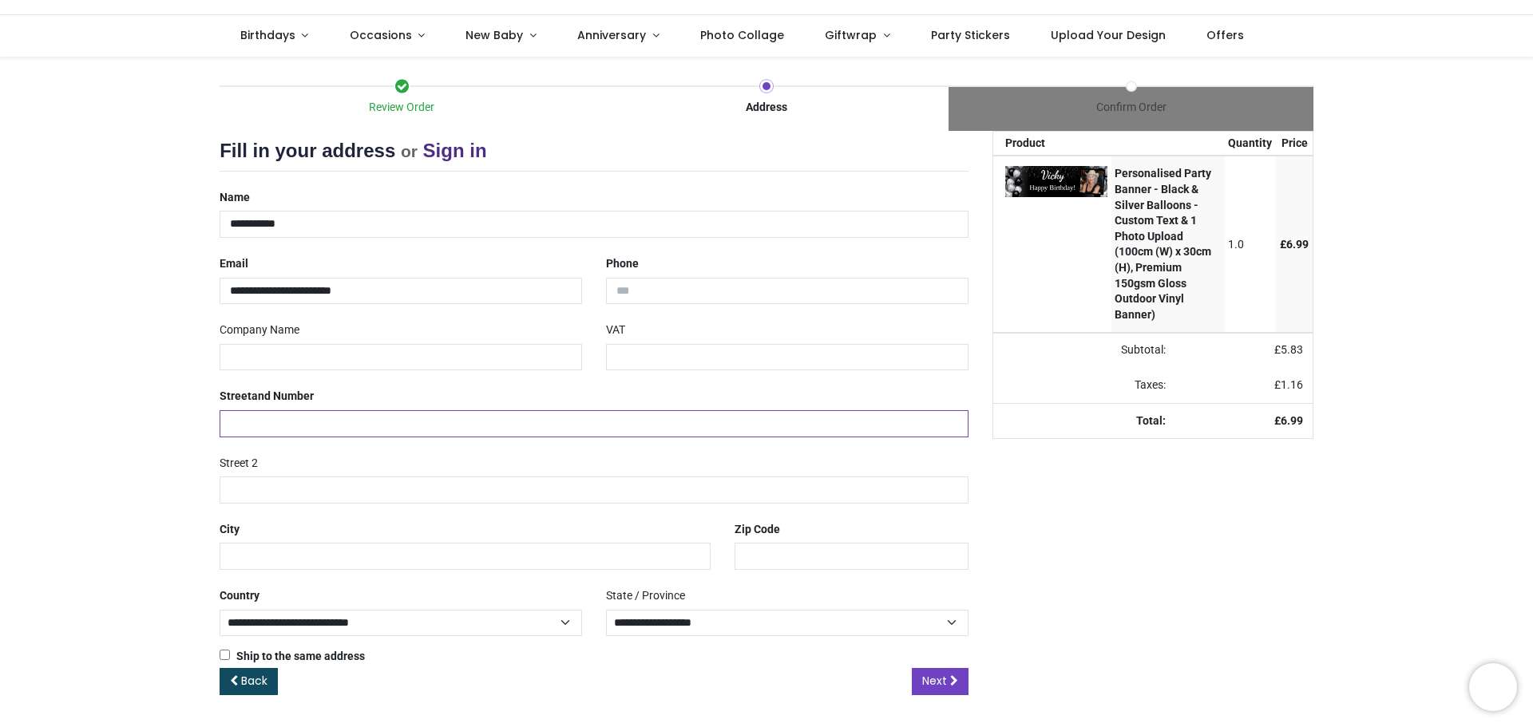
click at [279, 430] on input "text" at bounding box center [594, 423] width 749 height 27
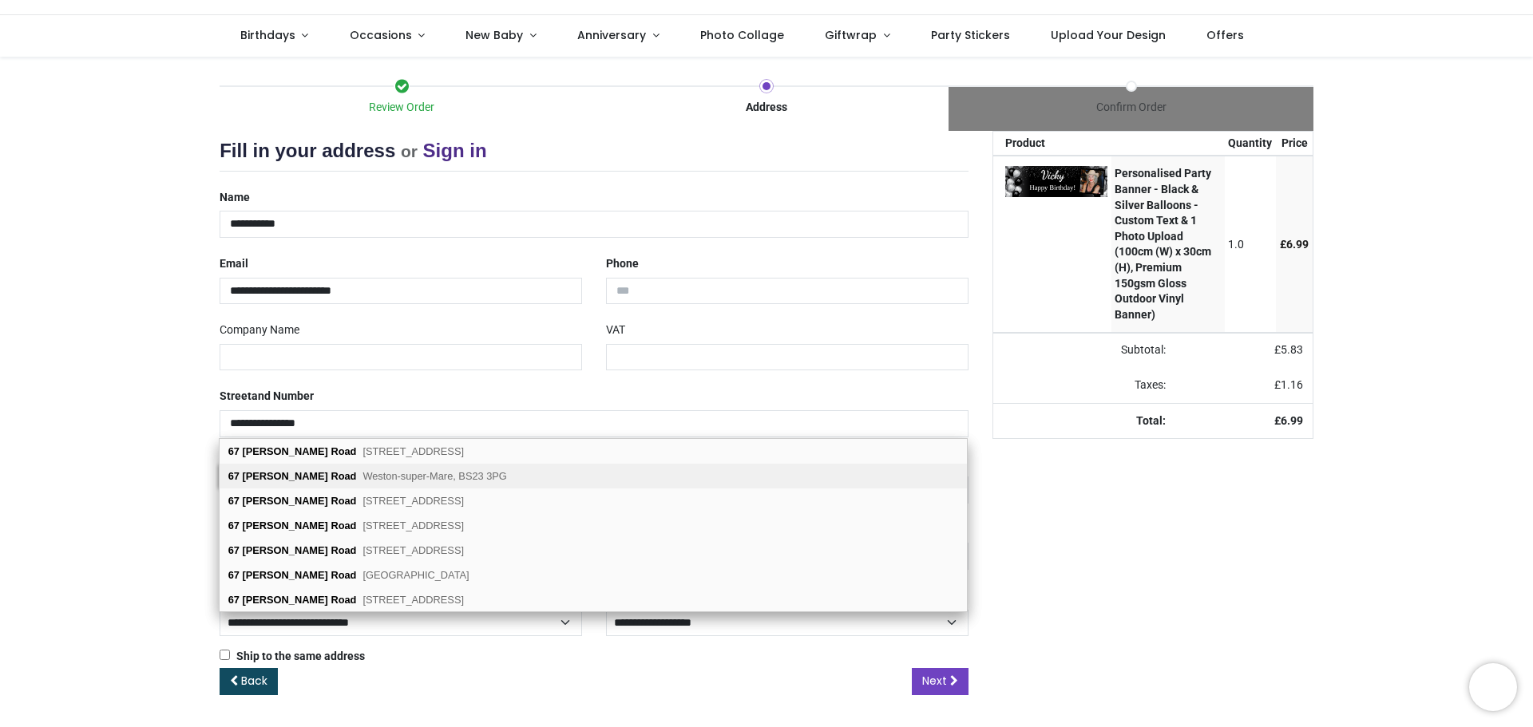
click at [450, 466] on div "67 Langford Road Weston-super-Mare, BS23 3PG" at bounding box center [593, 476] width 747 height 25
type input "**********"
type input "********"
select select "***"
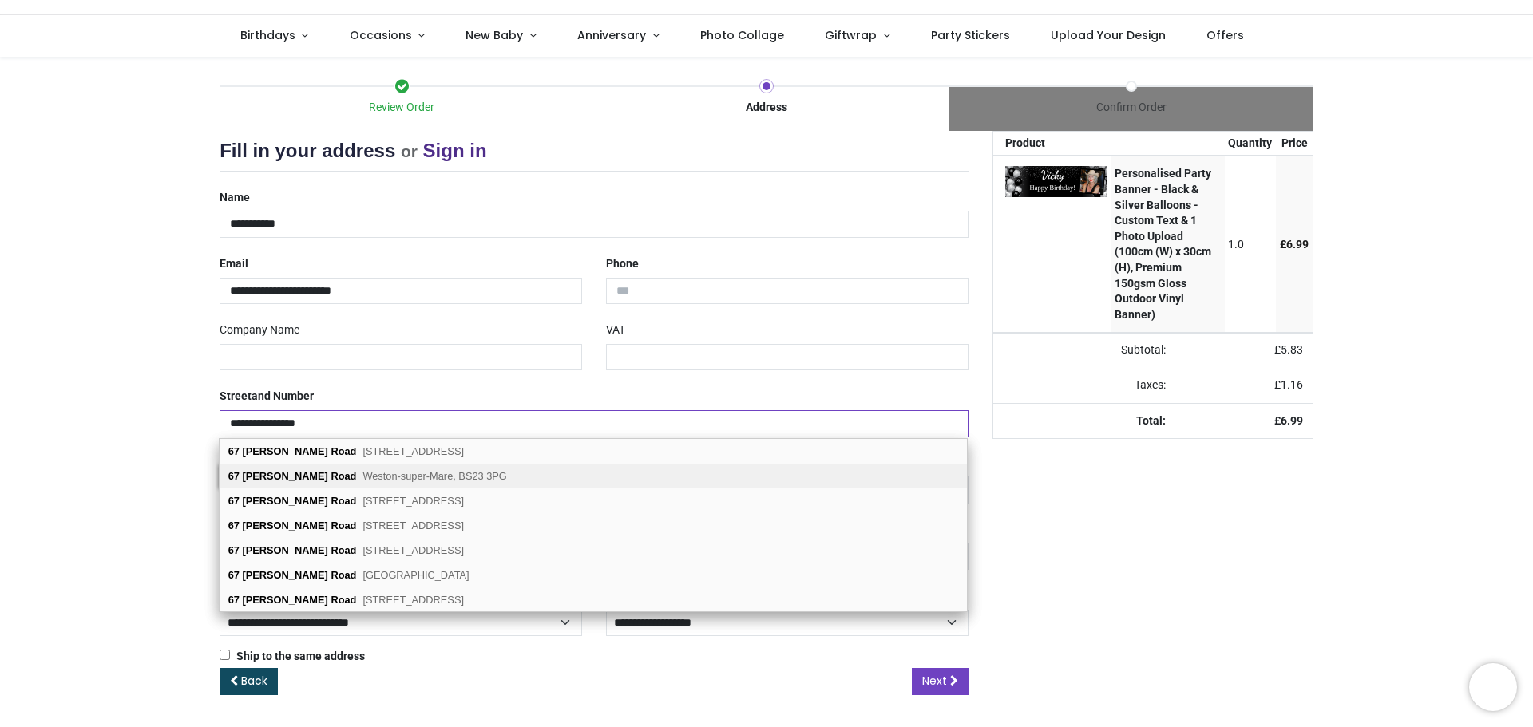
type input "**********"
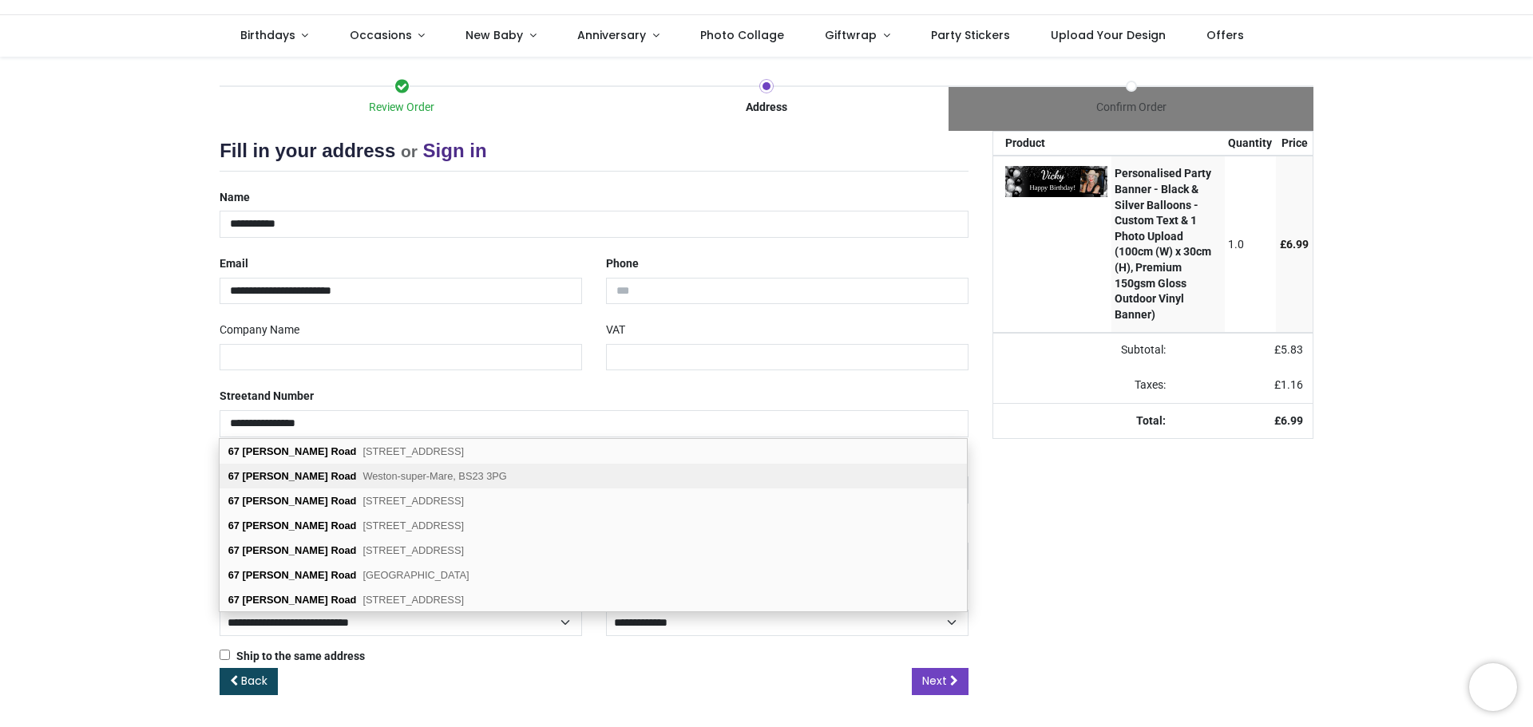
click at [362, 476] on span "Weston-super-Mare, BS23 3PG" at bounding box center [434, 476] width 144 height 12
select select "***"
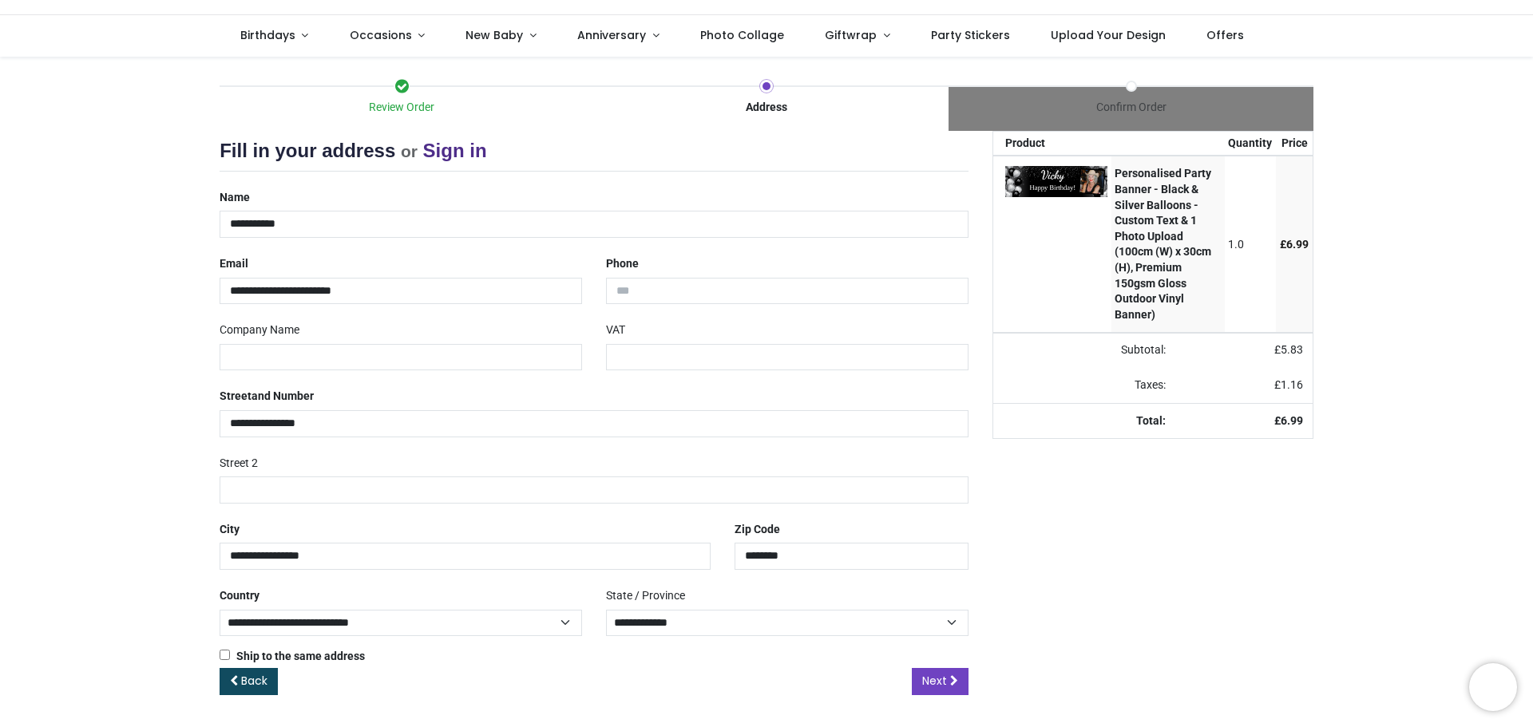
click at [135, 536] on div "Review Order Address Confirm Order Your order: £ 6.99 Product Price 0" at bounding box center [766, 392] width 1533 height 671
click at [955, 681] on icon at bounding box center [954, 680] width 8 height 11
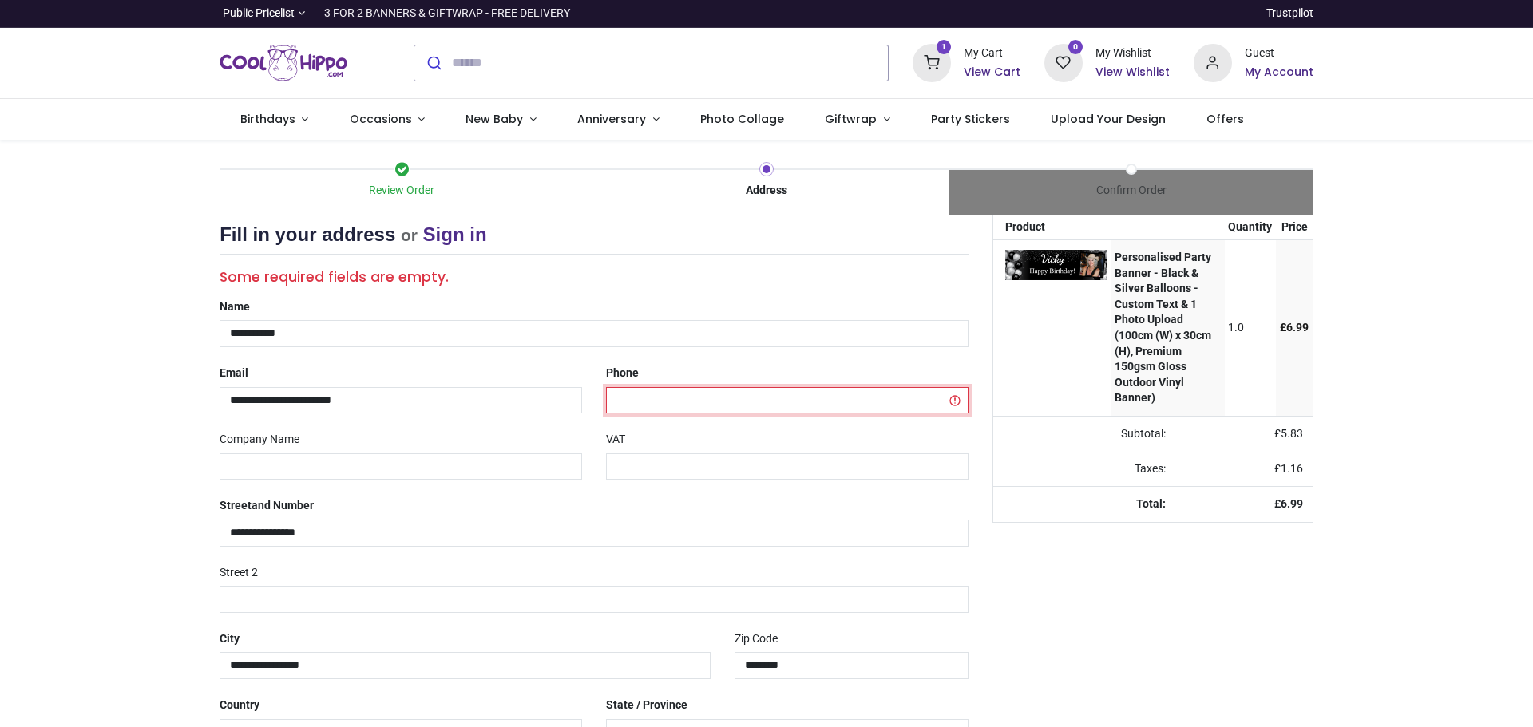
click at [769, 404] on input "tel" at bounding box center [787, 400] width 362 height 27
type input "*"
select select "***"
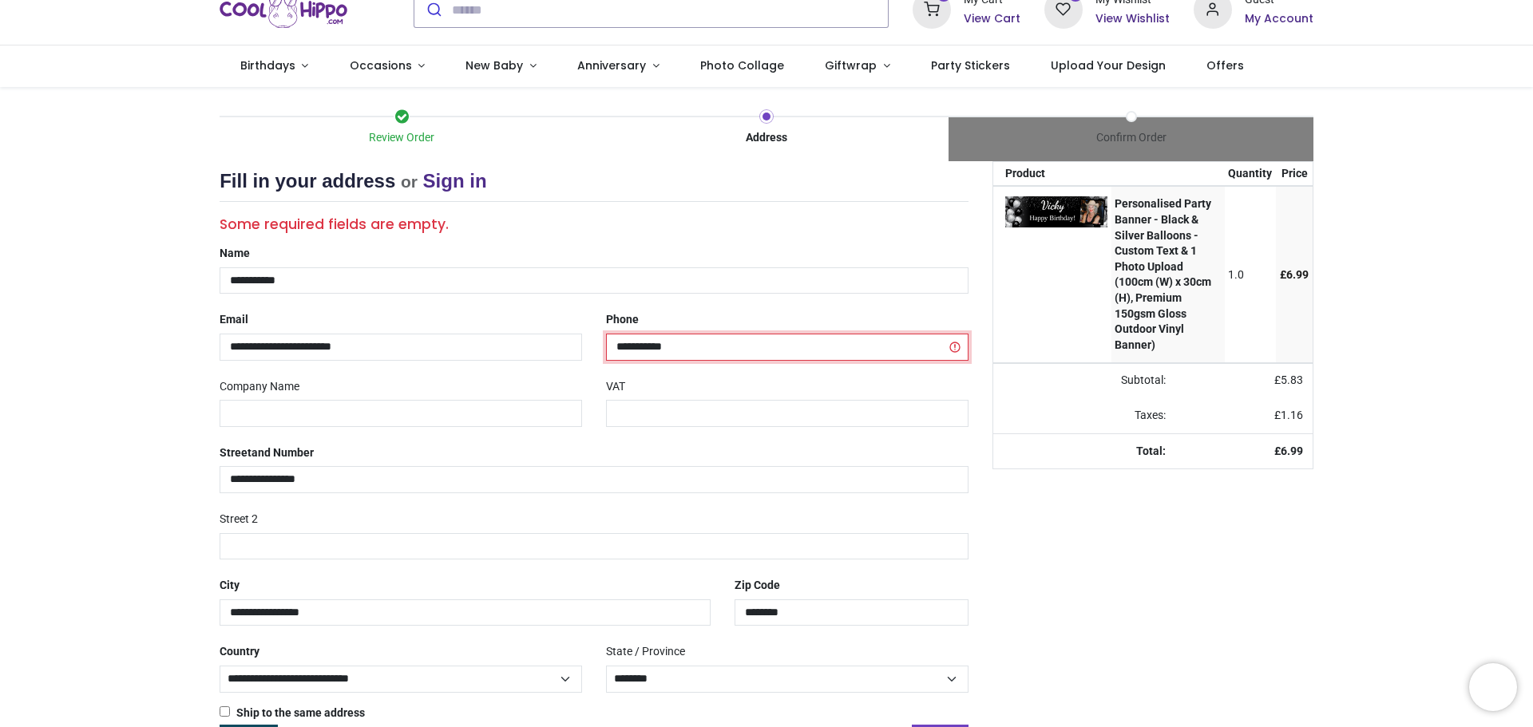
scroll to position [109, 0]
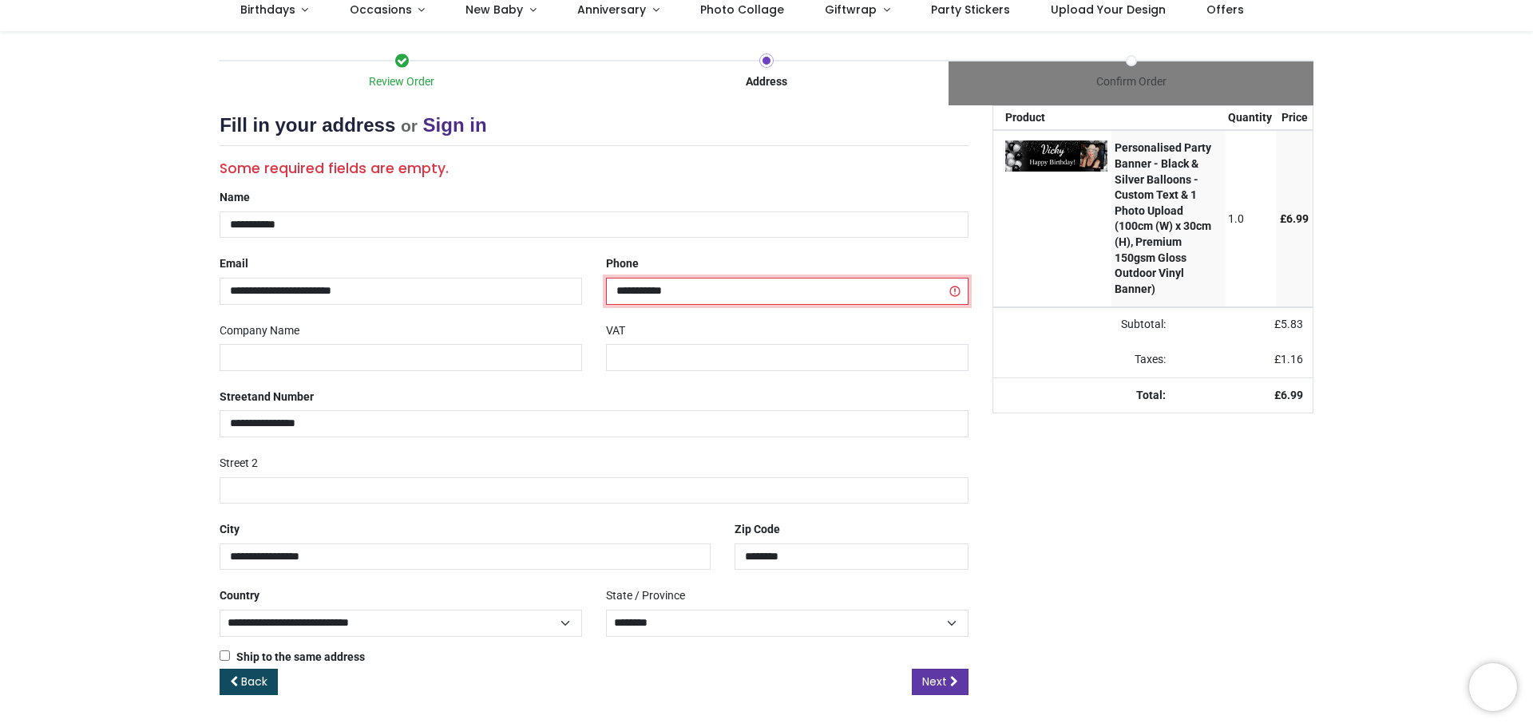
type input "**********"
click at [934, 682] on span "Next" at bounding box center [934, 682] width 25 height 16
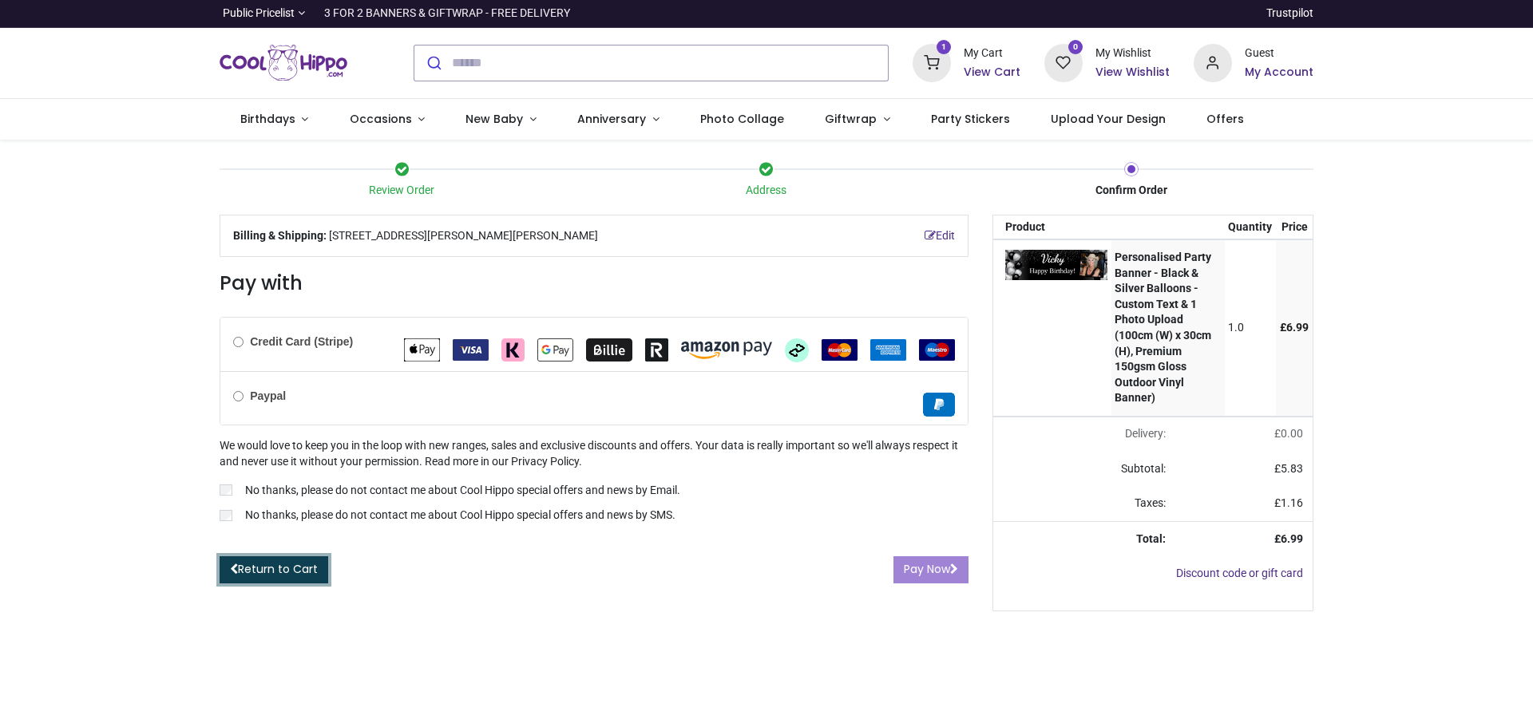
click at [291, 573] on link "Return to Cart" at bounding box center [274, 569] width 109 height 27
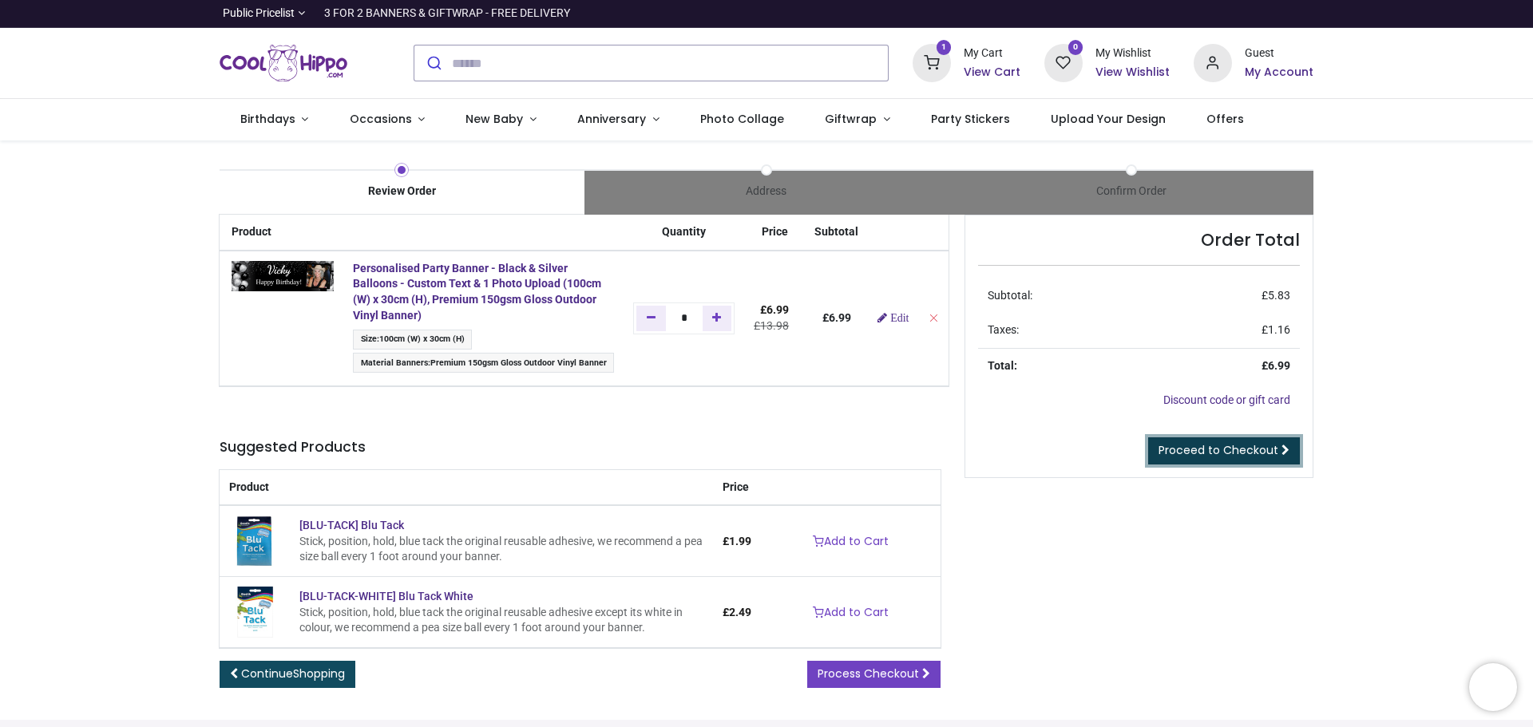
click at [1265, 450] on span "Proceed to Checkout" at bounding box center [1218, 450] width 120 height 16
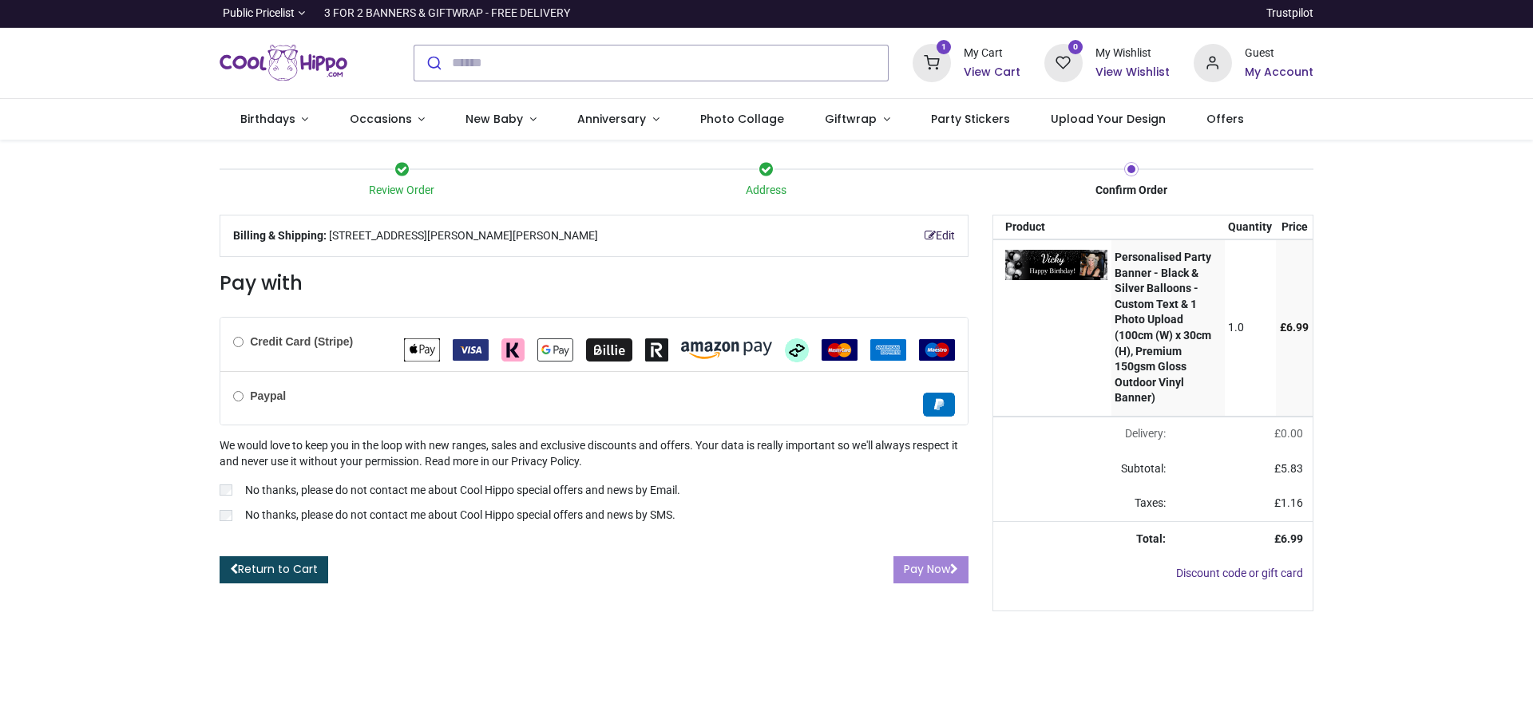
click at [943, 233] on link "Edit" at bounding box center [939, 236] width 30 height 16
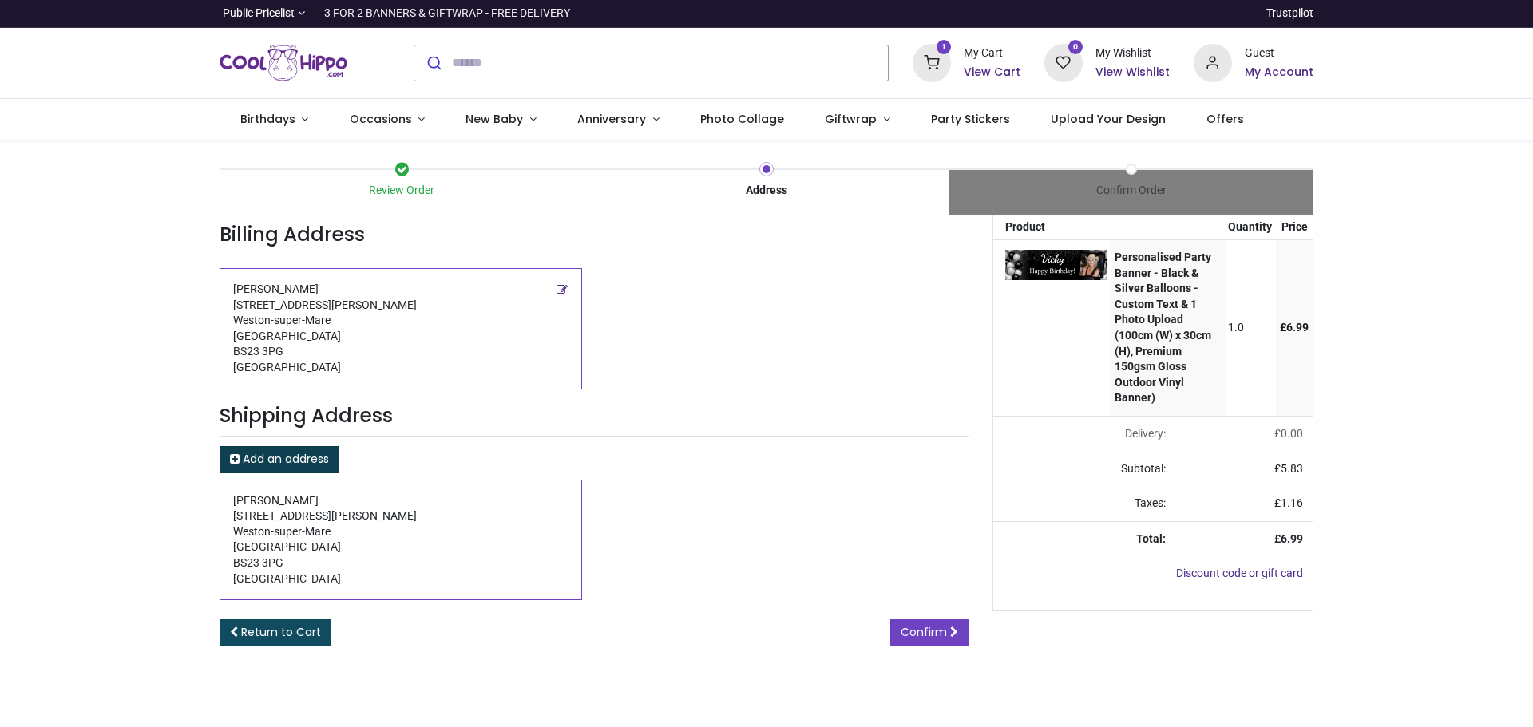
click at [287, 457] on span "Add an address" at bounding box center [286, 459] width 86 height 16
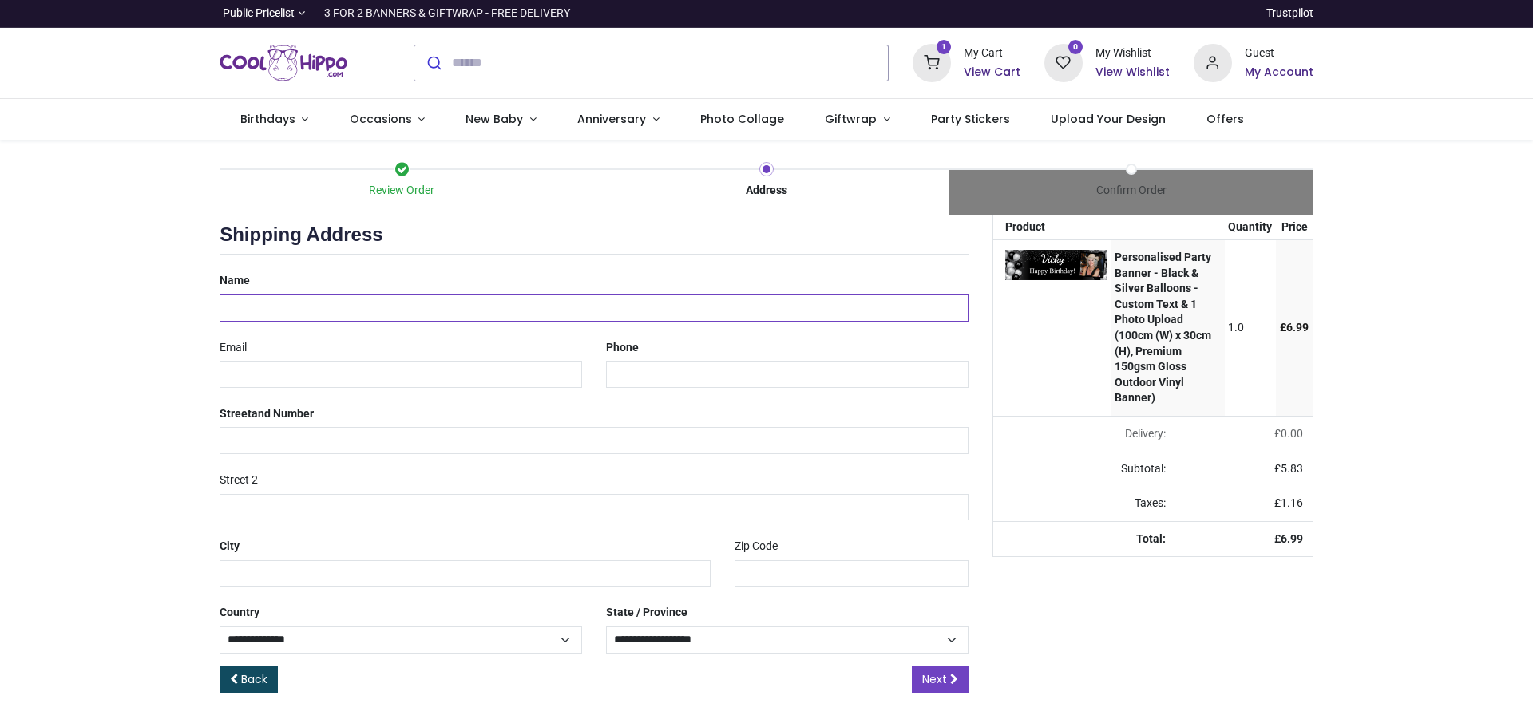
click at [315, 303] on input "text" at bounding box center [594, 308] width 749 height 27
type input "**********"
select select "***"
type input "**********"
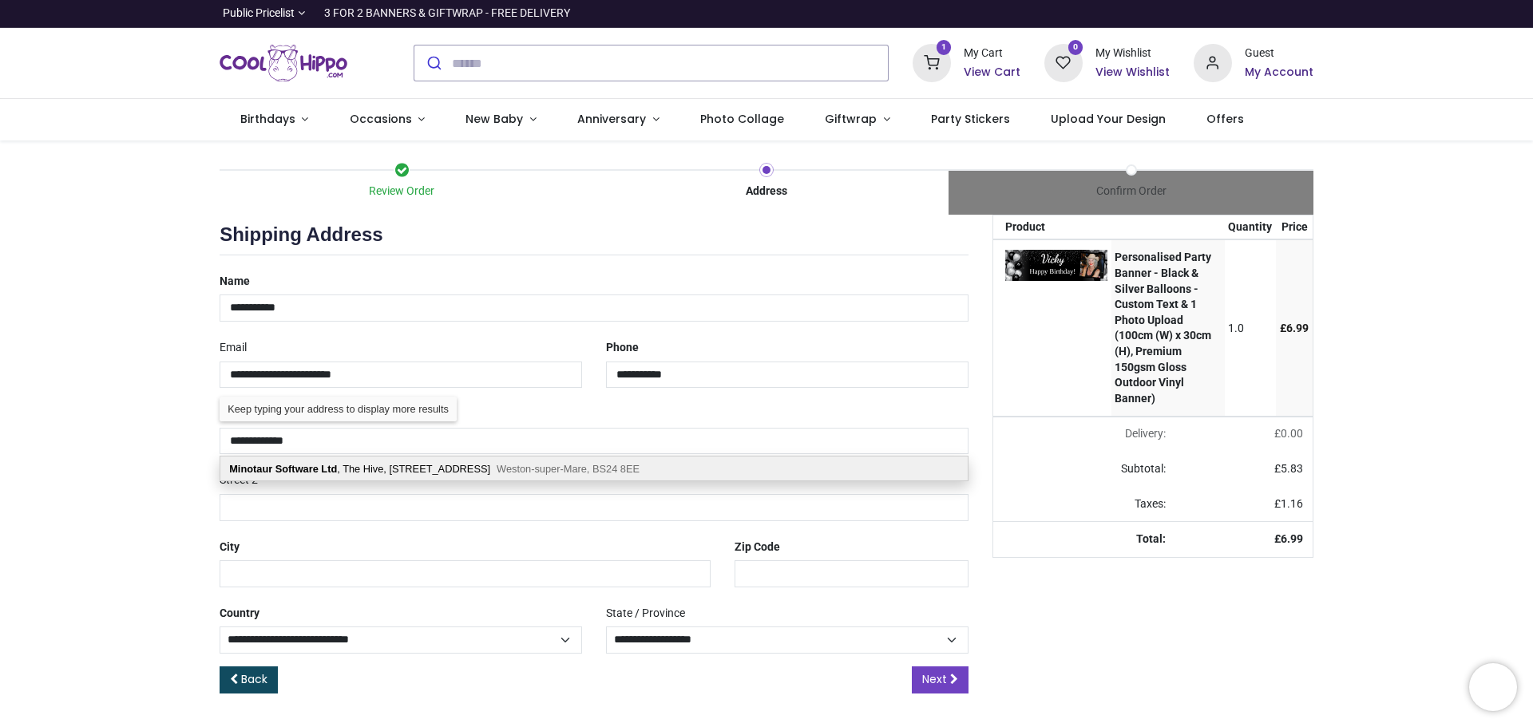
click at [441, 469] on div "Minotaur Software Ltd , The Hive, 6 Beaufighter Road Weston-super-Mare, BS24 8EE" at bounding box center [593, 469] width 747 height 24
type input "**********"
type input "********"
select select "***"
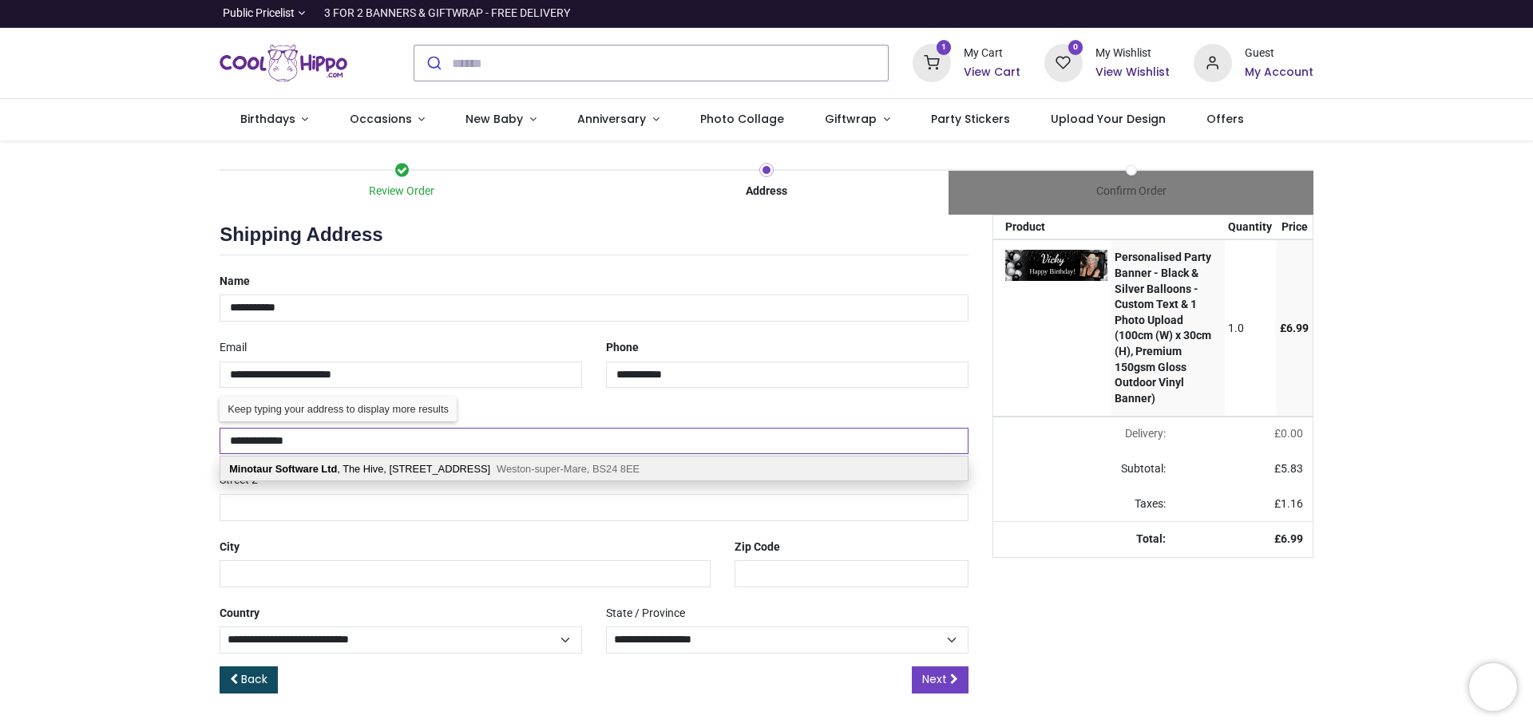
select select "***"
type input "**********"
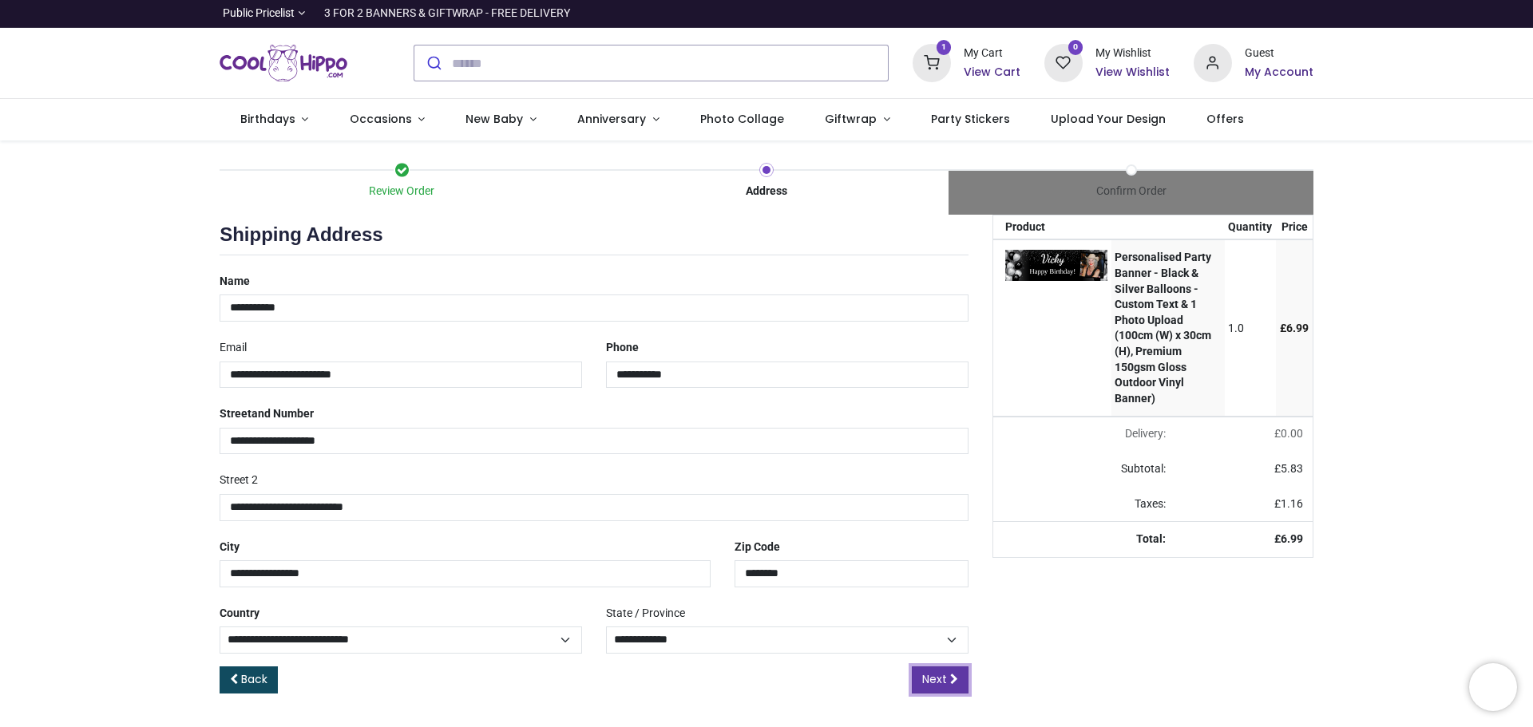
click at [950, 683] on icon at bounding box center [954, 679] width 8 height 11
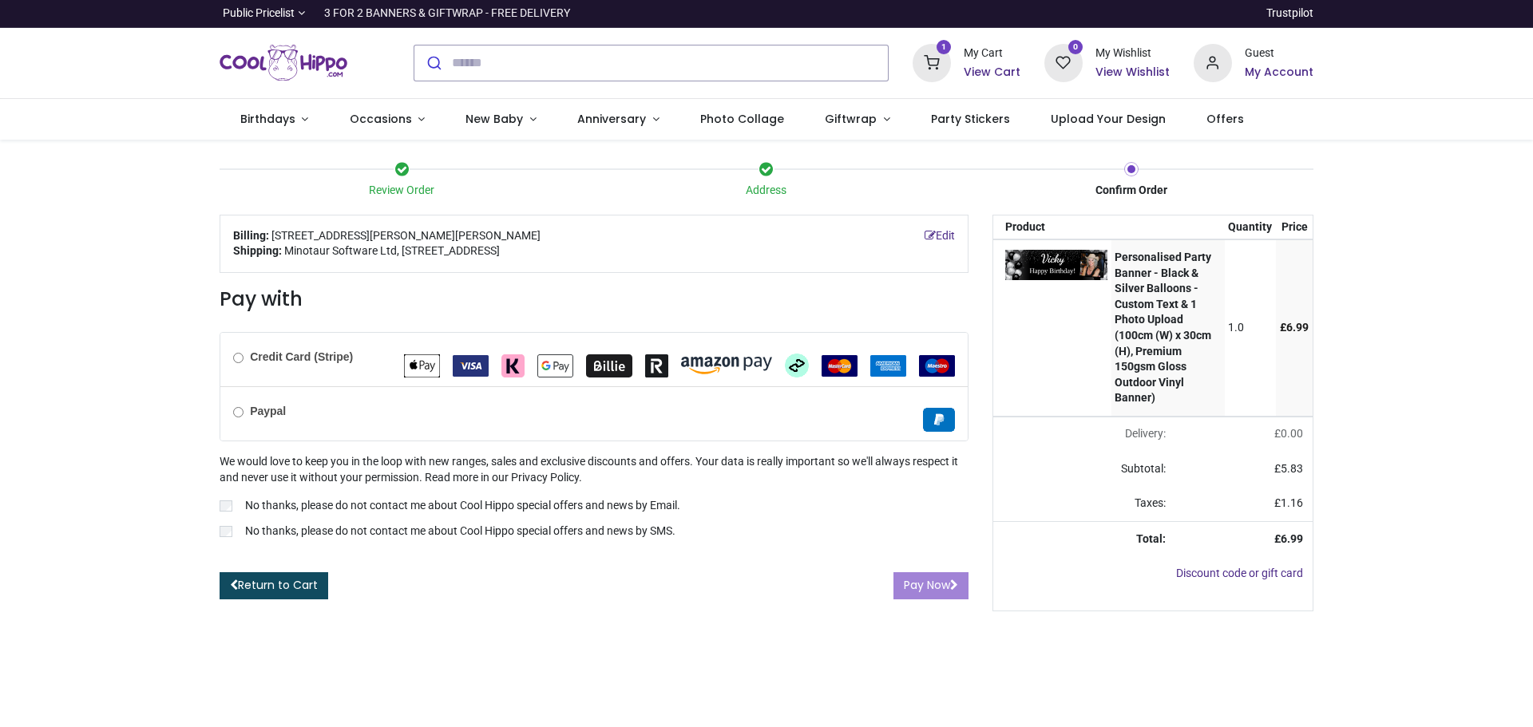
click at [245, 361] on label "Credit Card (Stripe)" at bounding box center [293, 358] width 120 height 16
click at [229, 517] on label "No thanks, please do not contact me about Cool Hippo special offers and news by…" at bounding box center [594, 507] width 749 height 19
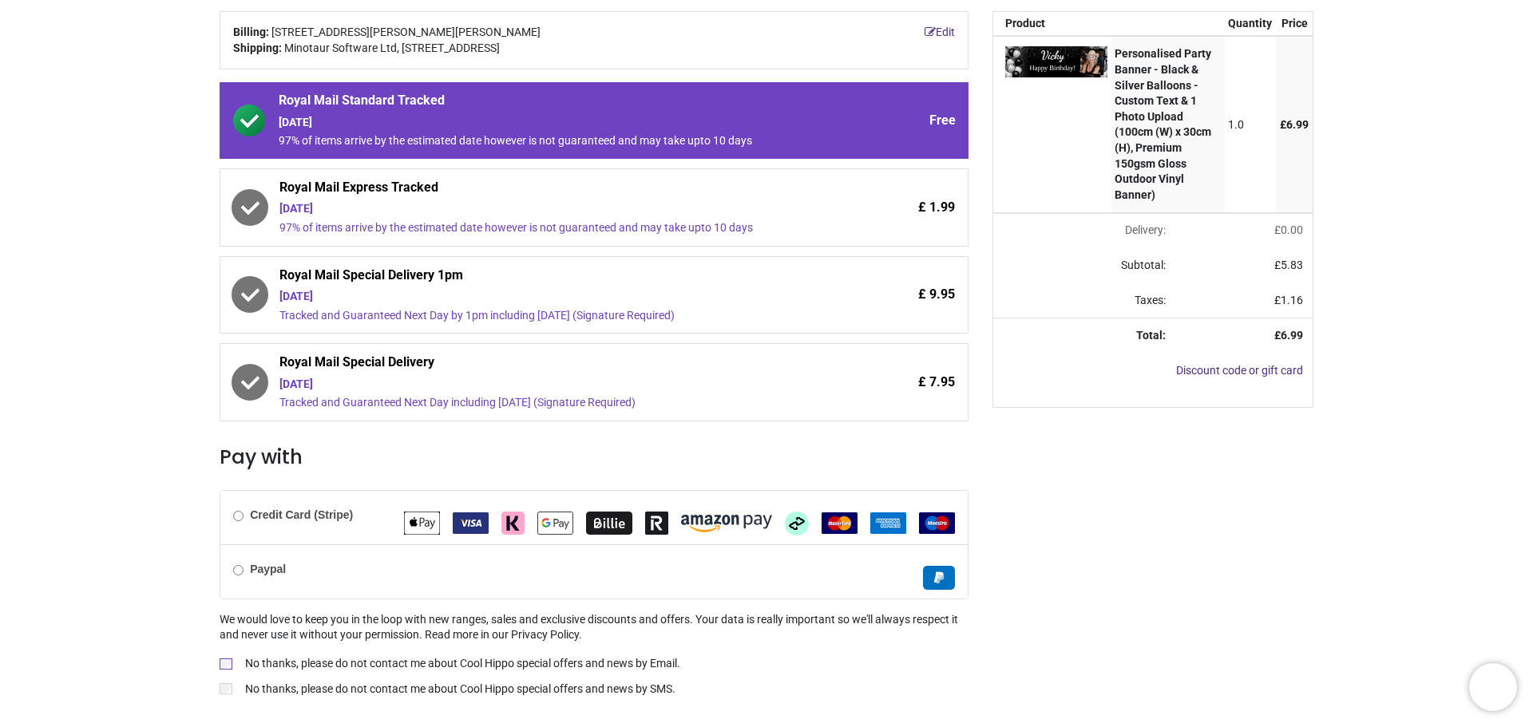
scroll to position [239, 0]
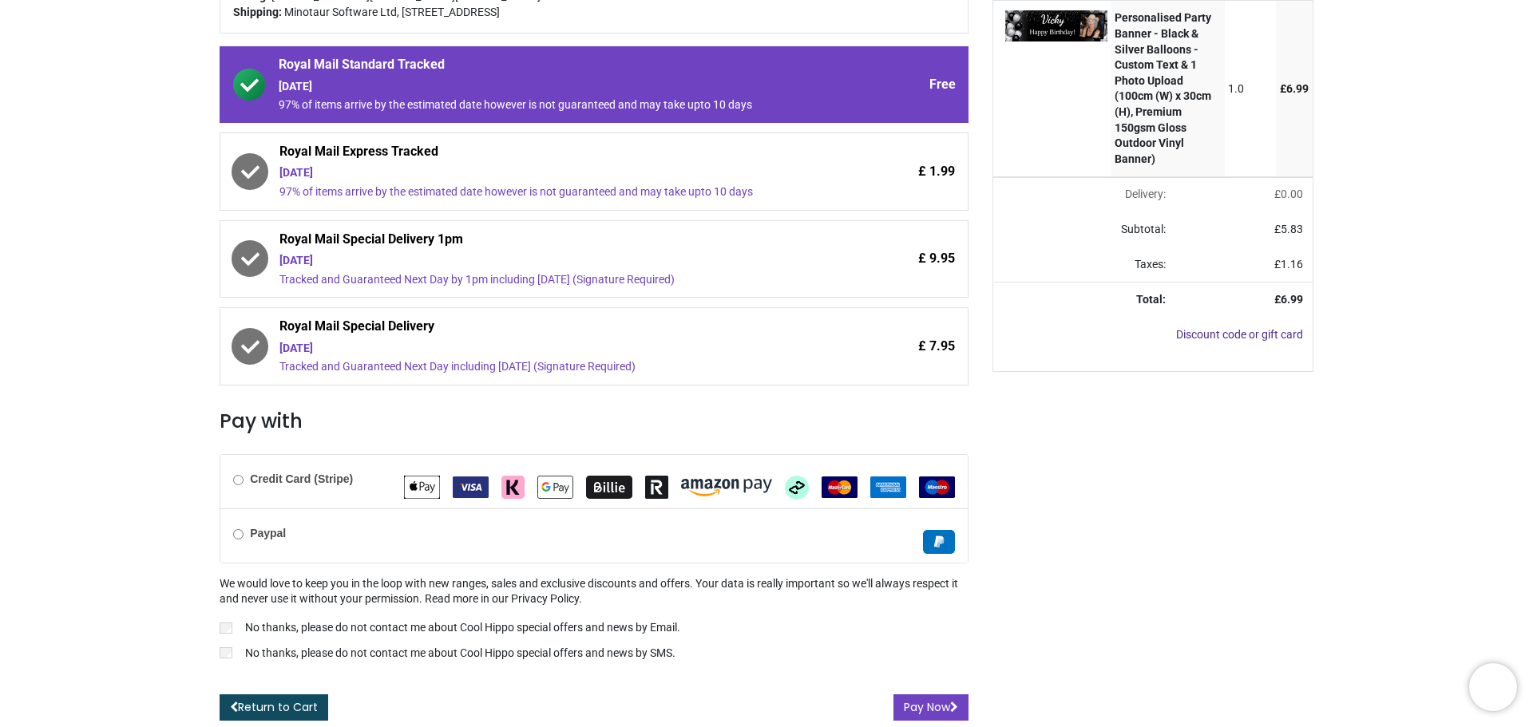
click at [243, 173] on icon at bounding box center [250, 171] width 18 height 13
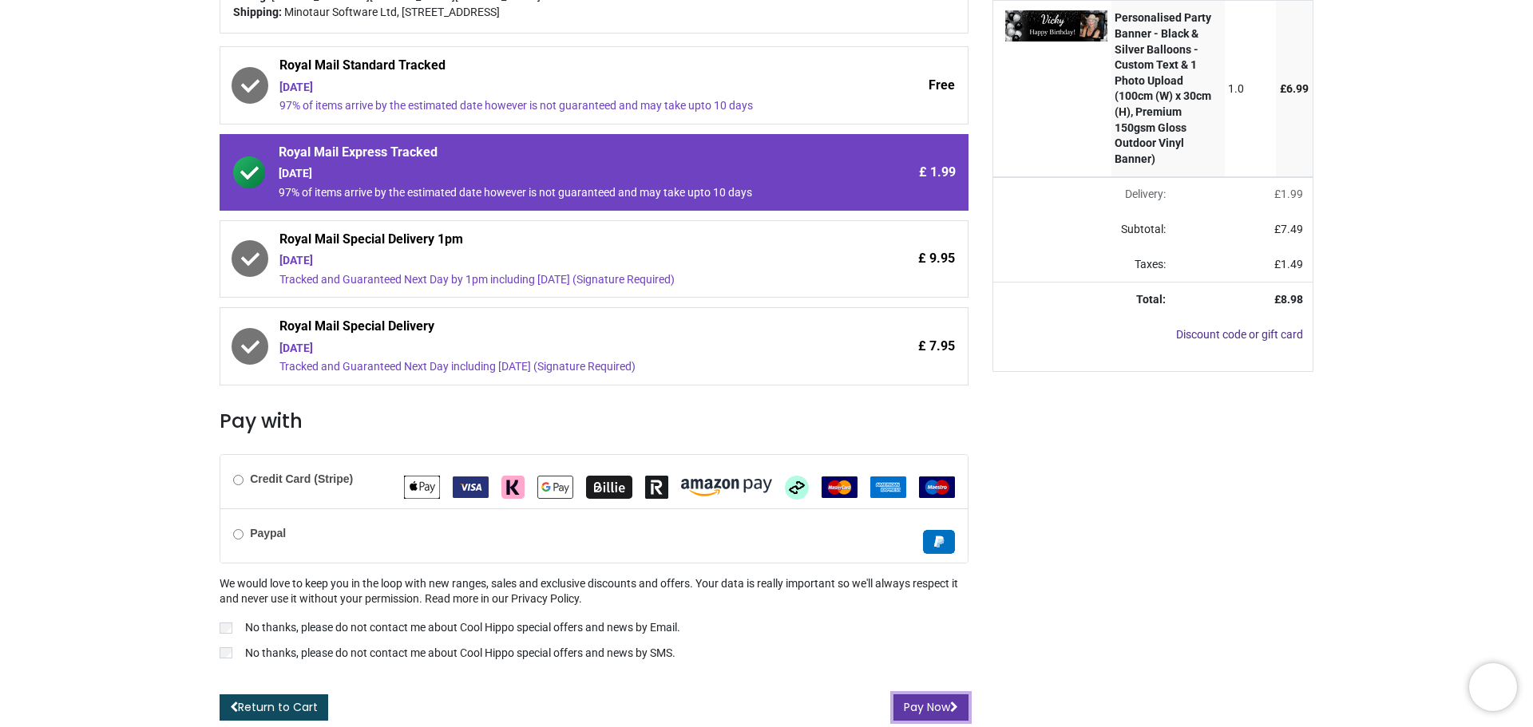
click at [928, 713] on button "Pay Now" at bounding box center [930, 707] width 75 height 27
